Goal: Information Seeking & Learning: Learn about a topic

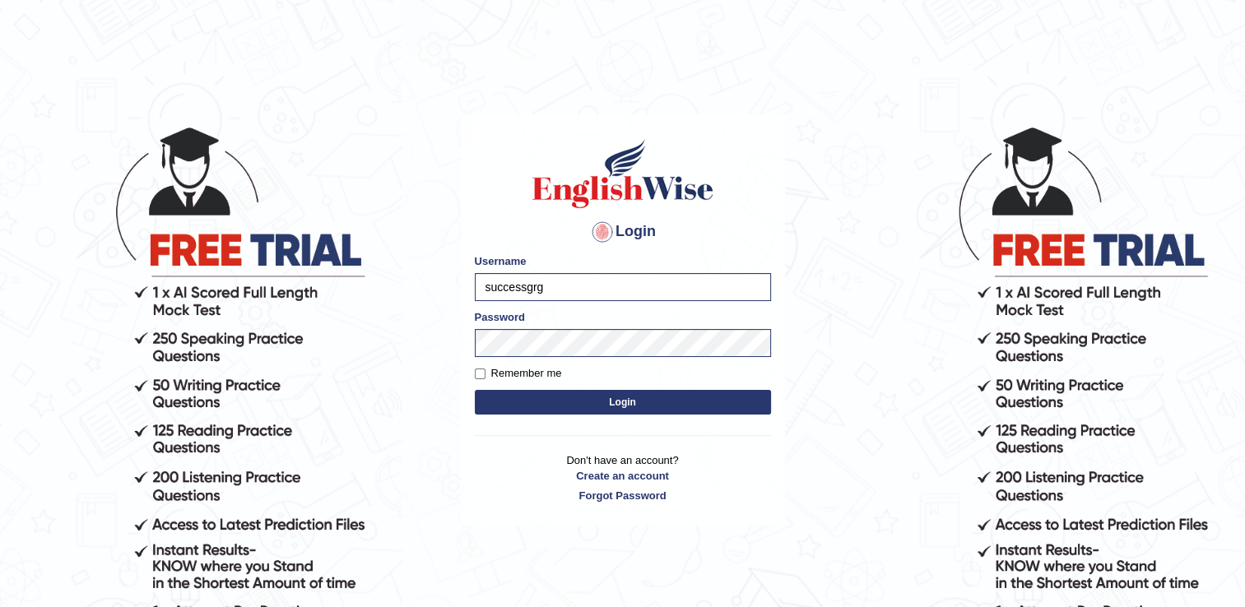
drag, startPoint x: 571, startPoint y: 269, endPoint x: 571, endPoint y: 282, distance: 13.2
click at [571, 282] on div "Username successgrg" at bounding box center [623, 277] width 296 height 48
click at [571, 282] on input "successgrg" at bounding box center [623, 287] width 296 height 28
type input "s"
type input "motey"
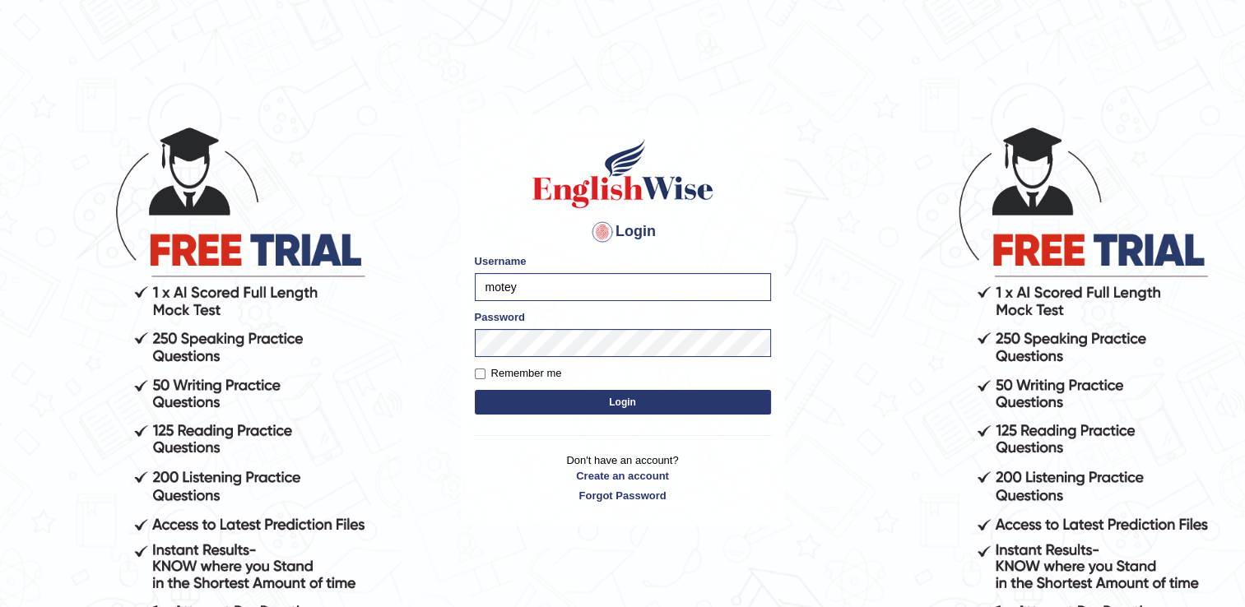
click at [516, 247] on div "Login Please fix the following errors: Username motey Password Remember me Logi…" at bounding box center [623, 320] width 324 height 412
click at [405, 337] on body "Login Please fix the following errors: Username motey Password Remember me Logi…" at bounding box center [622, 366] width 1245 height 607
click at [538, 393] on button "Login" at bounding box center [623, 402] width 296 height 25
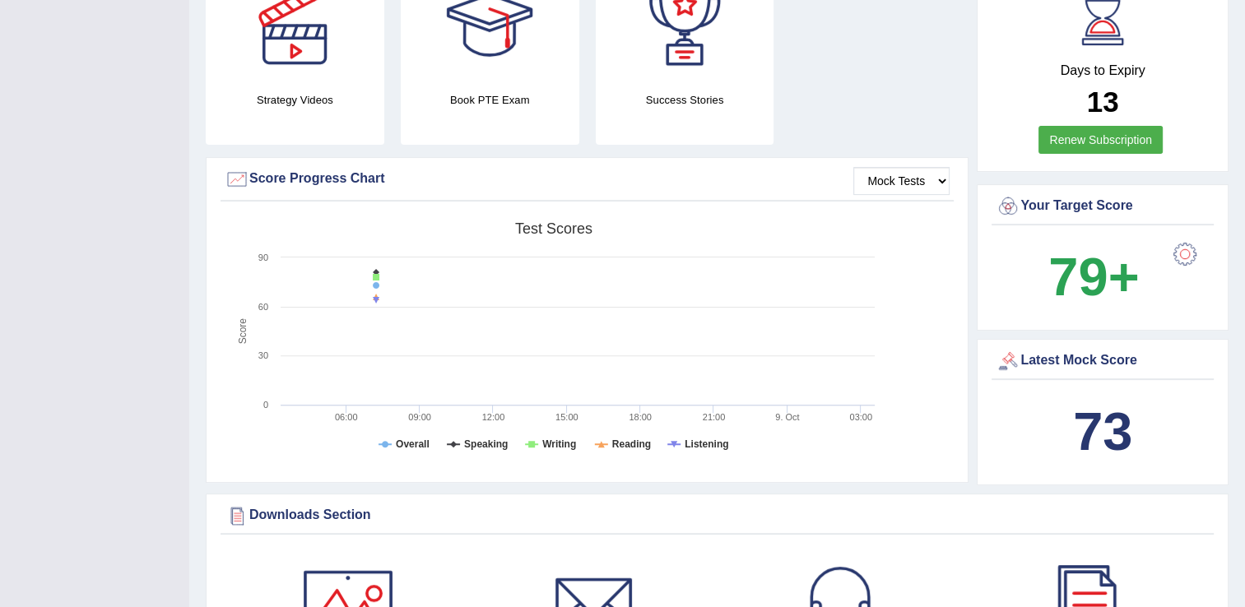
scroll to position [461, 0]
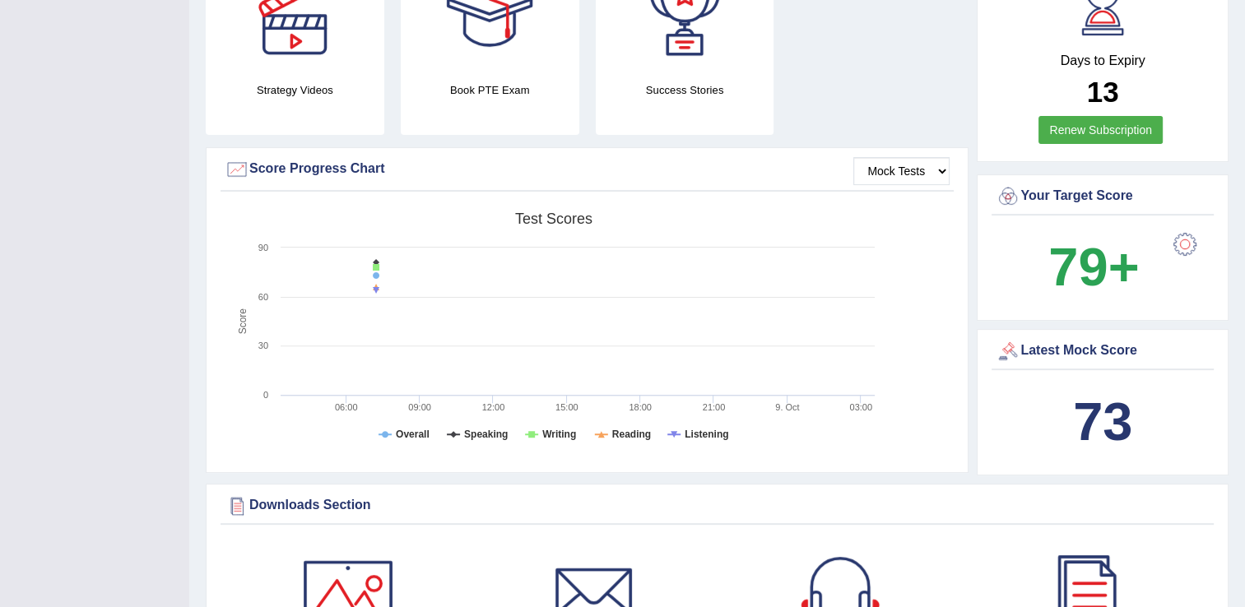
click at [838, 230] on rect at bounding box center [554, 331] width 658 height 255
drag, startPoint x: 1060, startPoint y: 258, endPoint x: 1035, endPoint y: 262, distance: 25.2
click at [1035, 262] on span "79+" at bounding box center [1094, 267] width 125 height 79
click at [1179, 229] on div at bounding box center [1184, 244] width 33 height 33
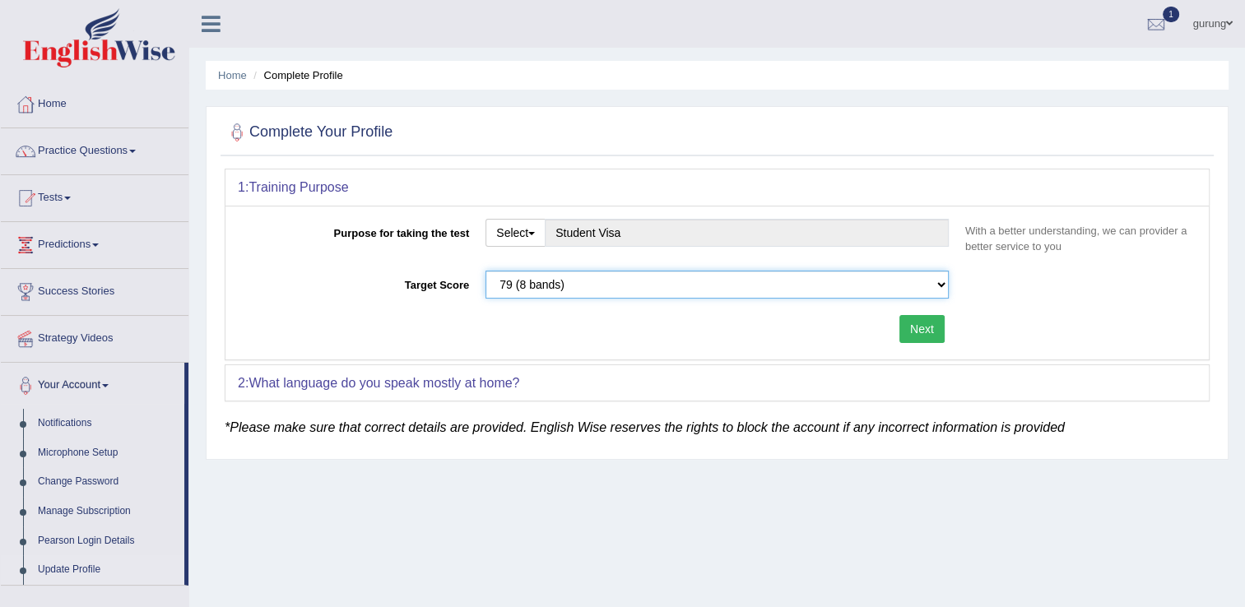
click at [593, 290] on select "Please select the correct value 50 (6 bands) 58 (6.5 bands) 65 (7 bands) 79 (8 …" at bounding box center [716, 285] width 463 height 28
click at [485, 271] on select "Please select the correct value 50 (6 bands) 58 (6.5 bands) 65 (7 bands) 79 (8 …" at bounding box center [716, 285] width 463 height 28
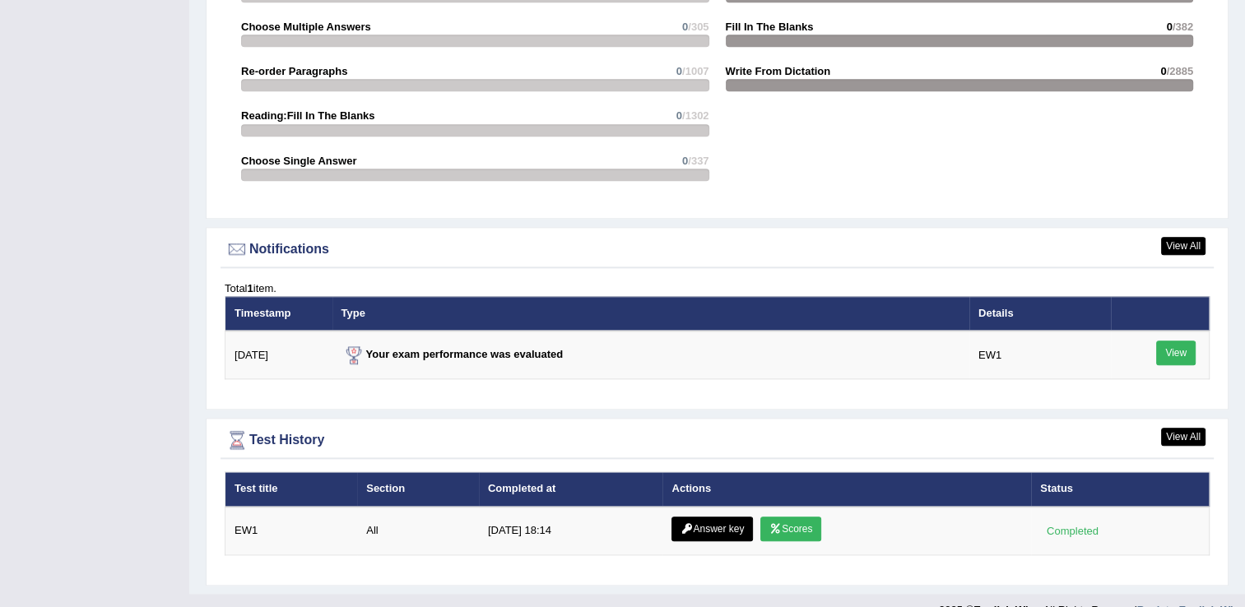
scroll to position [1808, 0]
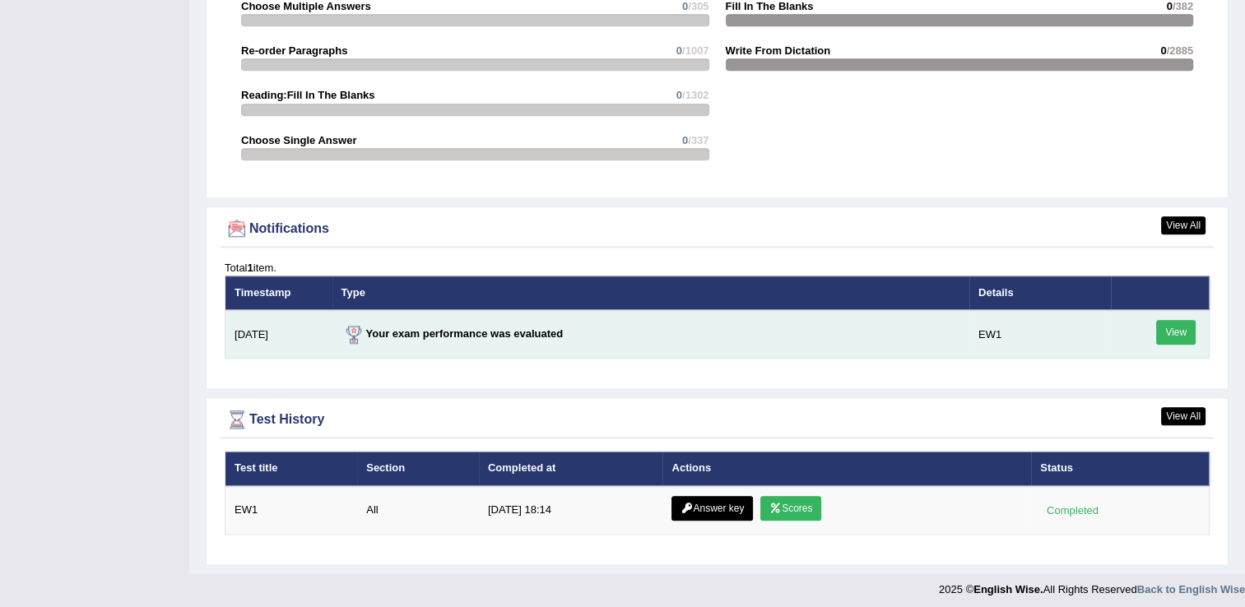
click at [1158, 321] on link "View" at bounding box center [1175, 332] width 39 height 25
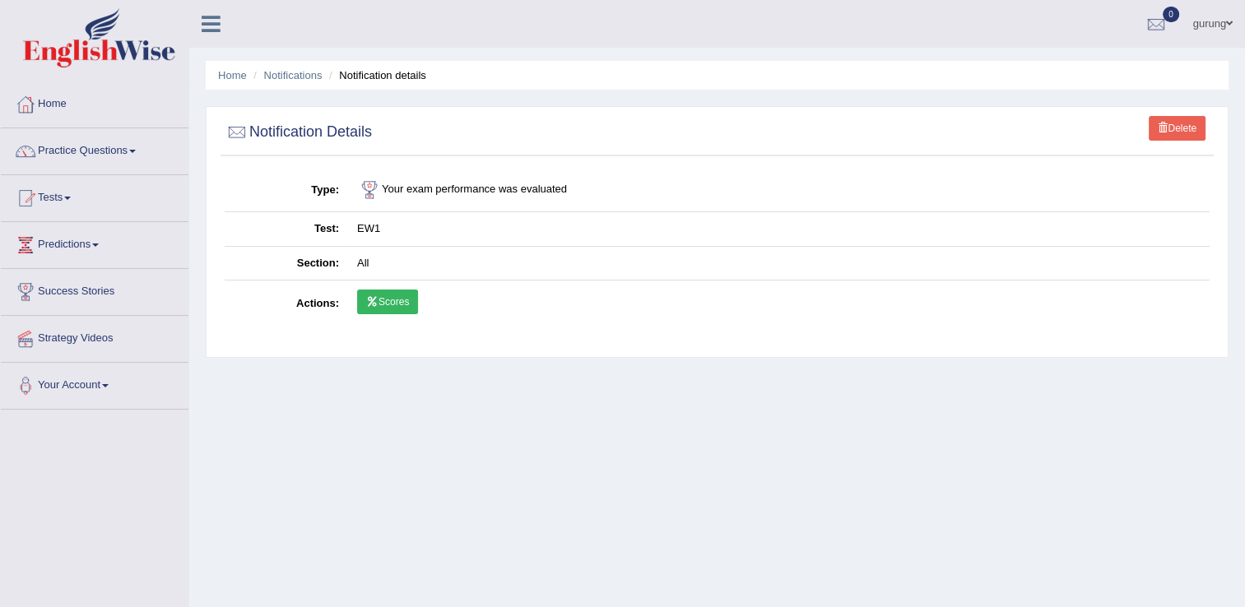
click at [395, 304] on link "Scores" at bounding box center [387, 302] width 61 height 25
click at [1211, 26] on link "gurung" at bounding box center [1213, 21] width 64 height 43
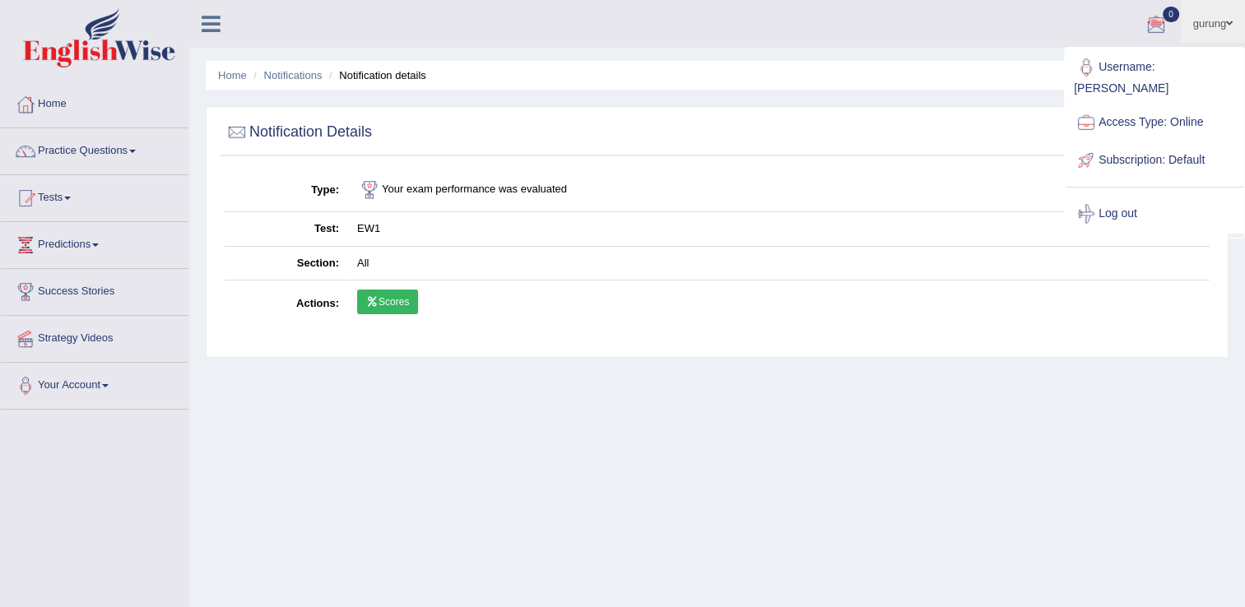
click at [214, 28] on icon at bounding box center [211, 23] width 19 height 21
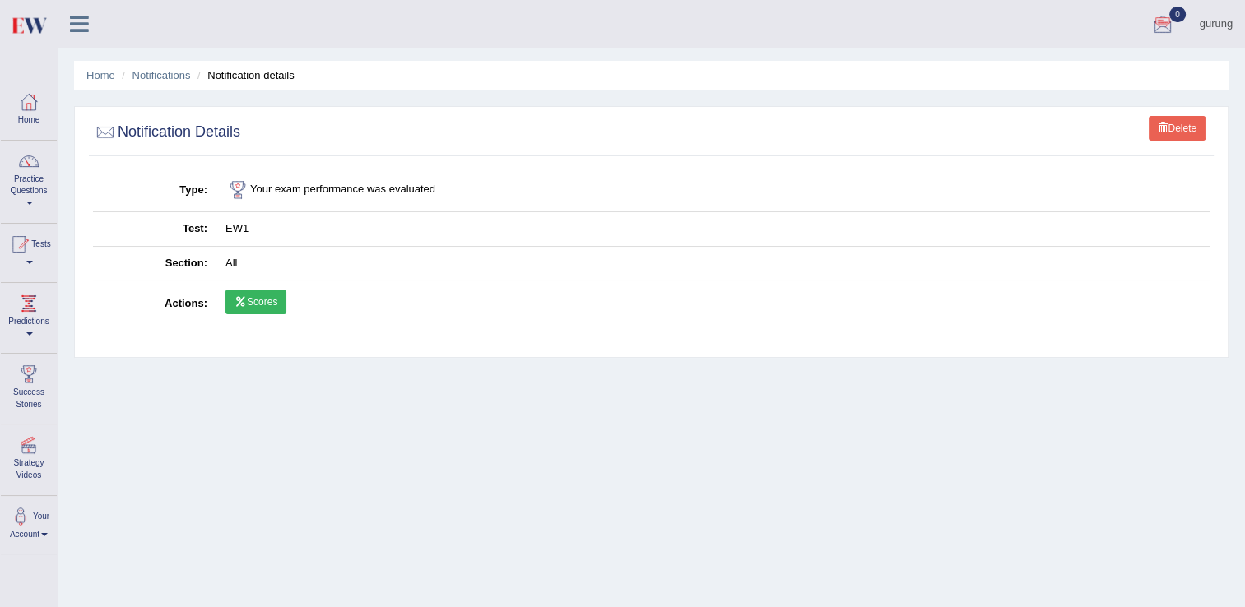
click at [82, 19] on icon at bounding box center [79, 23] width 19 height 21
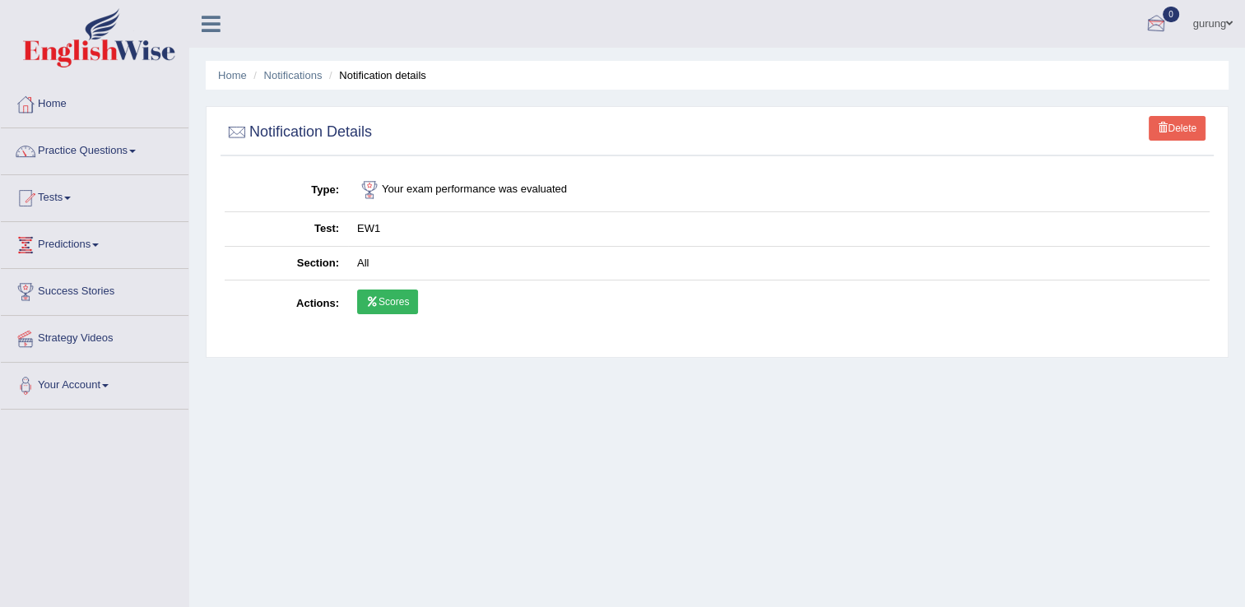
click at [1195, 30] on link "gurung" at bounding box center [1213, 21] width 64 height 43
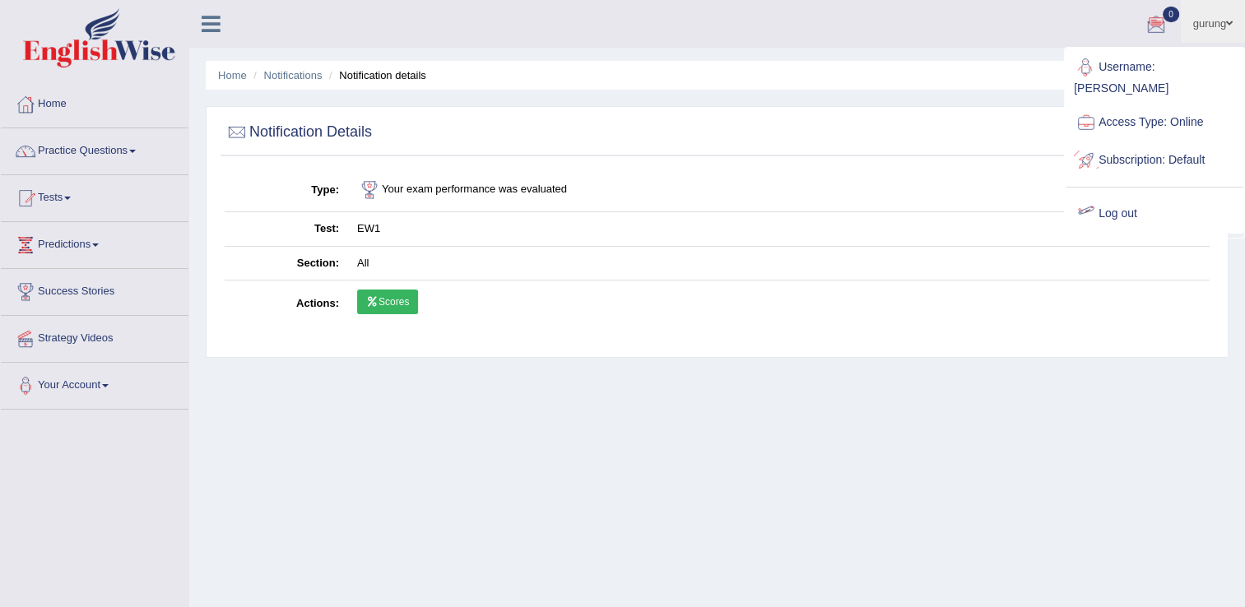
click at [1134, 195] on link "Log out" at bounding box center [1154, 214] width 178 height 38
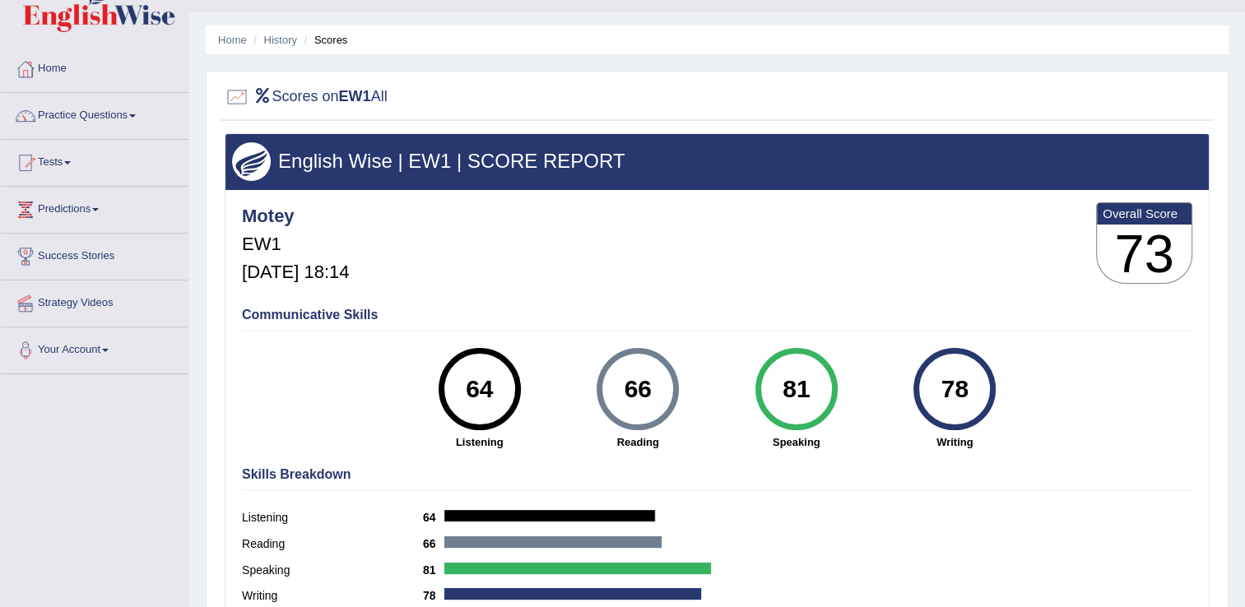
scroll to position [33, 0]
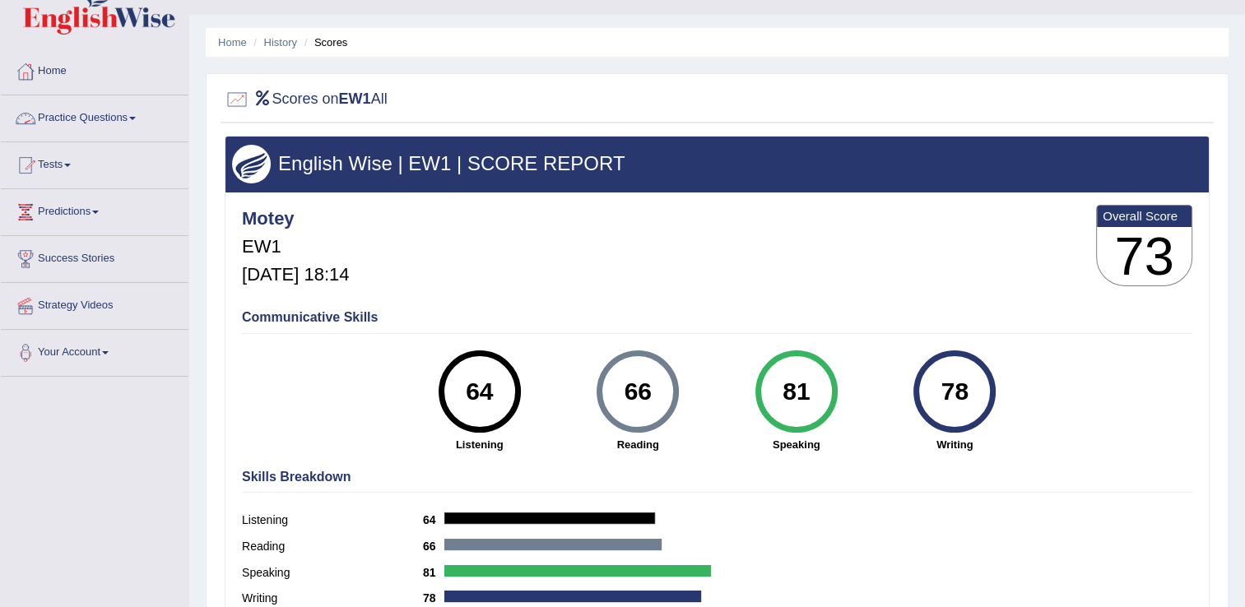
click at [119, 112] on link "Practice Questions" at bounding box center [95, 115] width 188 height 41
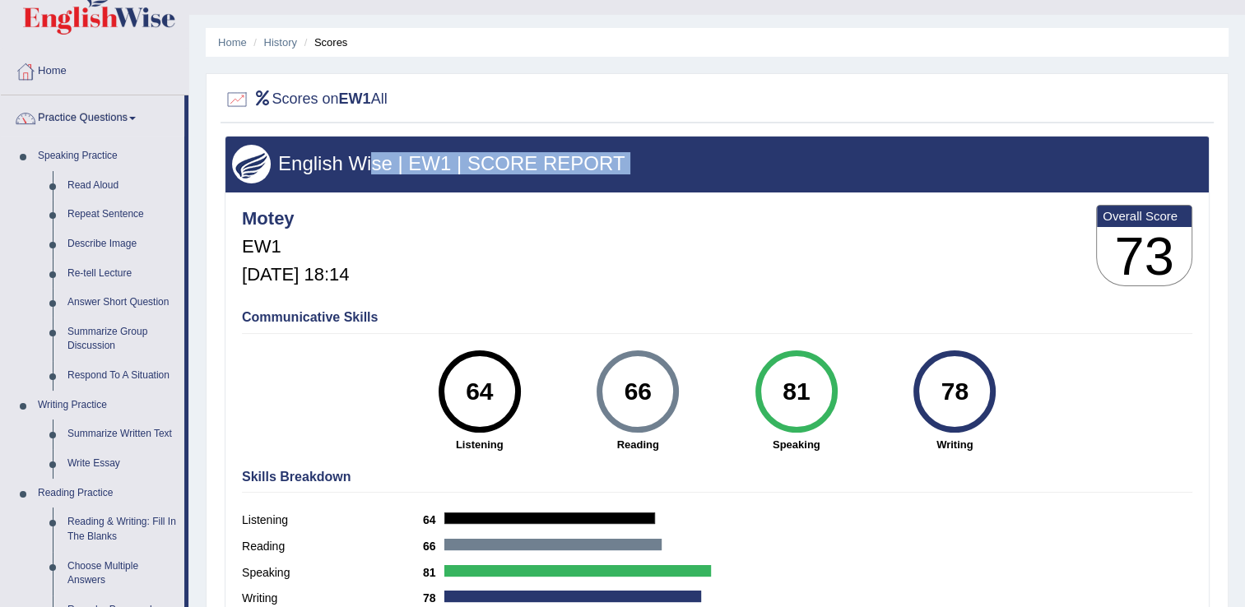
drag, startPoint x: 371, startPoint y: 183, endPoint x: 404, endPoint y: 209, distance: 42.1
click at [404, 209] on div "English Wise | EW1 | SCORE REPORT Motey EW1 Oct 8, 2025, 18:14 Overall Score 73…" at bounding box center [717, 378] width 985 height 484
click at [404, 209] on div "Motey EW1 Oct 8, 2025, 18:14 Overall Score 73" at bounding box center [717, 250] width 959 height 98
click at [349, 226] on h4 "Motey" at bounding box center [295, 219] width 107 height 20
click at [288, 44] on link "History" at bounding box center [280, 42] width 33 height 12
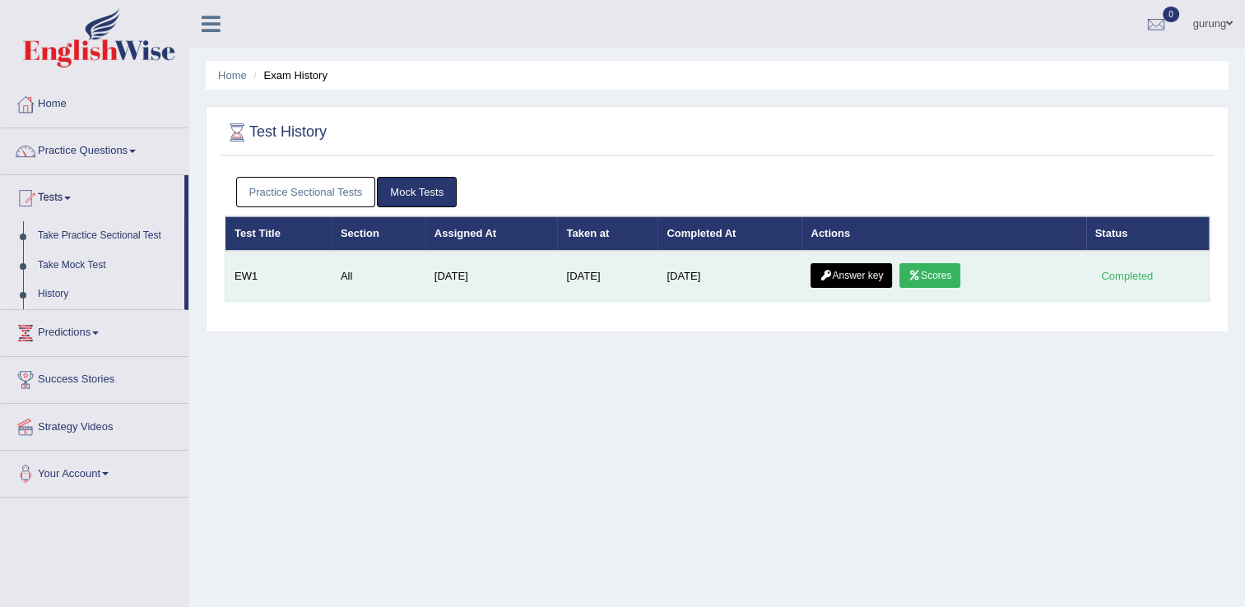
click at [829, 272] on icon at bounding box center [825, 276] width 12 height 10
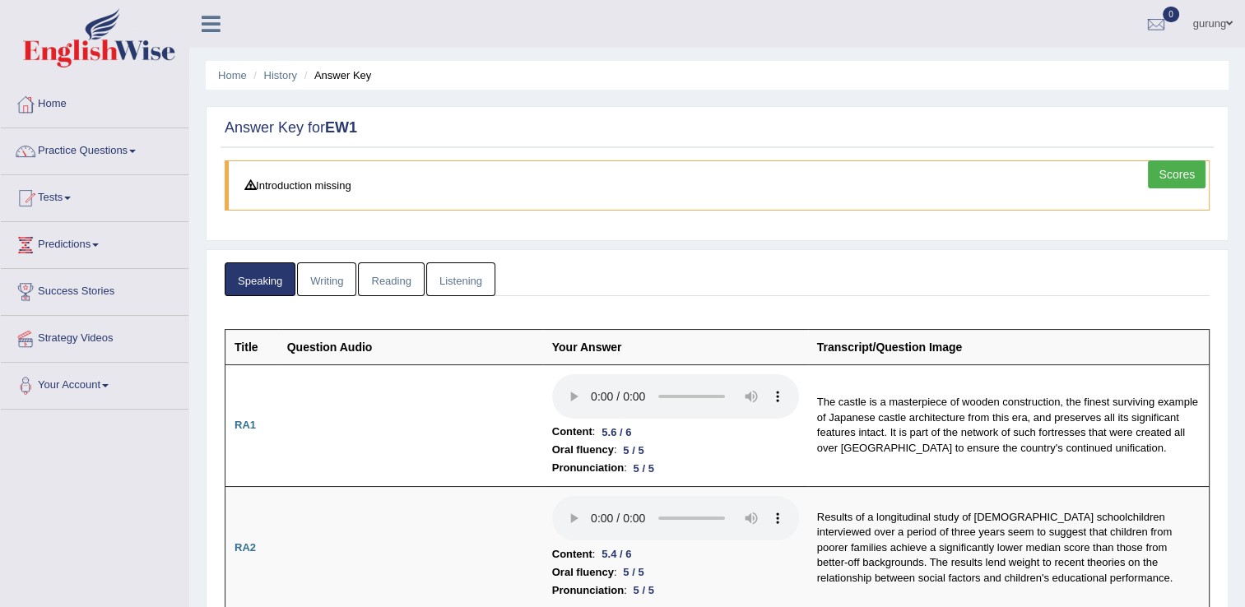
click at [341, 281] on link "Writing" at bounding box center [326, 279] width 59 height 34
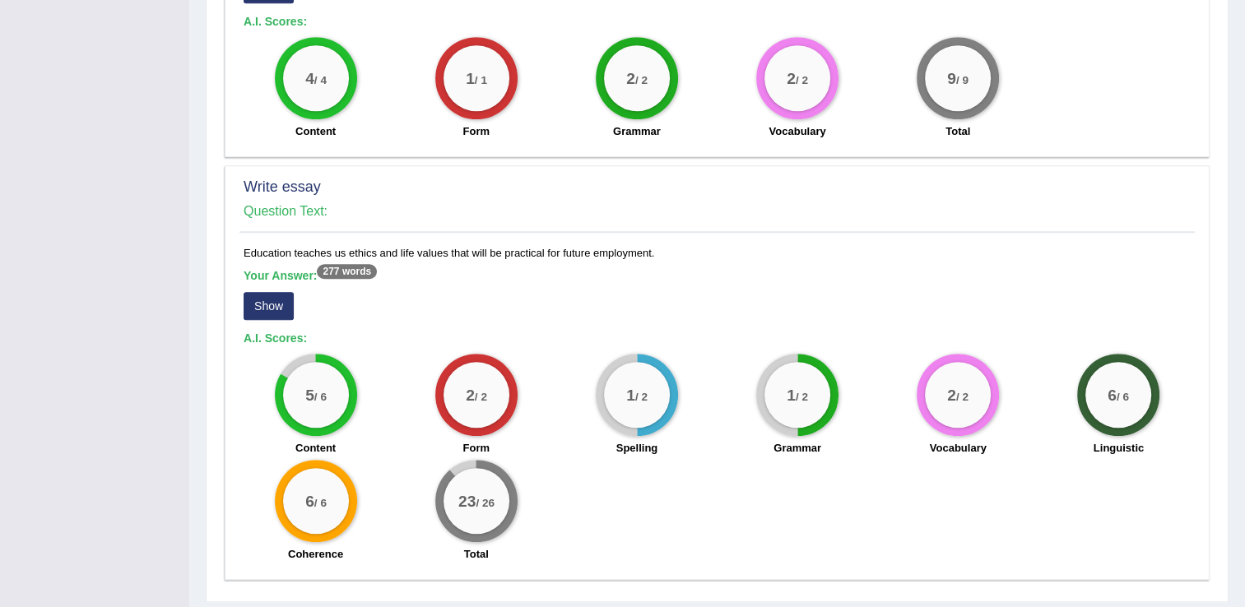
scroll to position [1228, 0]
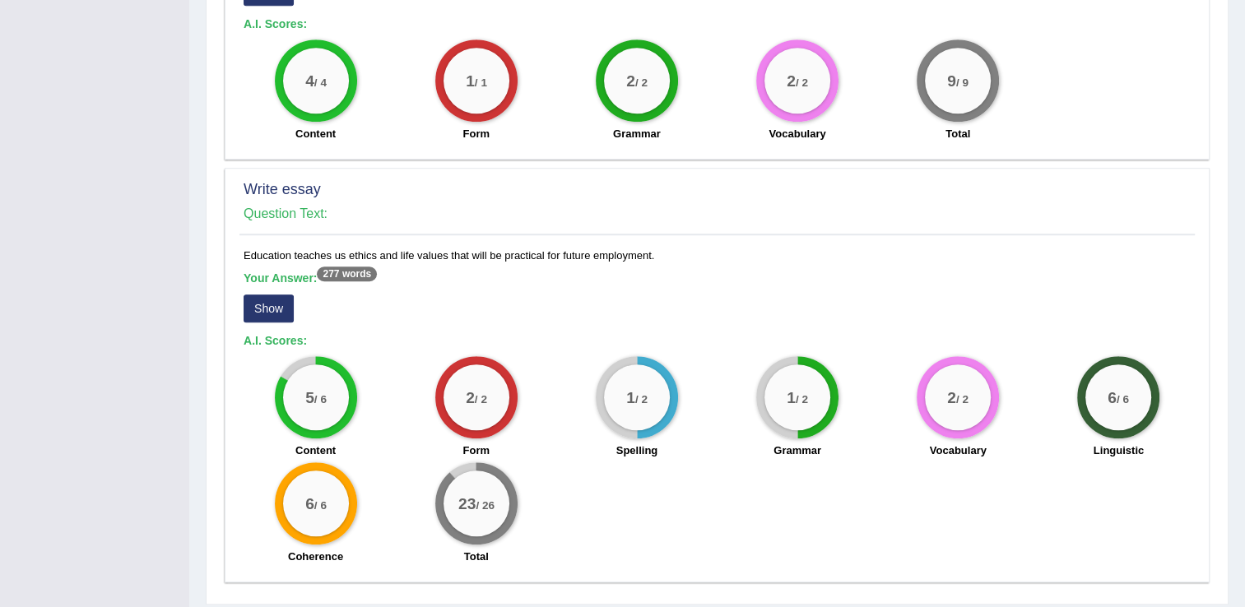
click at [269, 295] on button "Show" at bounding box center [269, 309] width 50 height 28
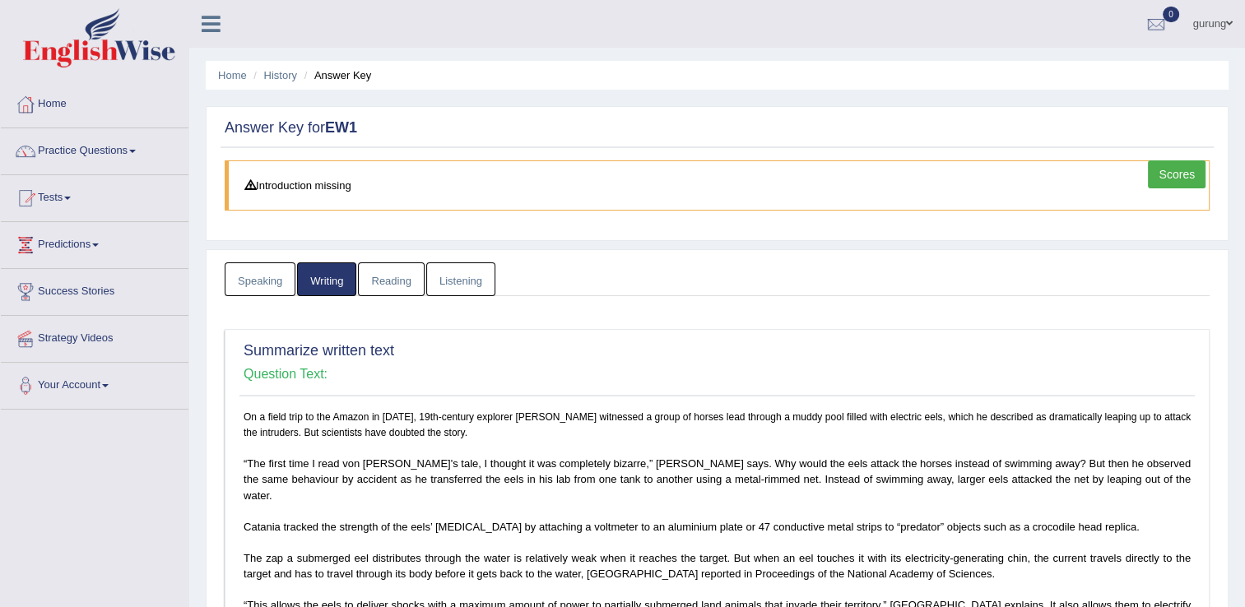
scroll to position [0, 0]
click at [447, 290] on link "Listening" at bounding box center [460, 279] width 69 height 34
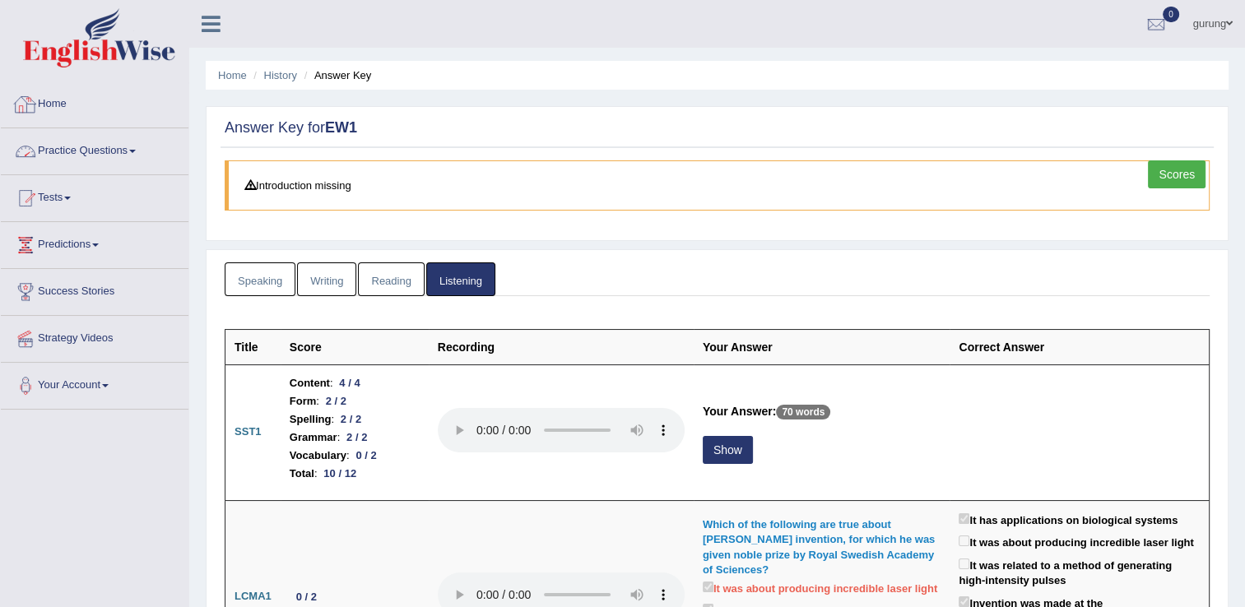
click at [112, 152] on link "Practice Questions" at bounding box center [95, 148] width 188 height 41
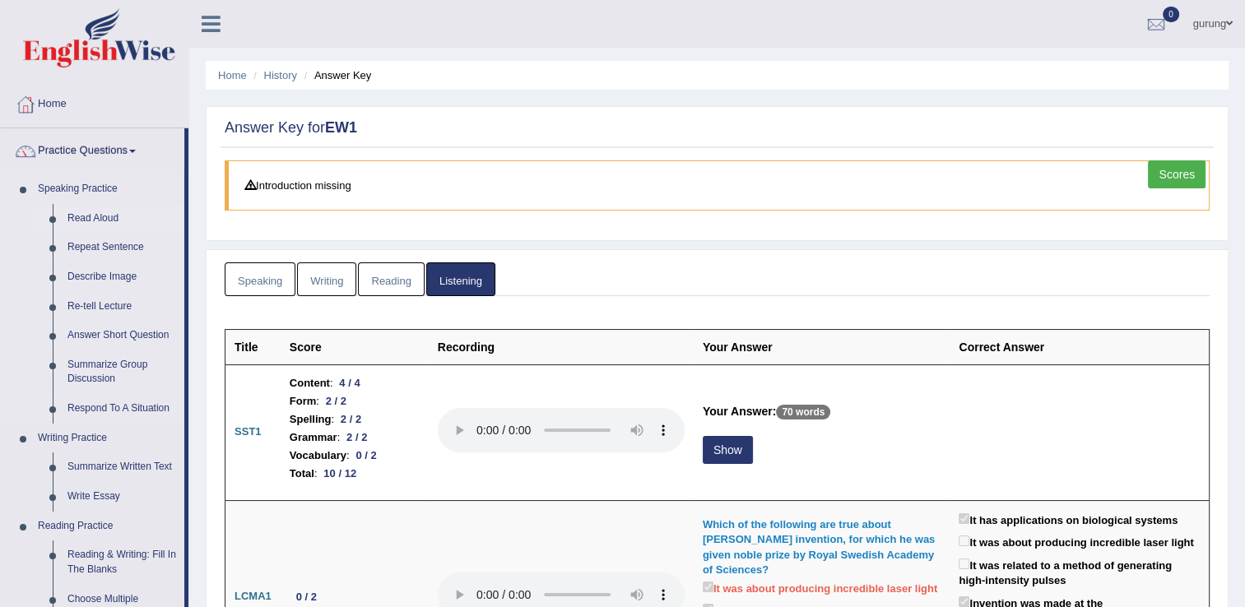
click at [82, 212] on link "Read Aloud" at bounding box center [122, 219] width 124 height 30
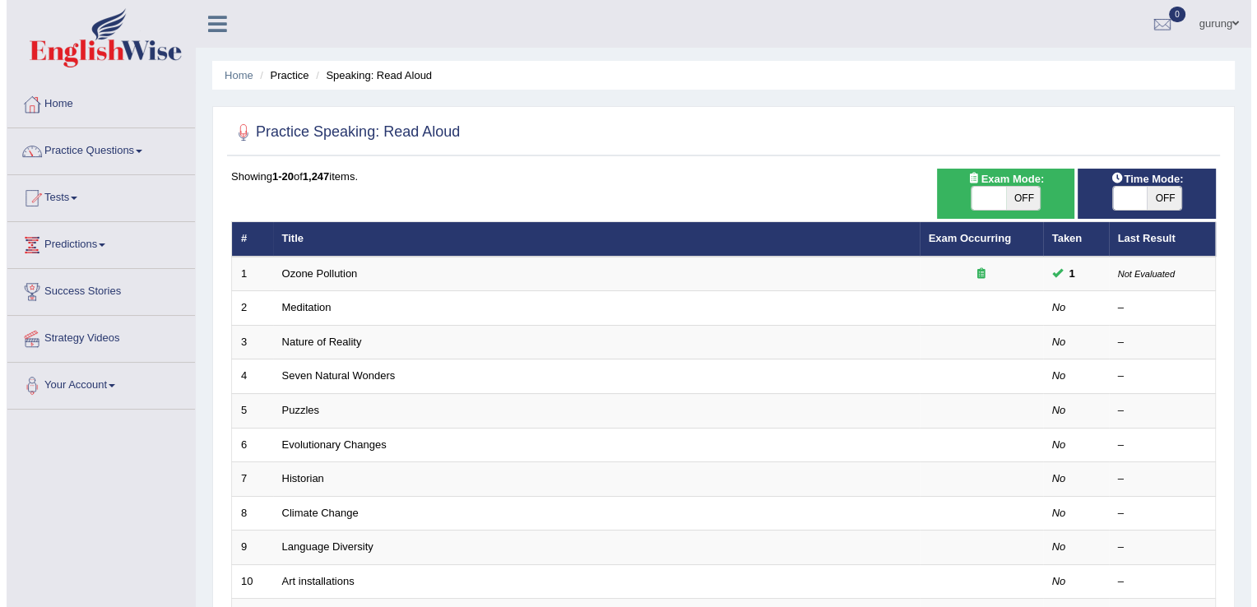
scroll to position [33, 0]
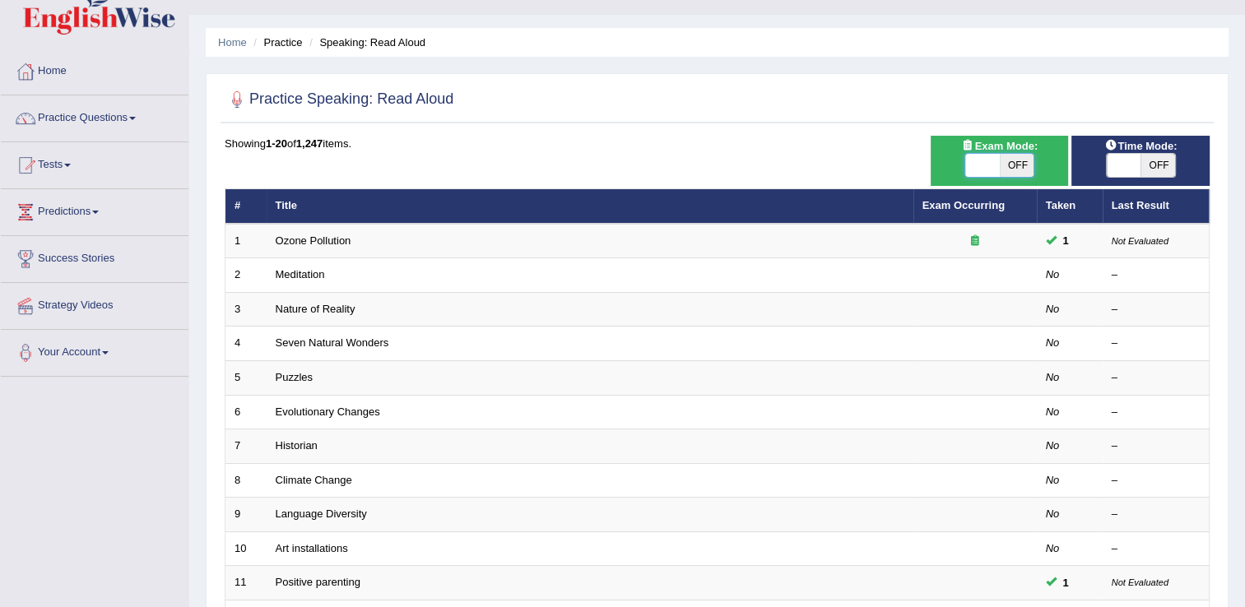
click at [967, 173] on span at bounding box center [982, 165] width 35 height 23
checkbox input "true"
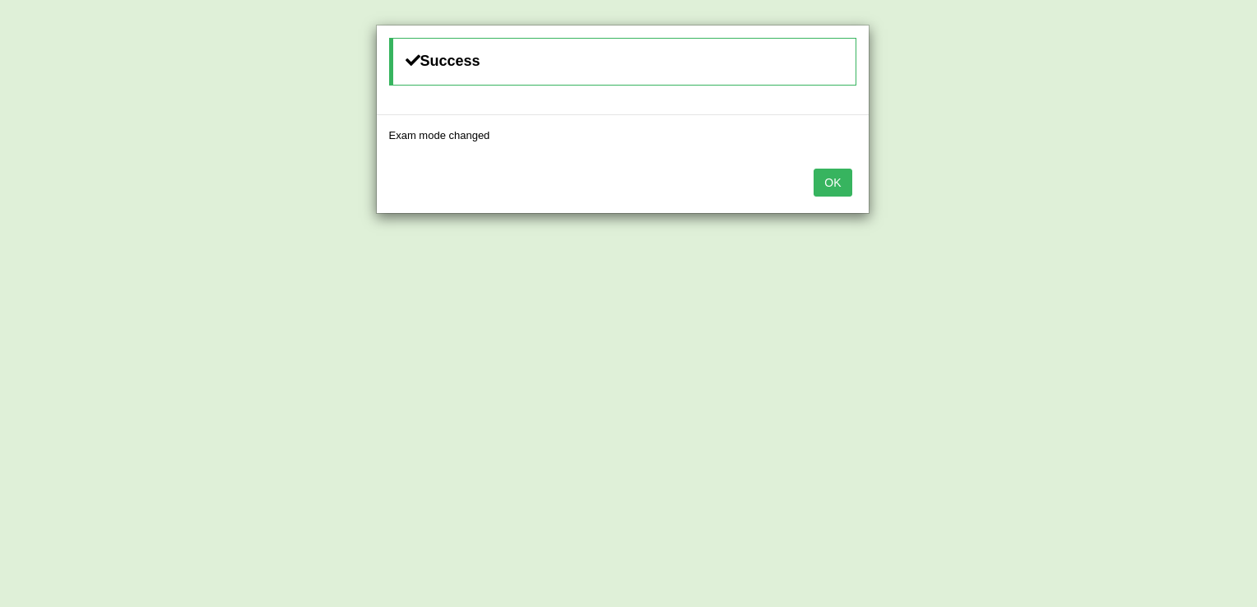
click at [833, 181] on button "OK" at bounding box center [833, 183] width 38 height 28
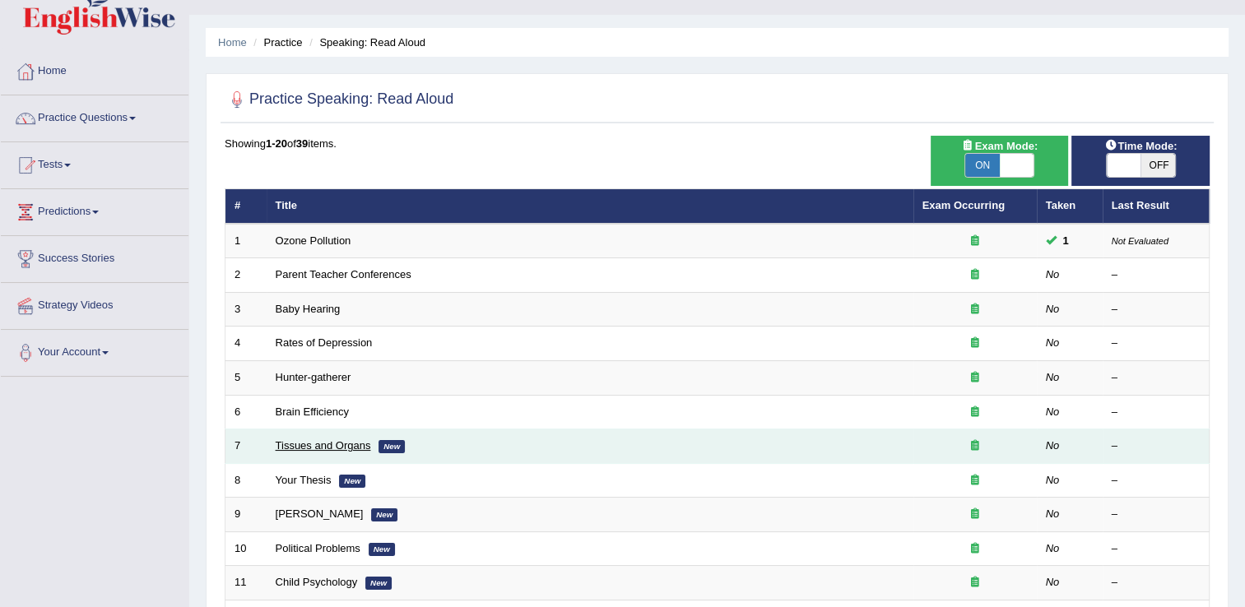
click at [301, 448] on link "Tissues and Organs" at bounding box center [323, 445] width 95 height 12
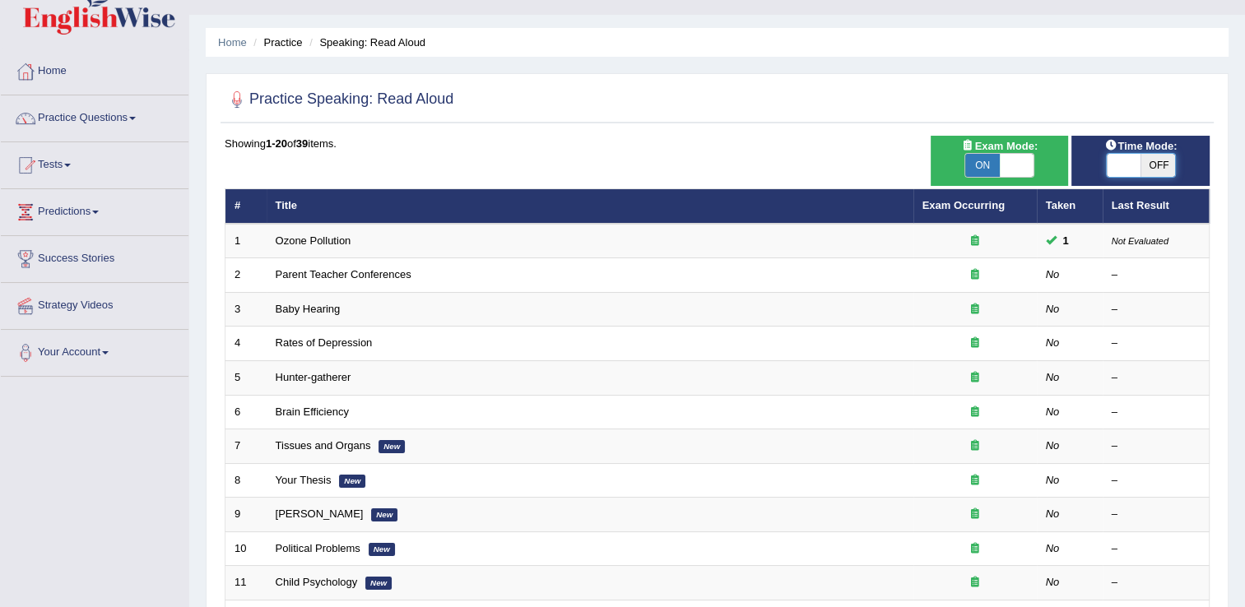
click at [1133, 167] on span at bounding box center [1124, 165] width 35 height 23
checkbox input "true"
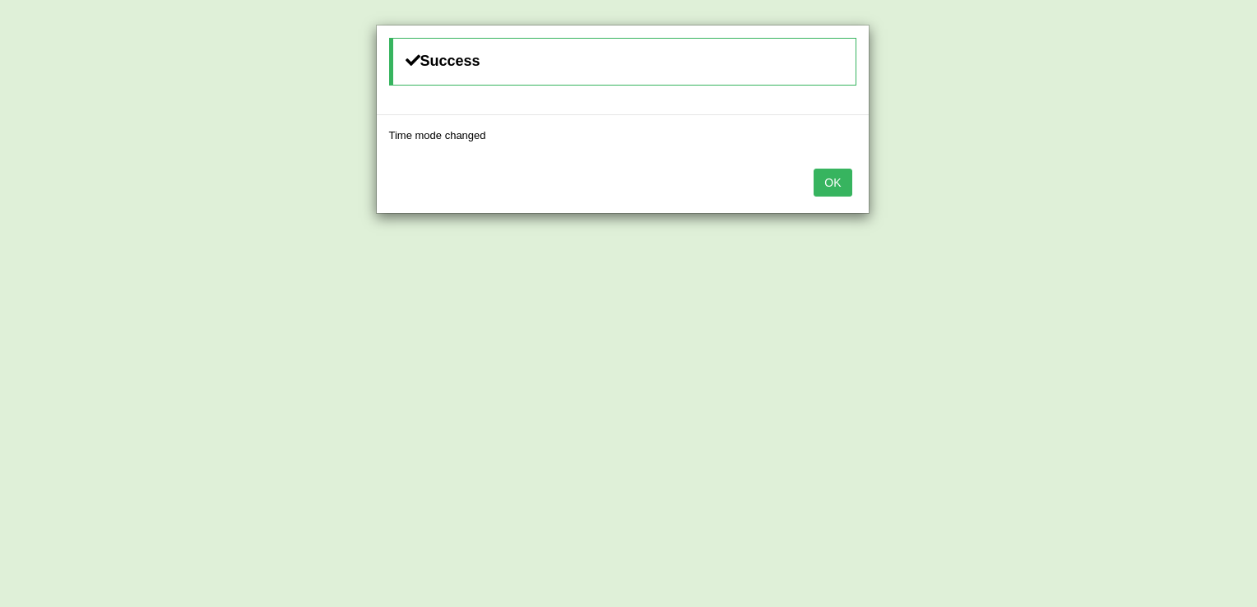
click at [833, 186] on button "OK" at bounding box center [833, 183] width 38 height 28
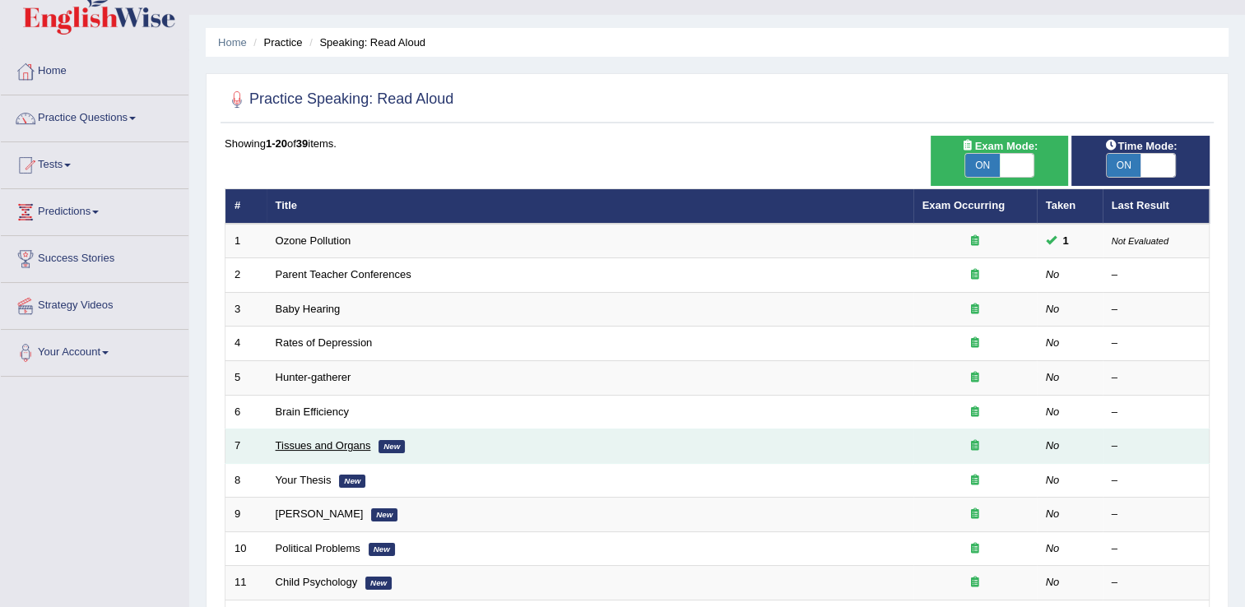
click at [318, 443] on link "Tissues and Organs" at bounding box center [323, 445] width 95 height 12
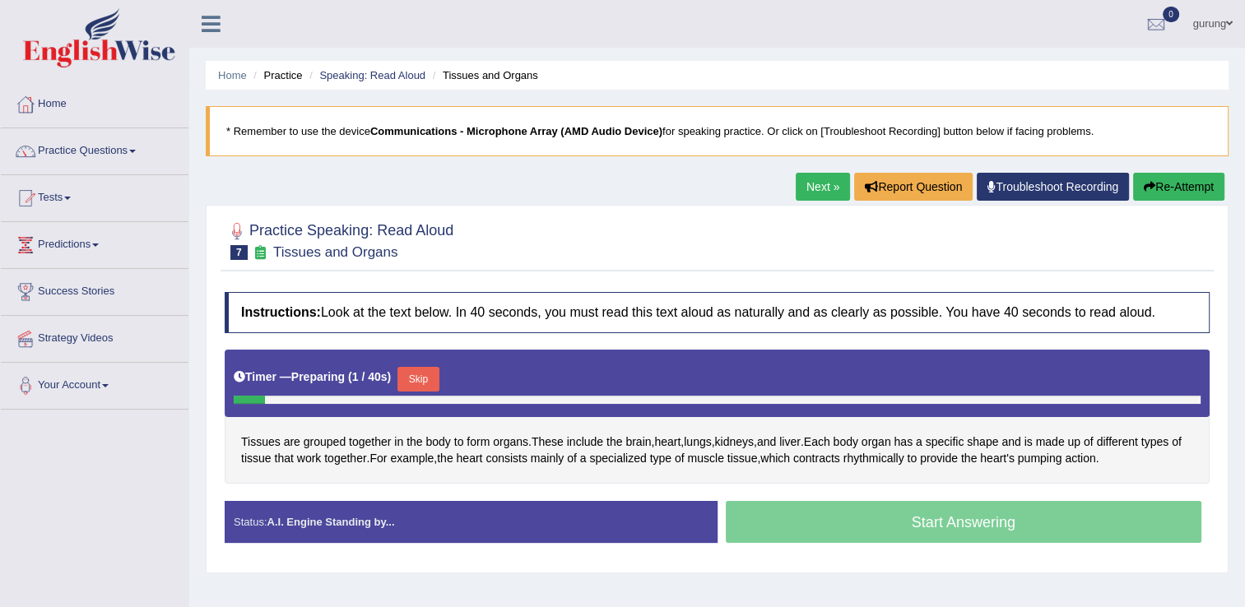
click at [421, 374] on button "Skip" at bounding box center [417, 379] width 41 height 25
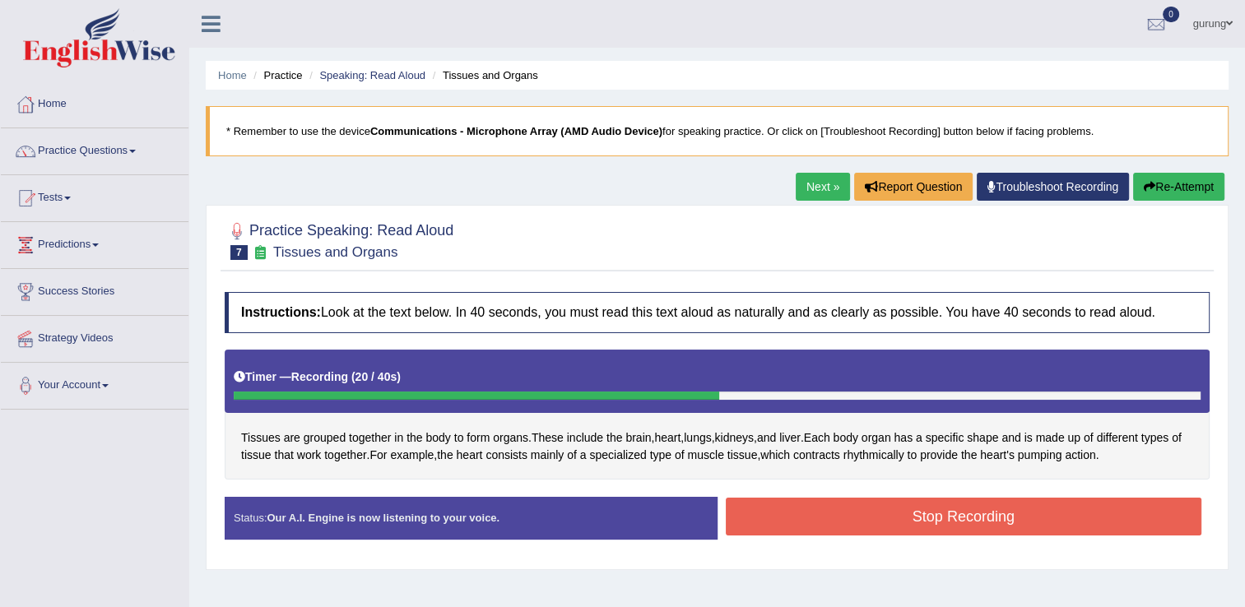
click at [805, 520] on button "Stop Recording" at bounding box center [964, 517] width 476 height 38
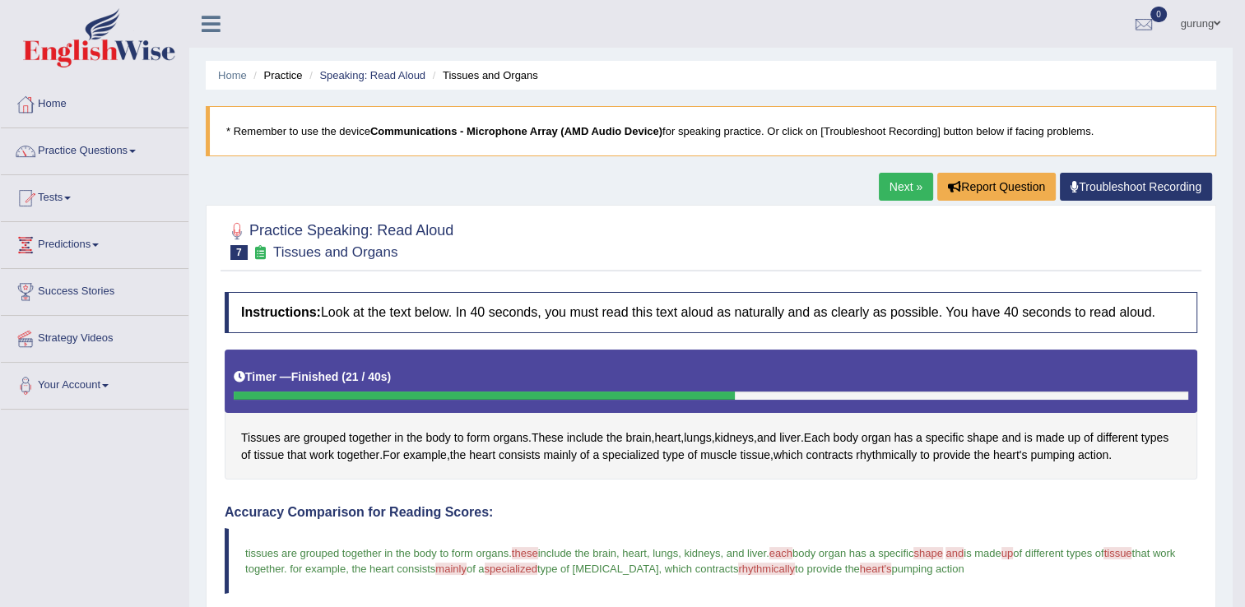
click at [902, 187] on link "Next »" at bounding box center [906, 187] width 54 height 28
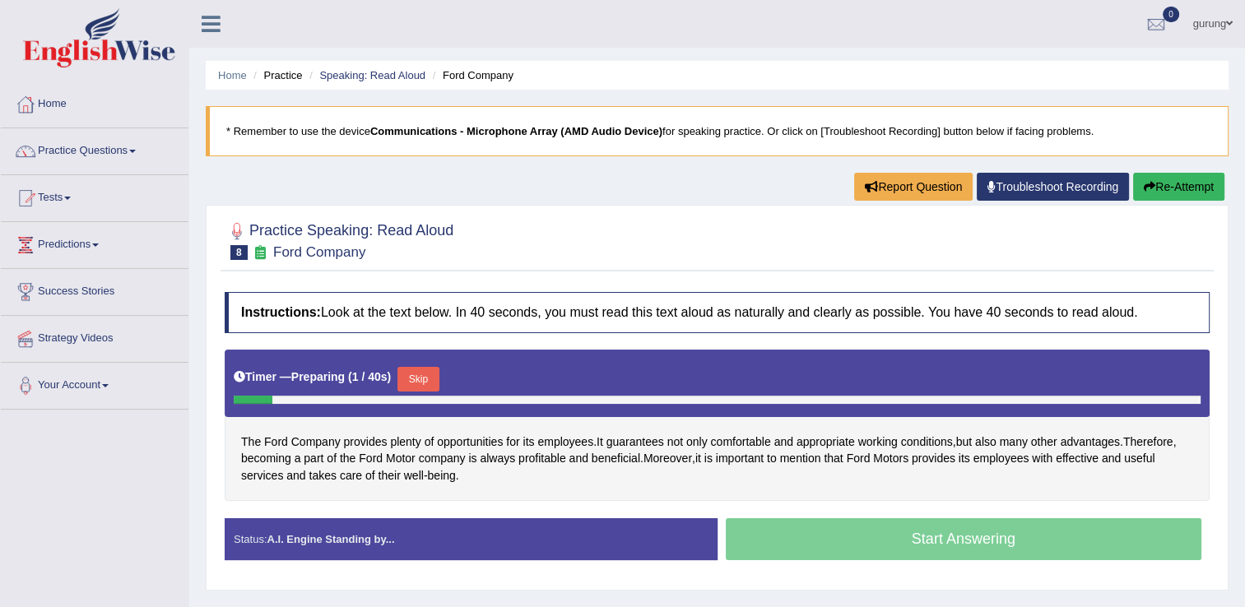
click at [429, 382] on button "Skip" at bounding box center [417, 379] width 41 height 25
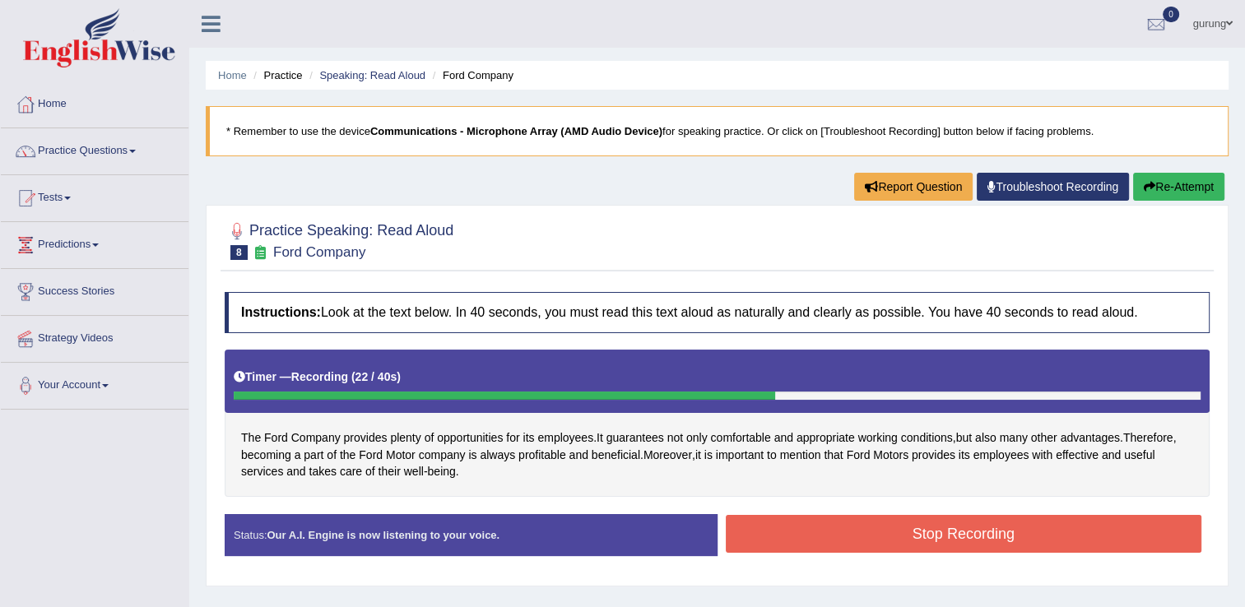
click at [798, 519] on button "Stop Recording" at bounding box center [964, 534] width 476 height 38
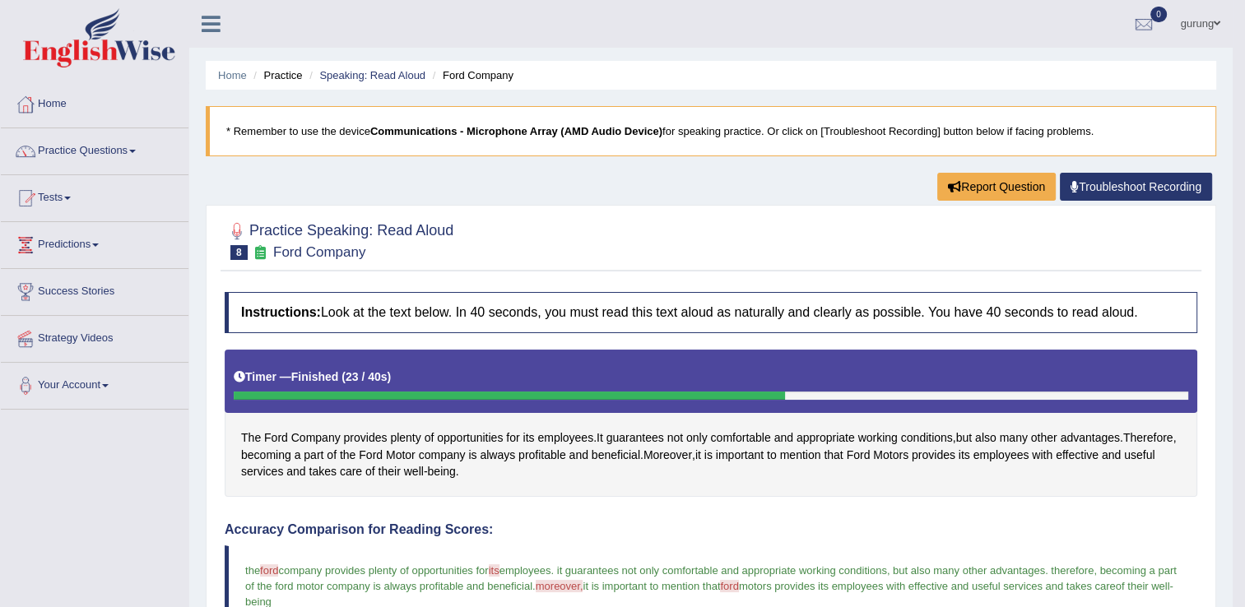
click at [120, 150] on link "Practice Questions" at bounding box center [95, 148] width 188 height 41
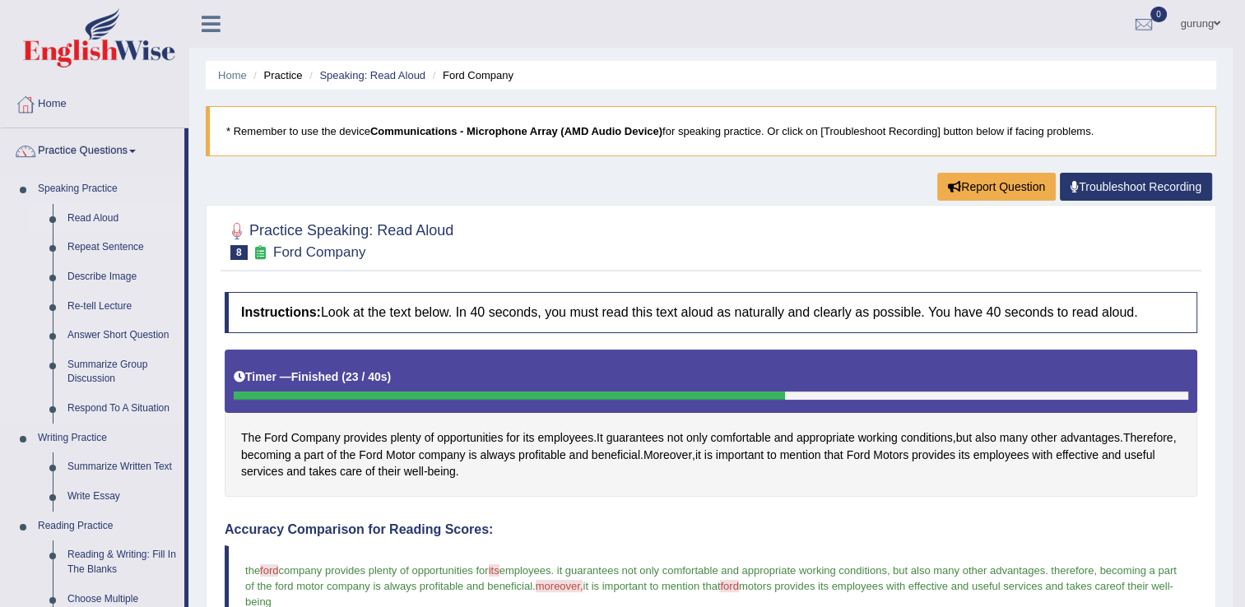
click at [86, 211] on link "Read Aloud" at bounding box center [122, 219] width 124 height 30
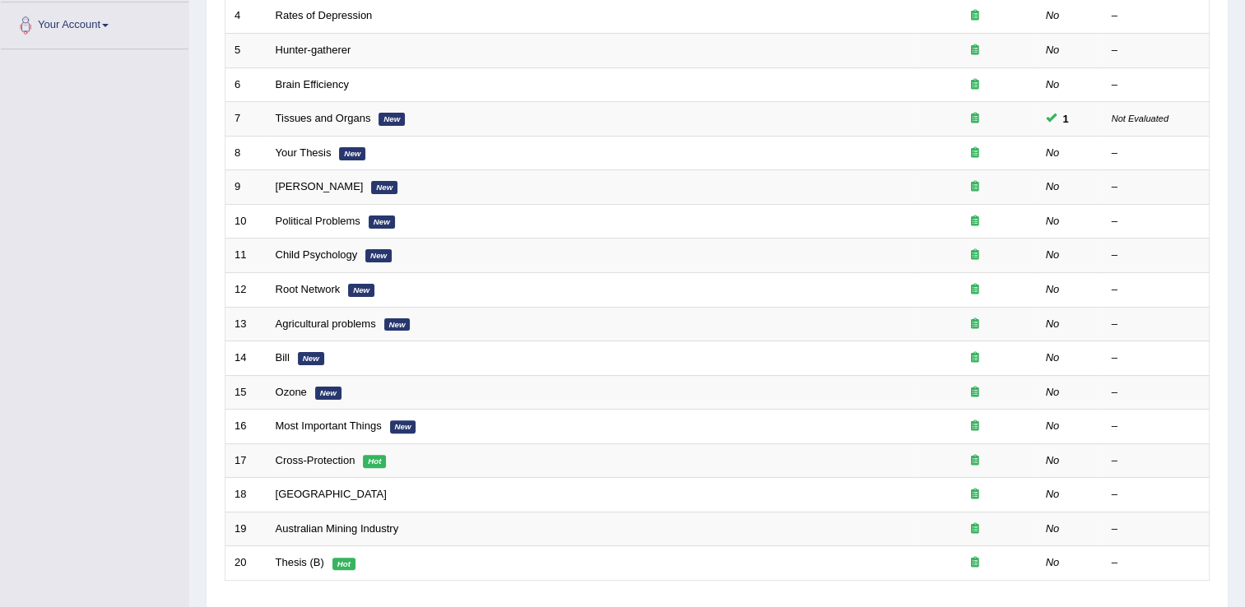
scroll to position [362, 0]
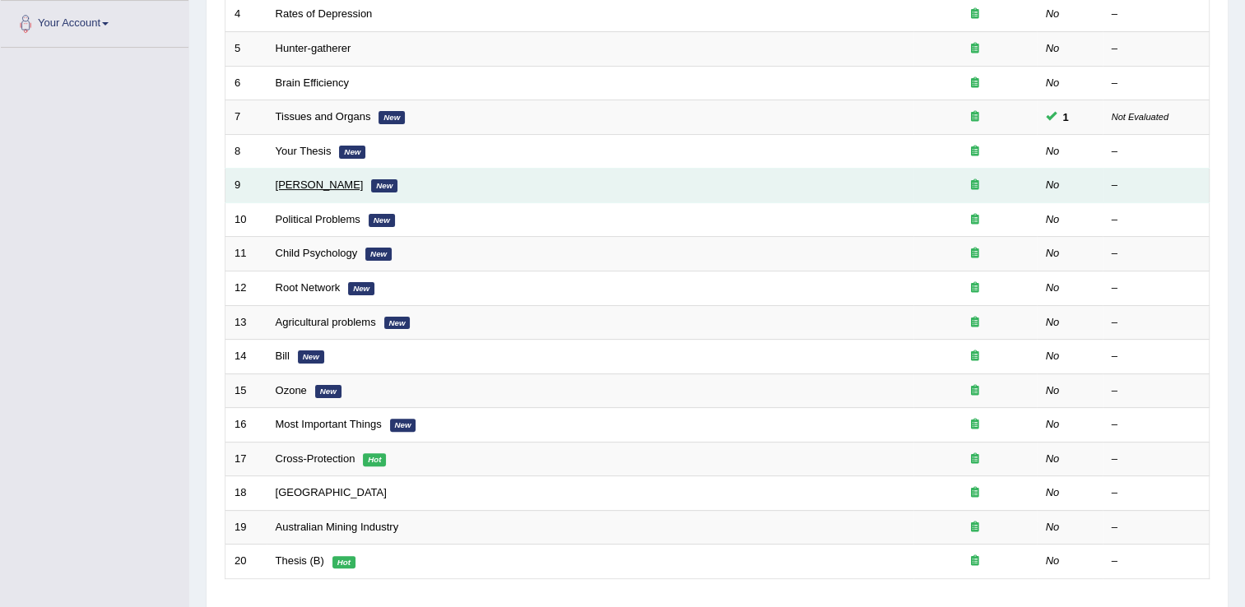
click at [313, 184] on link "[PERSON_NAME]" at bounding box center [320, 185] width 88 height 12
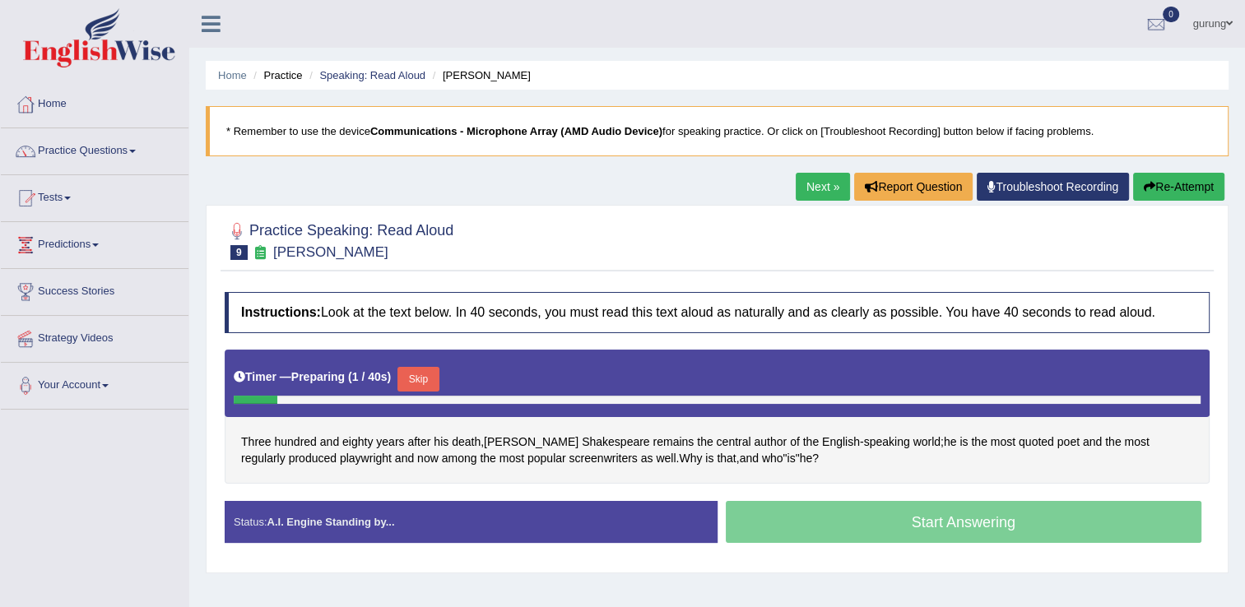
click at [414, 370] on button "Skip" at bounding box center [417, 379] width 41 height 25
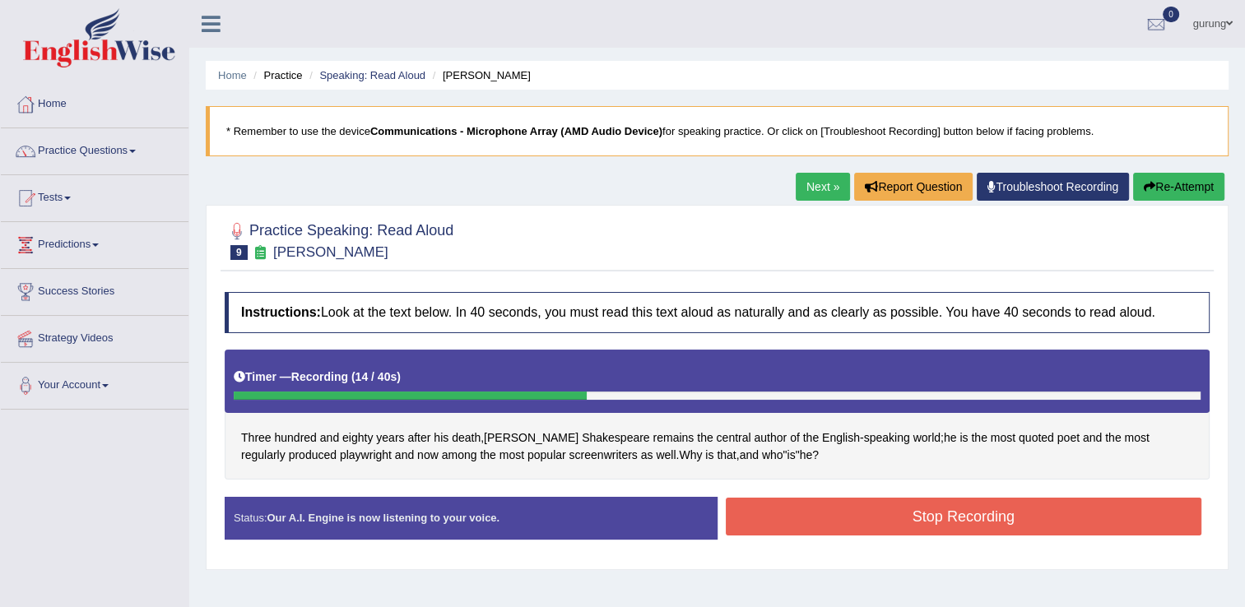
click at [787, 504] on button "Stop Recording" at bounding box center [964, 517] width 476 height 38
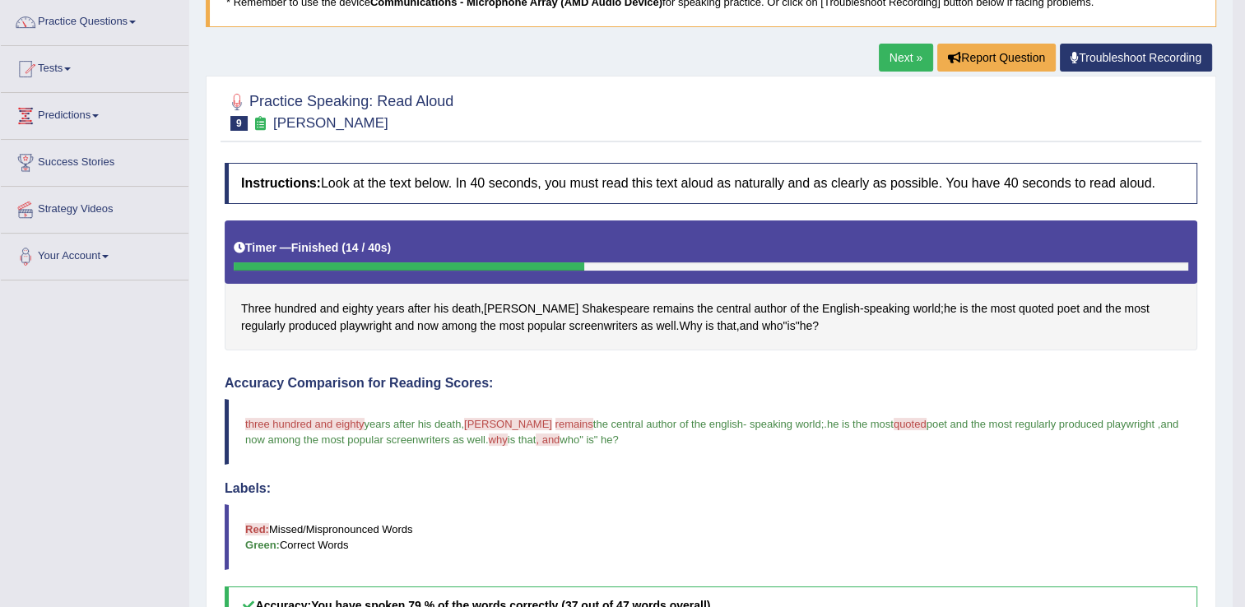
scroll to position [99, 0]
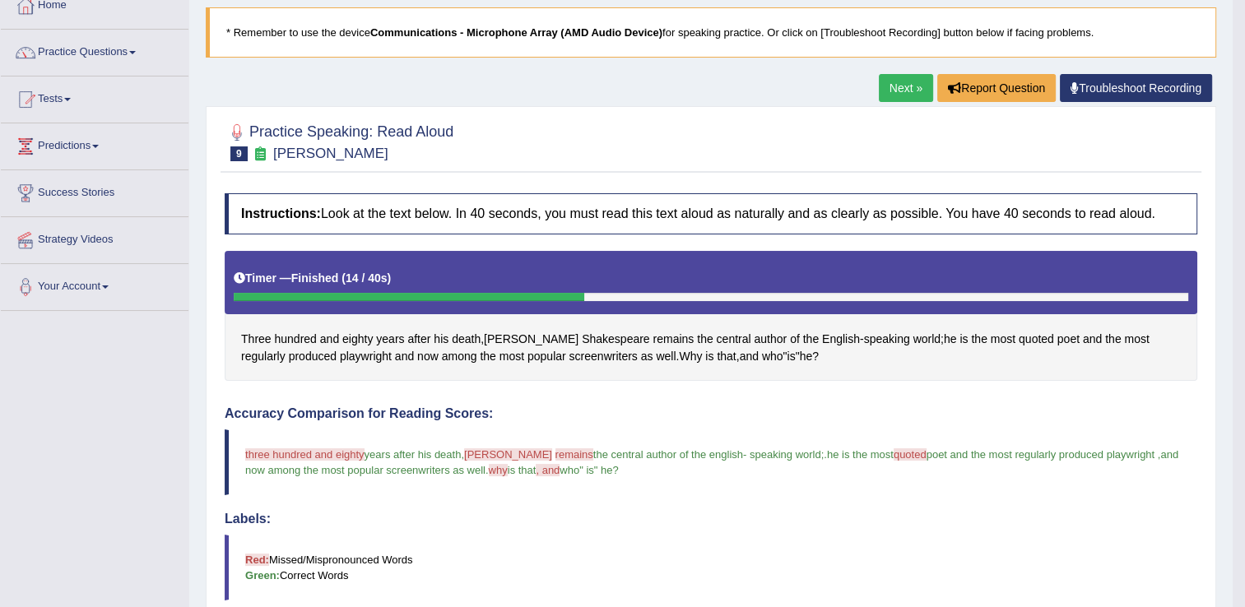
click at [903, 81] on link "Next »" at bounding box center [906, 88] width 54 height 28
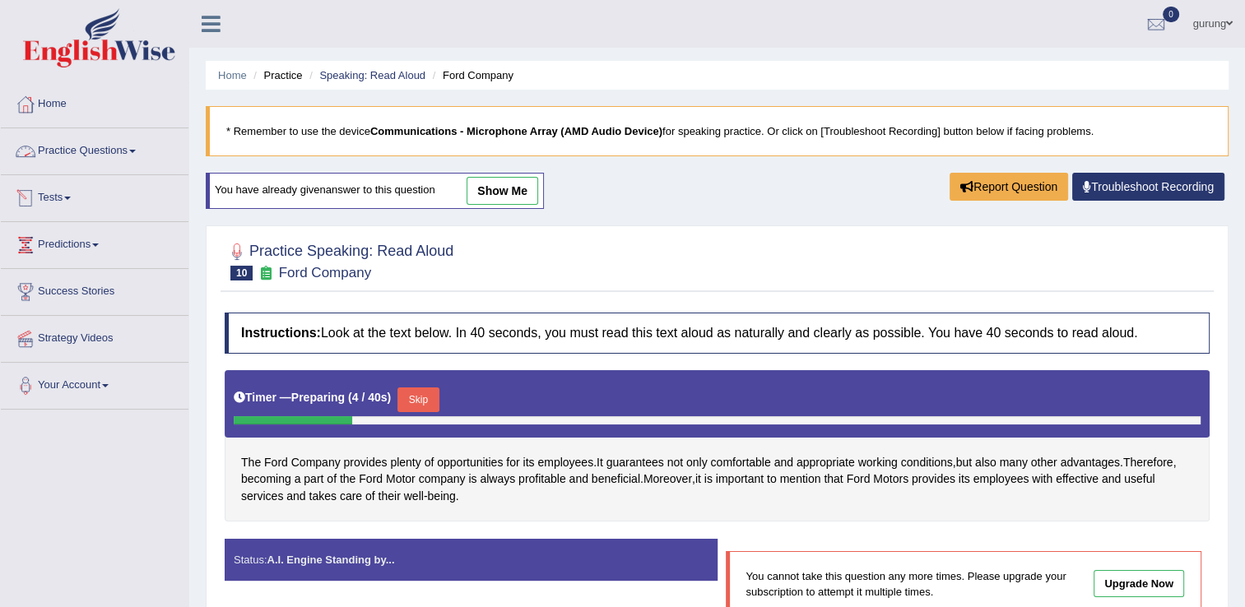
click at [95, 144] on link "Practice Questions" at bounding box center [95, 148] width 188 height 41
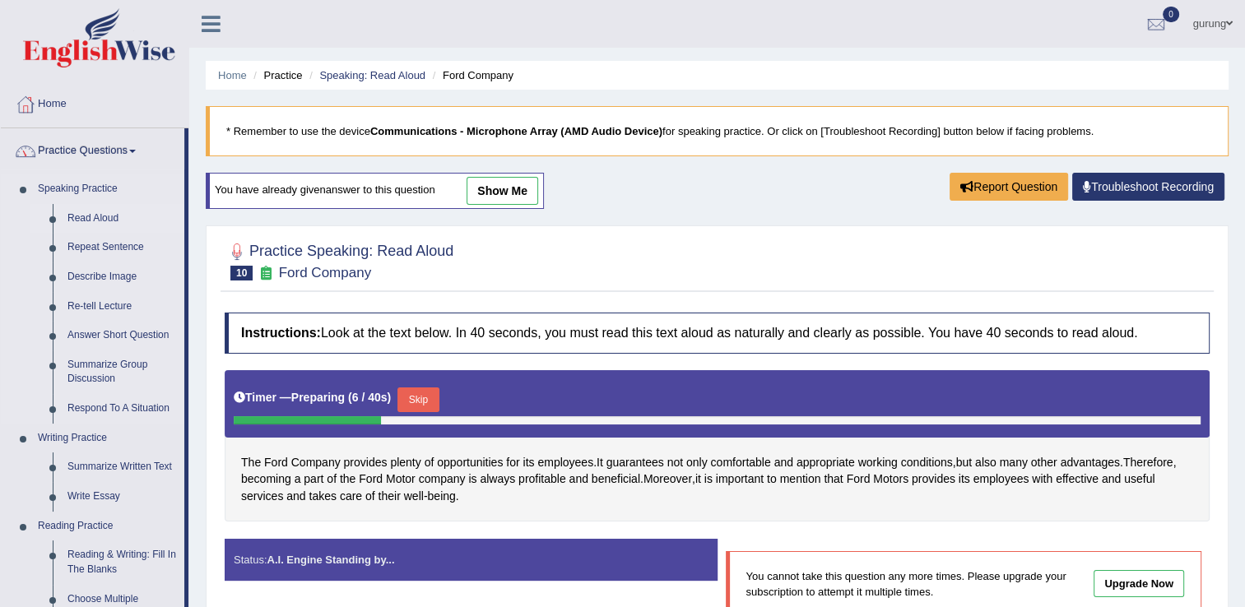
click at [68, 212] on link "Read Aloud" at bounding box center [122, 219] width 124 height 30
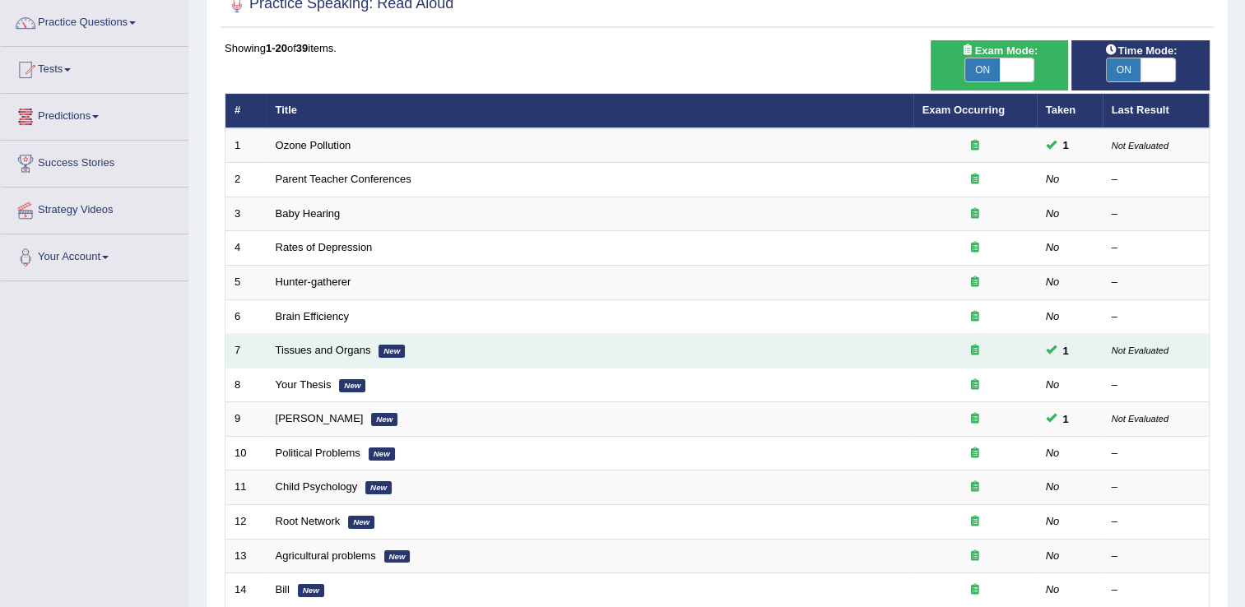
scroll to position [132, 0]
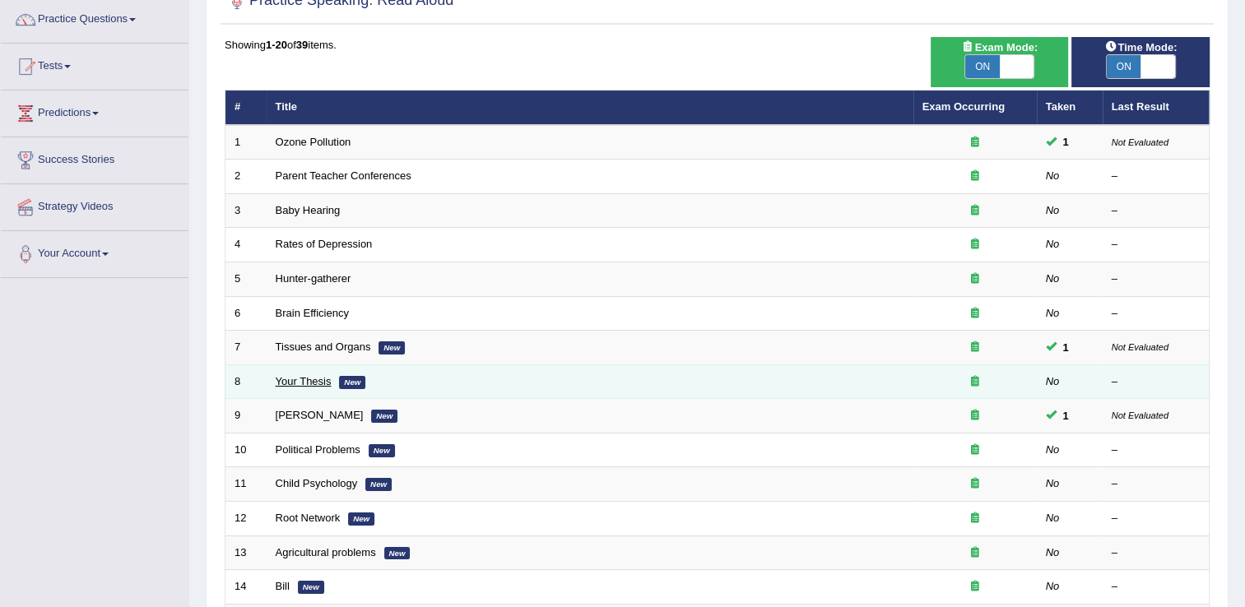
click at [296, 377] on link "Your Thesis" at bounding box center [304, 381] width 56 height 12
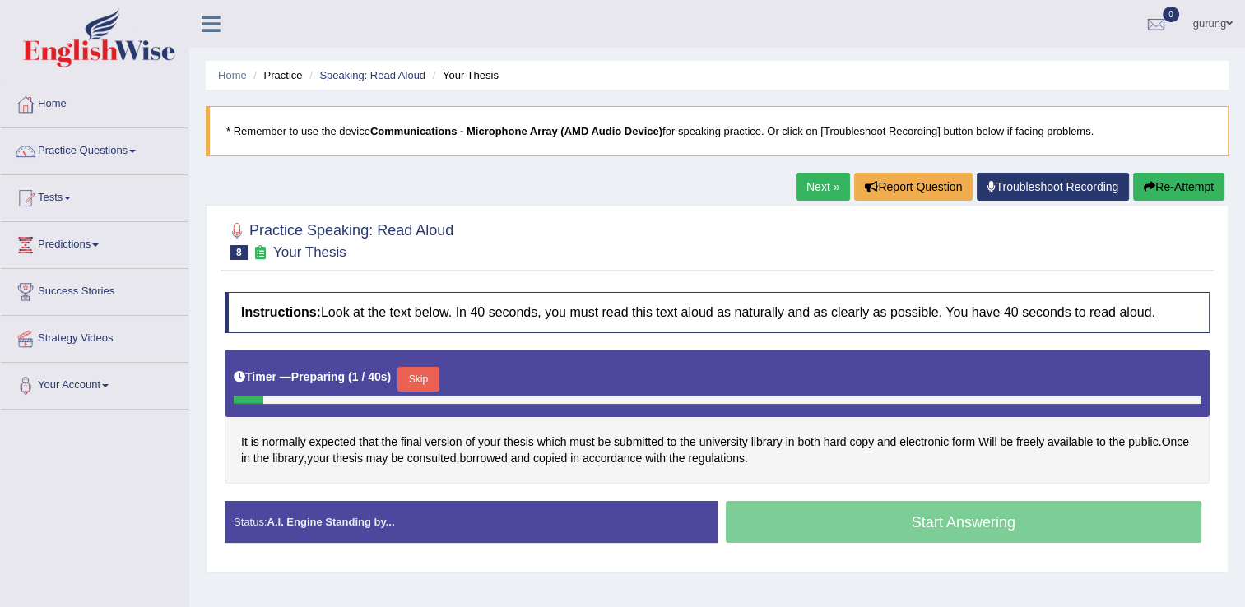
click at [416, 379] on button "Skip" at bounding box center [417, 379] width 41 height 25
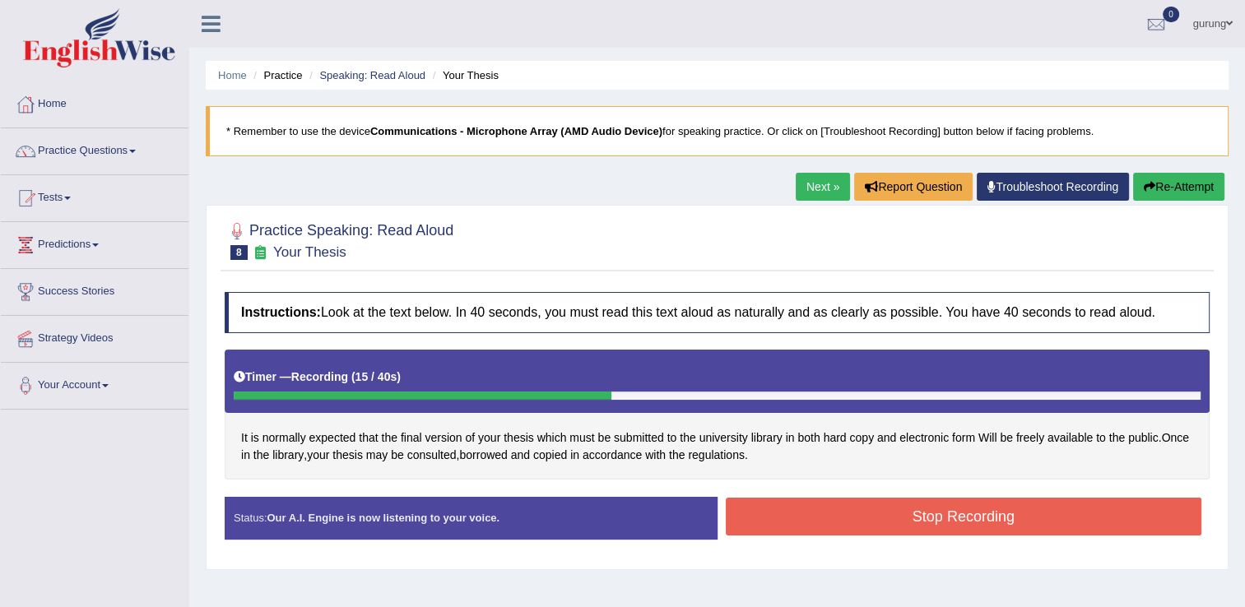
click at [997, 515] on button "Stop Recording" at bounding box center [964, 517] width 476 height 38
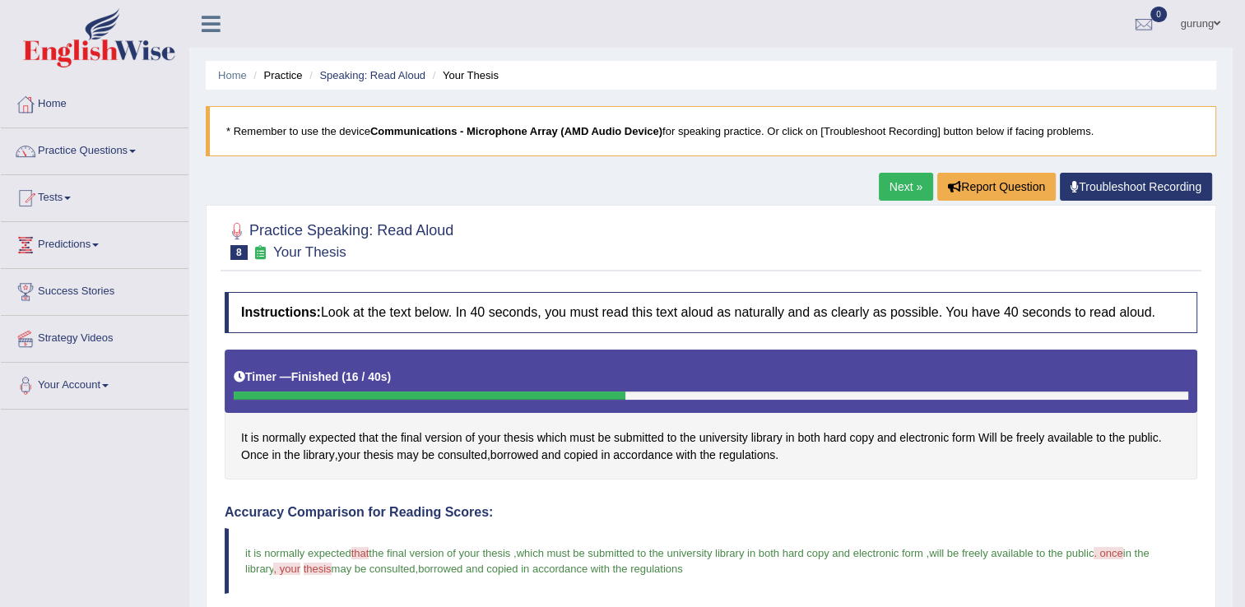
click at [898, 187] on link "Next »" at bounding box center [906, 187] width 54 height 28
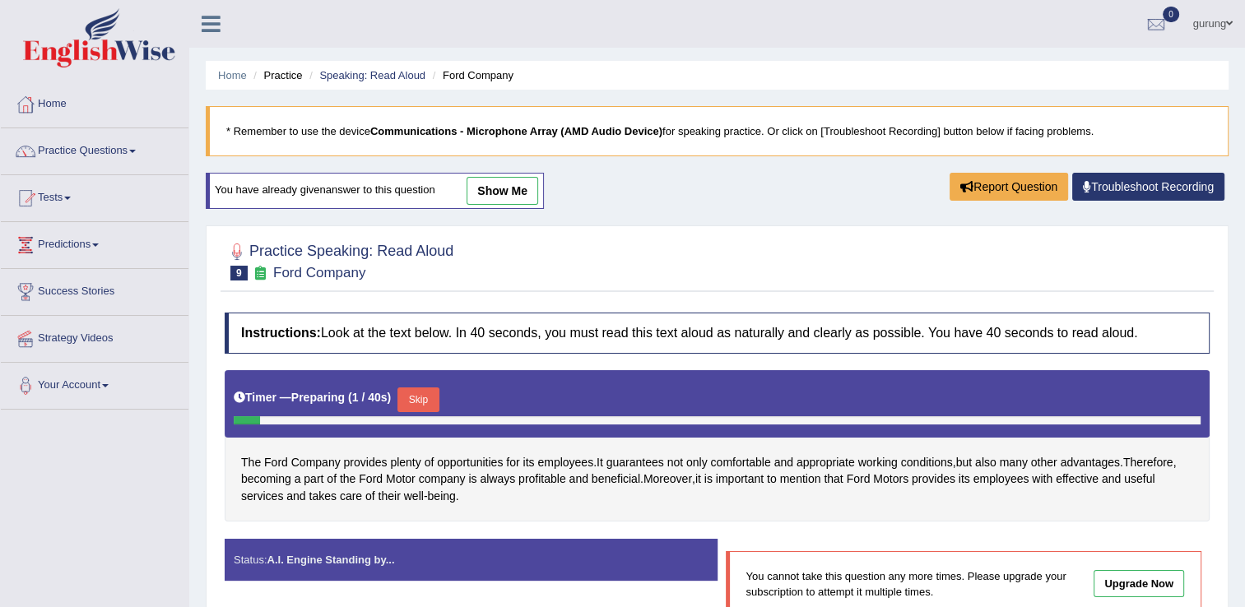
click at [418, 397] on button "Skip" at bounding box center [417, 400] width 41 height 25
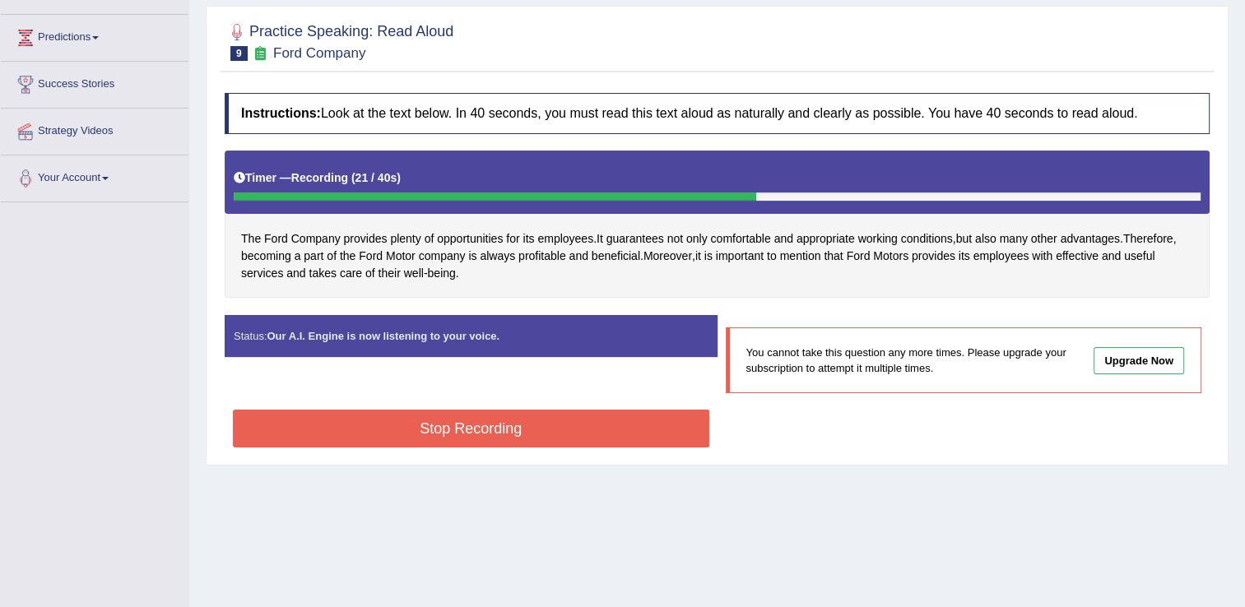
scroll to position [230, 0]
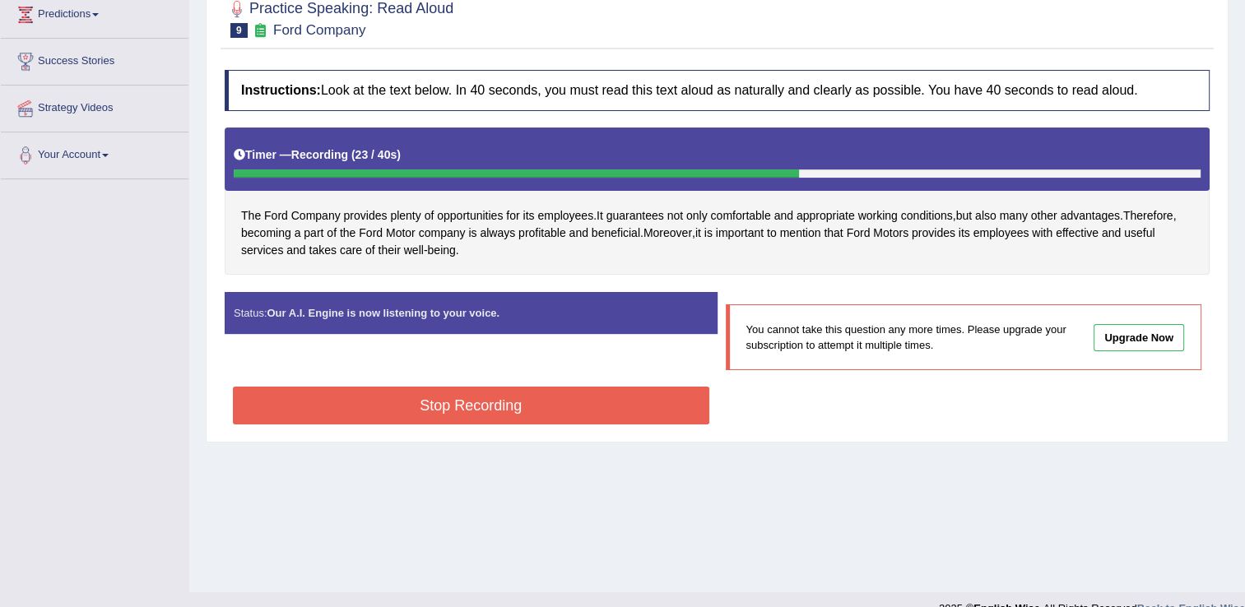
click at [424, 409] on button "Stop Recording" at bounding box center [471, 406] width 476 height 38
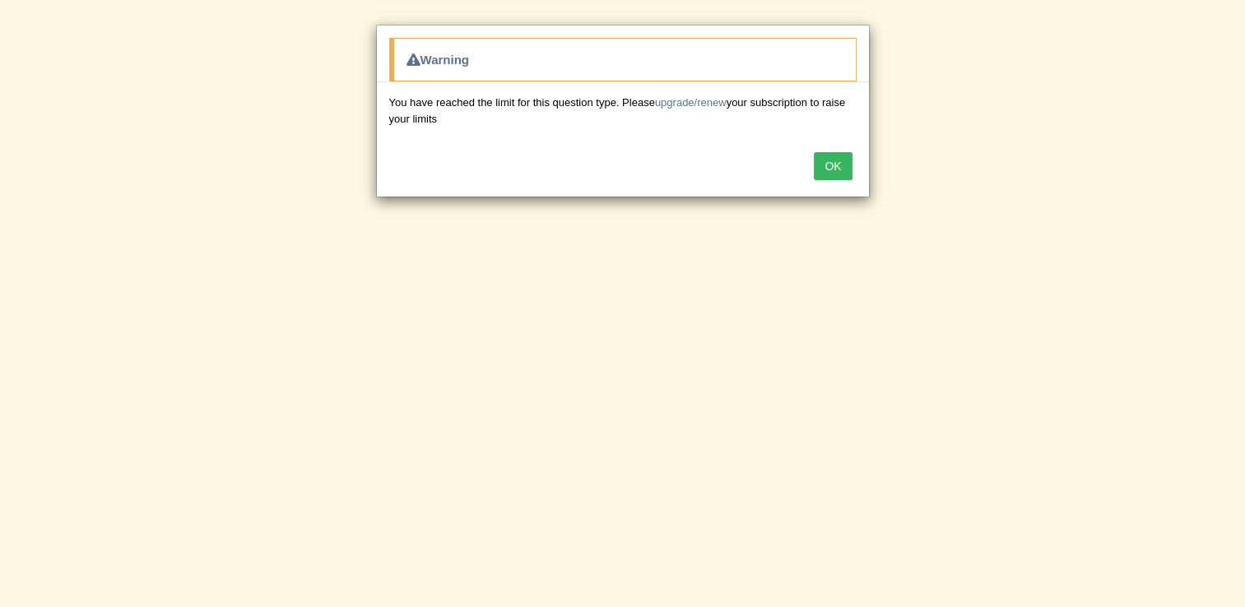
scroll to position [132, 0]
click at [827, 177] on button "OK" at bounding box center [833, 166] width 38 height 28
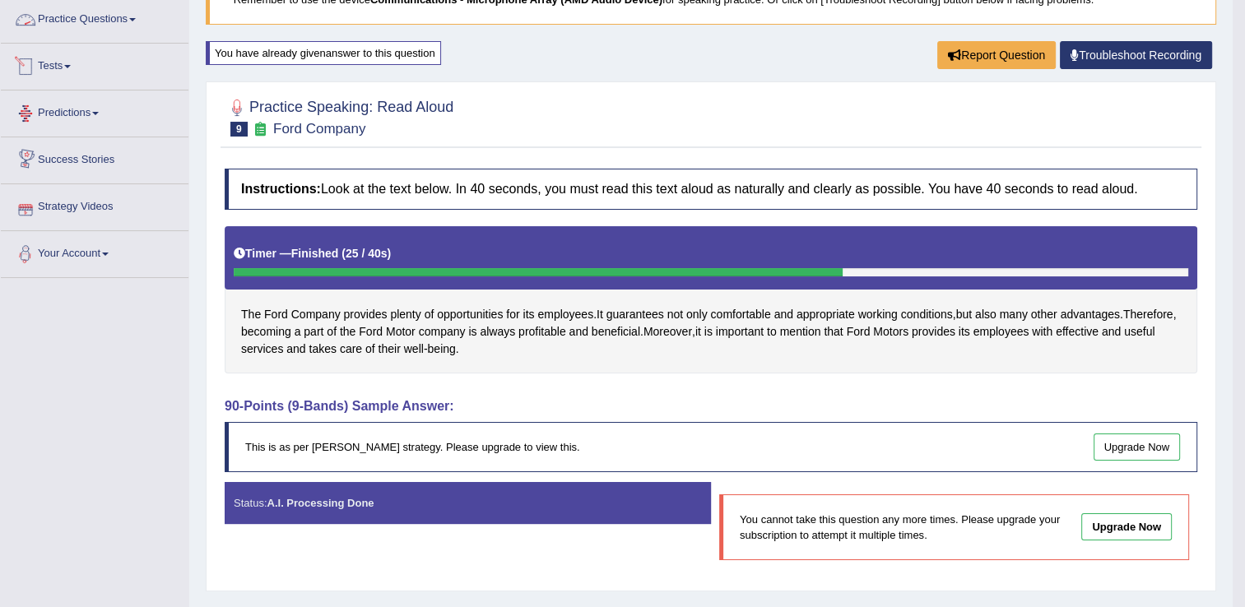
click at [83, 16] on link "Practice Questions" at bounding box center [95, 17] width 188 height 41
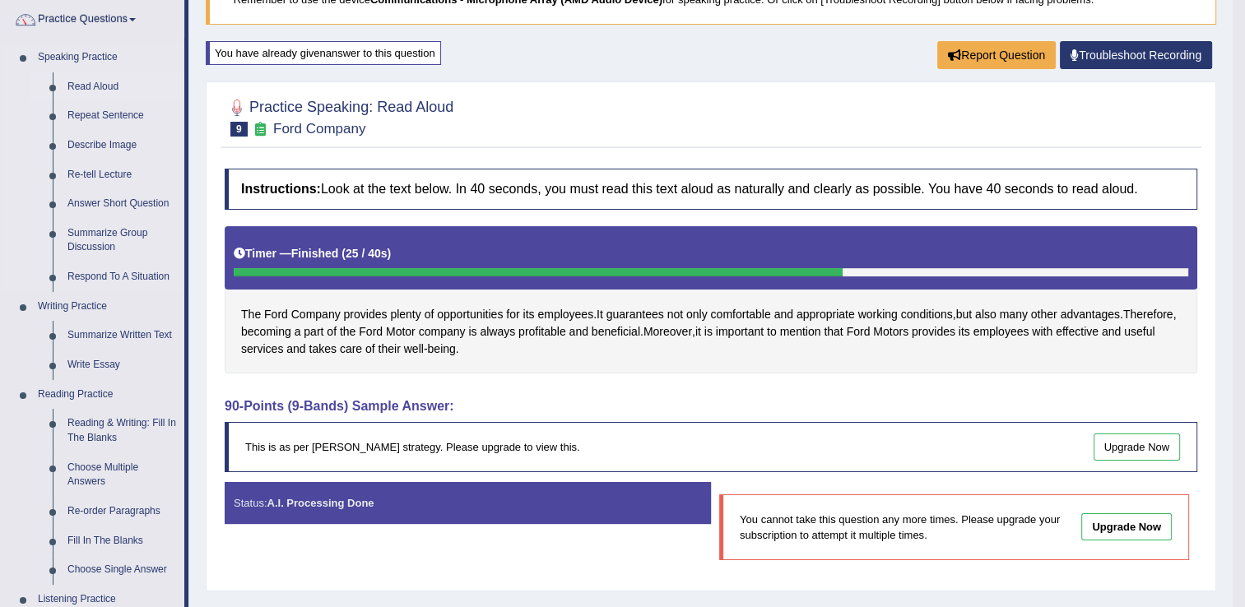
click at [75, 81] on link "Read Aloud" at bounding box center [122, 87] width 124 height 30
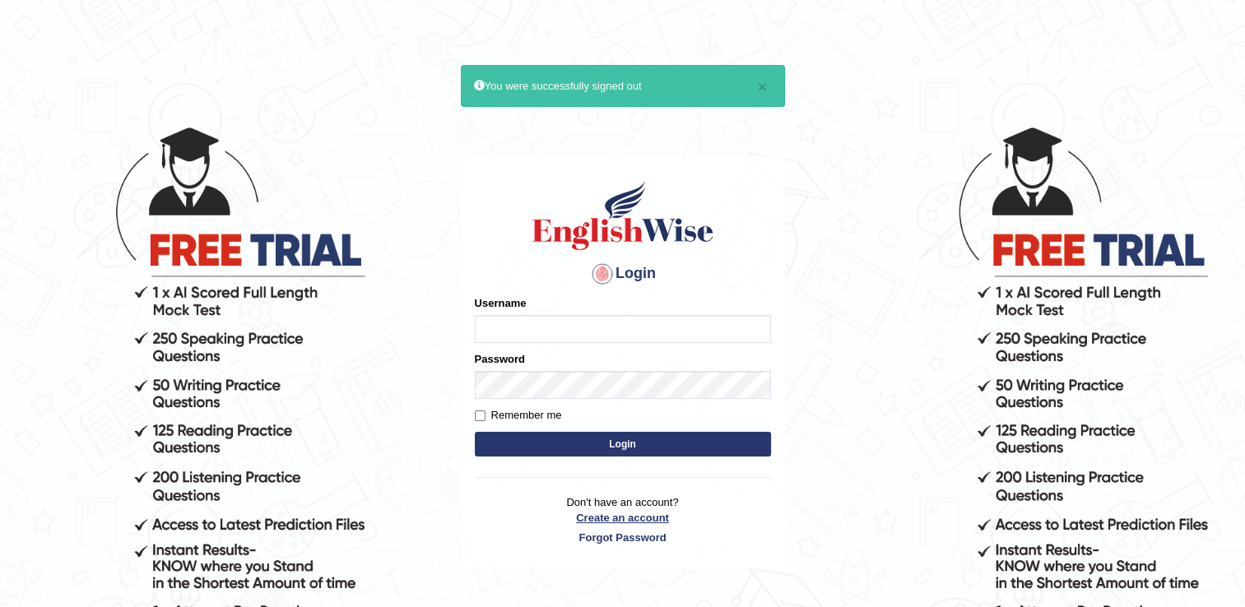
type input "successgrg"
click at [592, 520] on link "Create an account" at bounding box center [623, 518] width 296 height 16
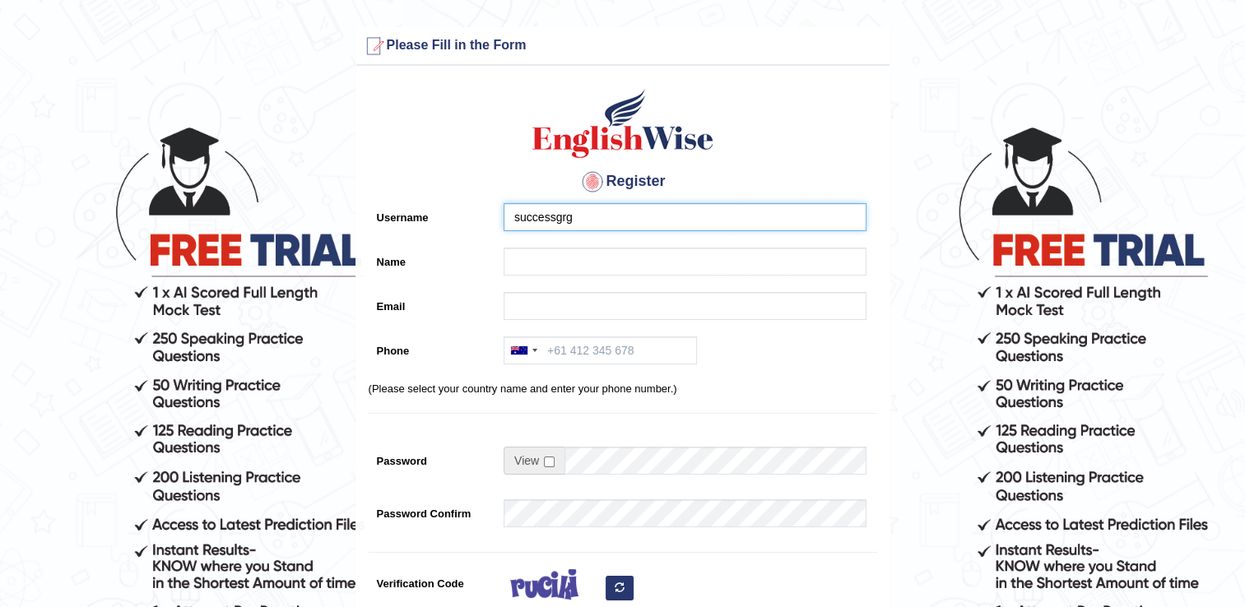
click at [585, 225] on input "successgrg" at bounding box center [685, 217] width 363 height 28
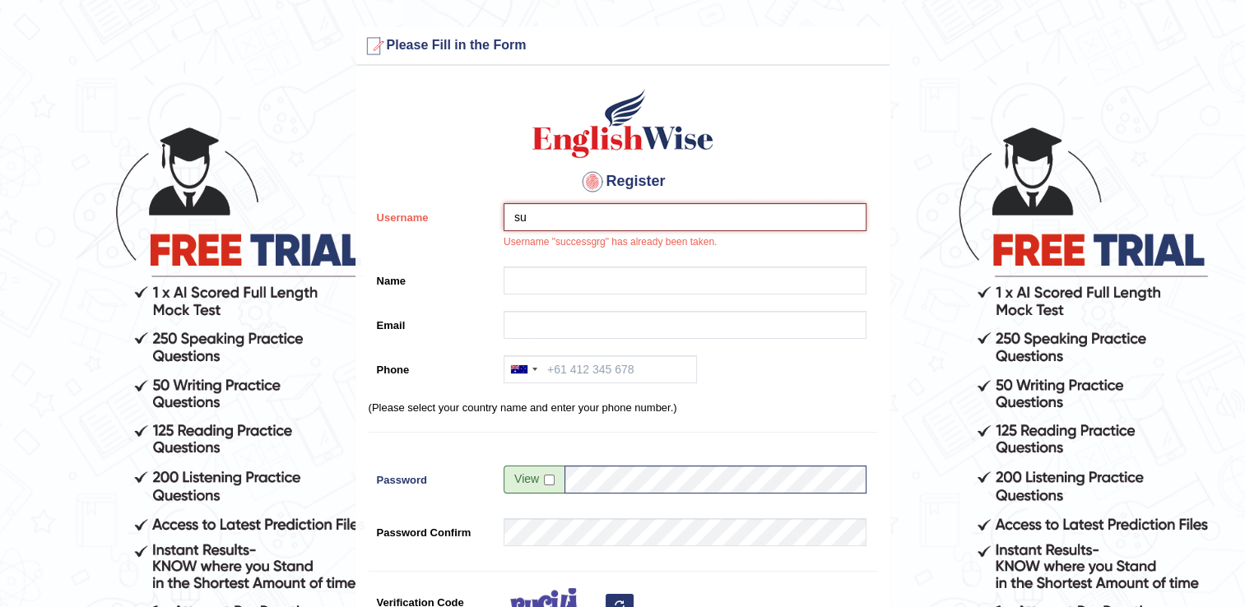
type input "s"
type input "[PERSON_NAME]"
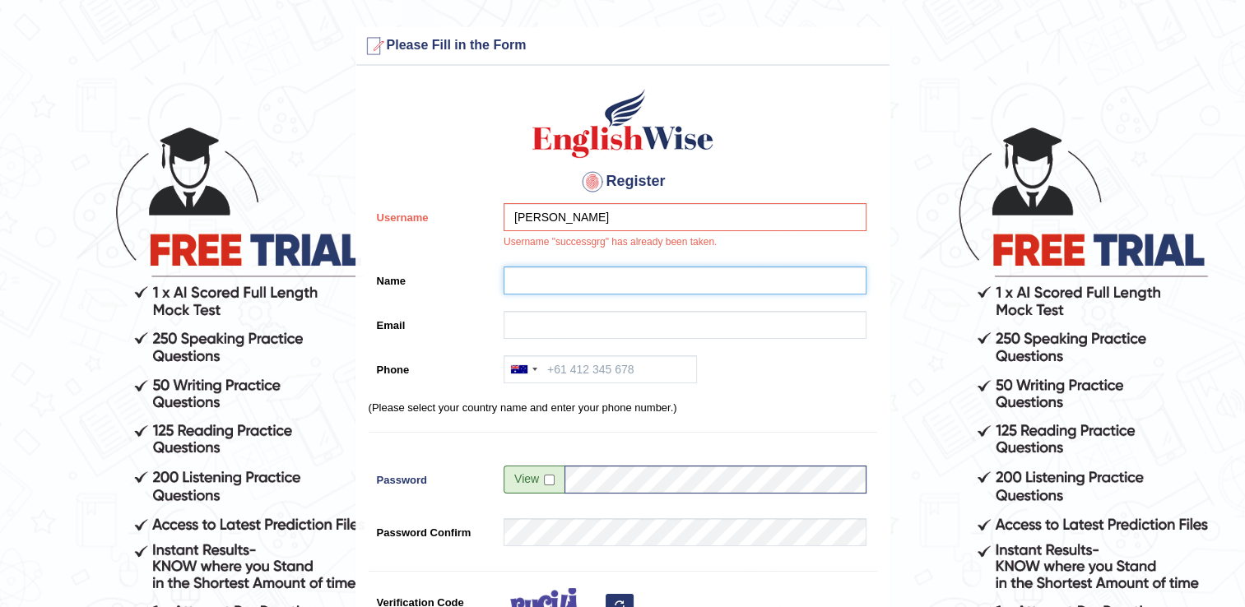
click at [556, 272] on input "Name" at bounding box center [685, 281] width 363 height 28
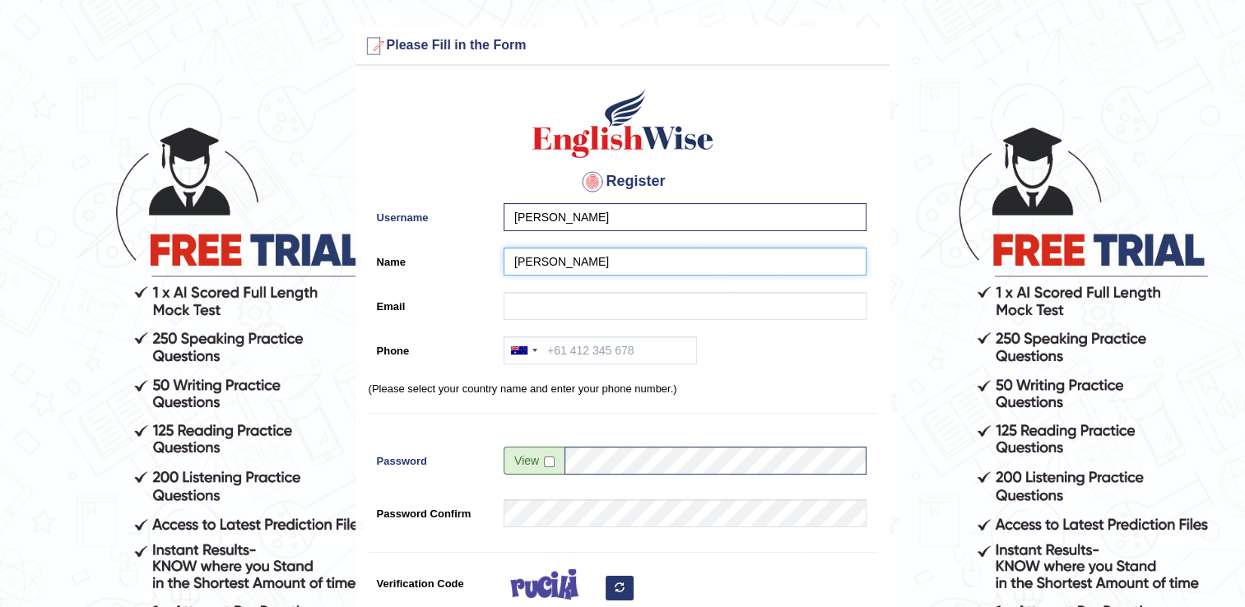
type input "[PERSON_NAME]"
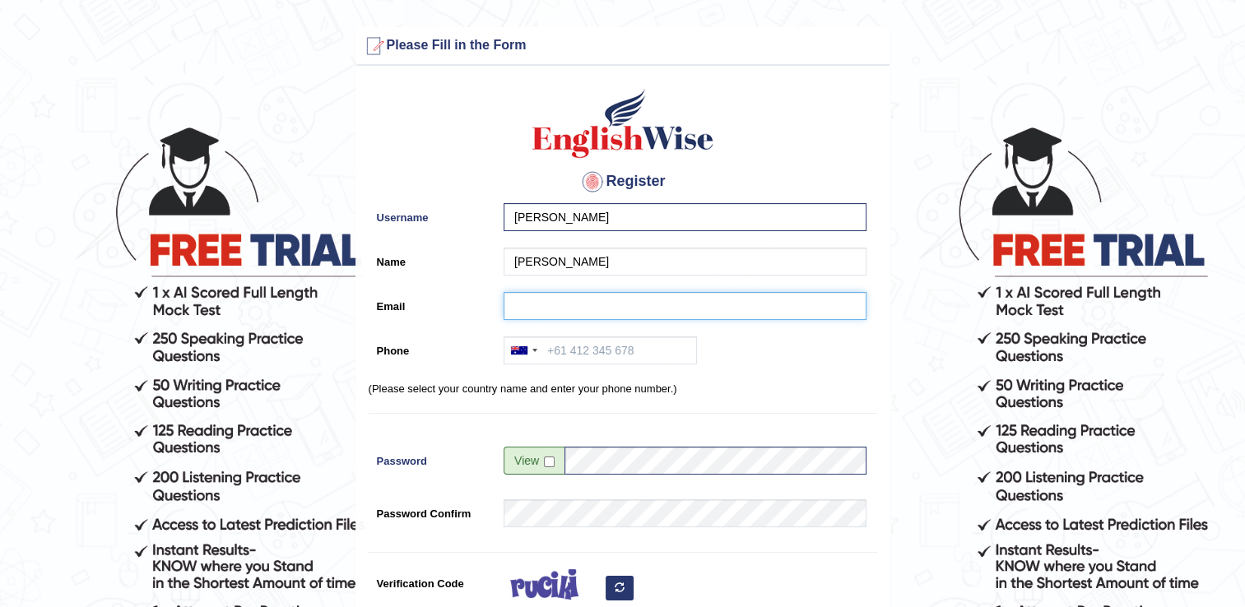
click at [546, 300] on input "Email" at bounding box center [685, 306] width 363 height 28
click at [516, 304] on input "Email" at bounding box center [685, 306] width 363 height 28
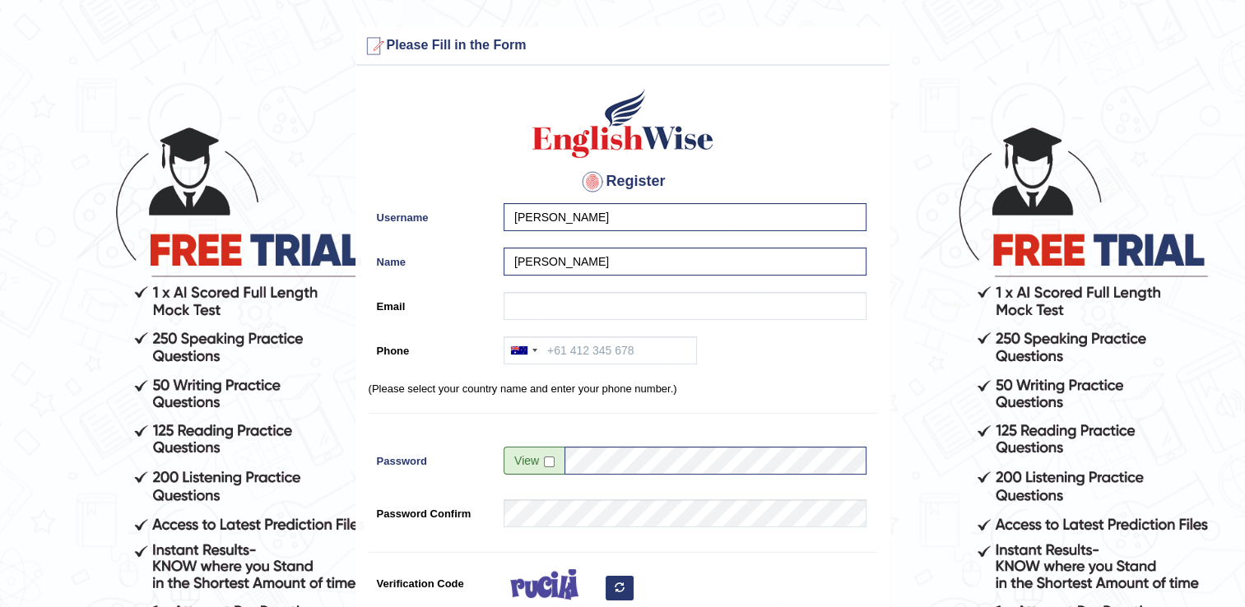
click at [465, 213] on label "Username" at bounding box center [433, 214] width 128 height 22
click at [504, 213] on input "[PERSON_NAME]" at bounding box center [685, 217] width 363 height 28
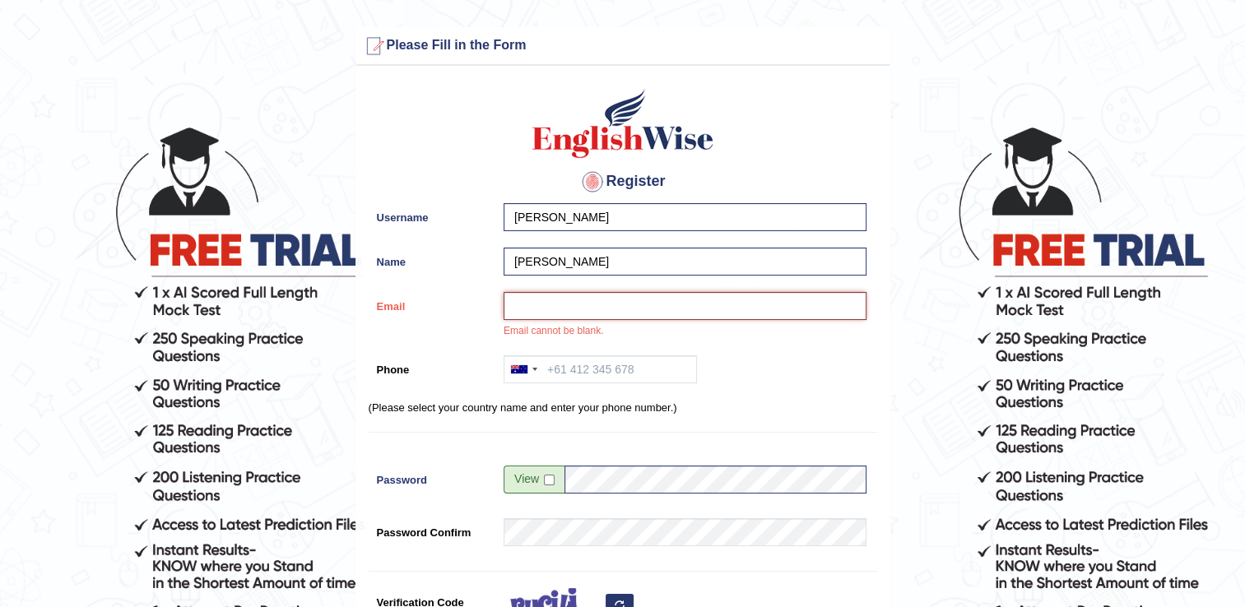
click at [518, 309] on input "Email" at bounding box center [685, 306] width 363 height 28
type input "km0809651@gmail.com"
click at [537, 370] on div at bounding box center [523, 369] width 38 height 26
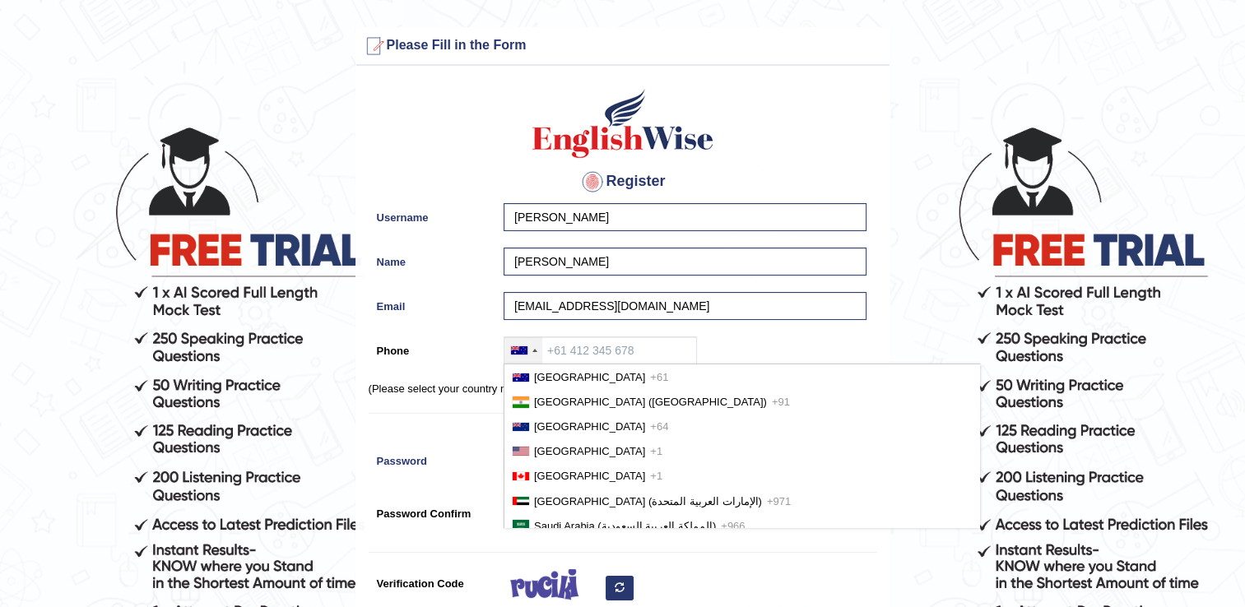
scroll to position [3729, 0]
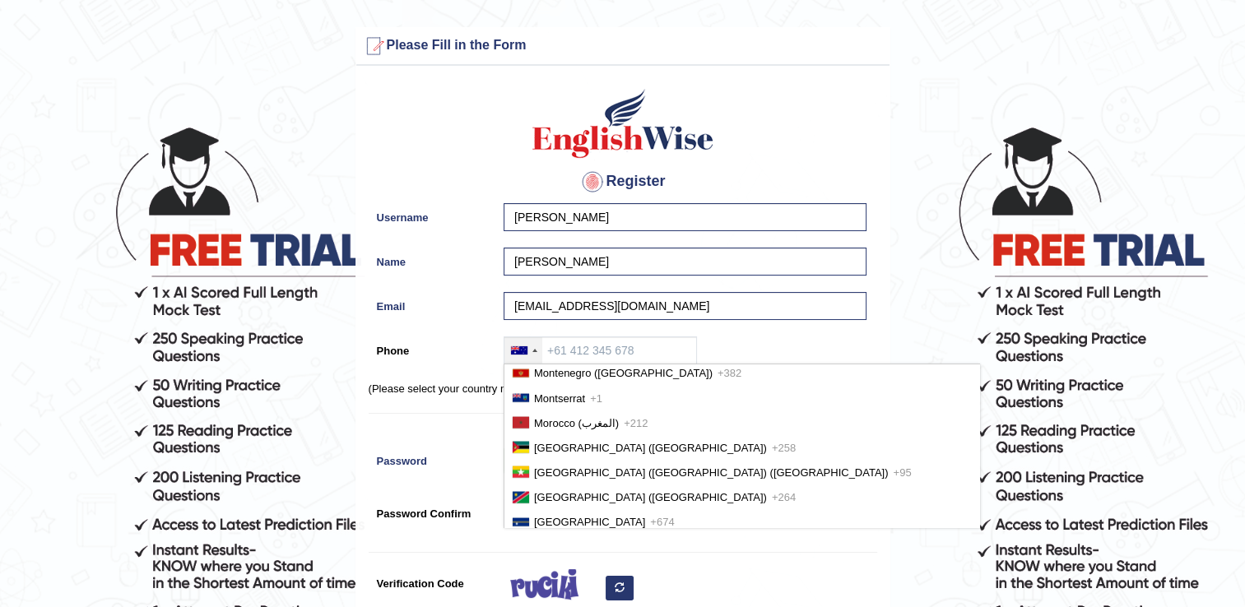
click at [564, 541] on span "Nepal (नेपाल)" at bounding box center [650, 547] width 233 height 12
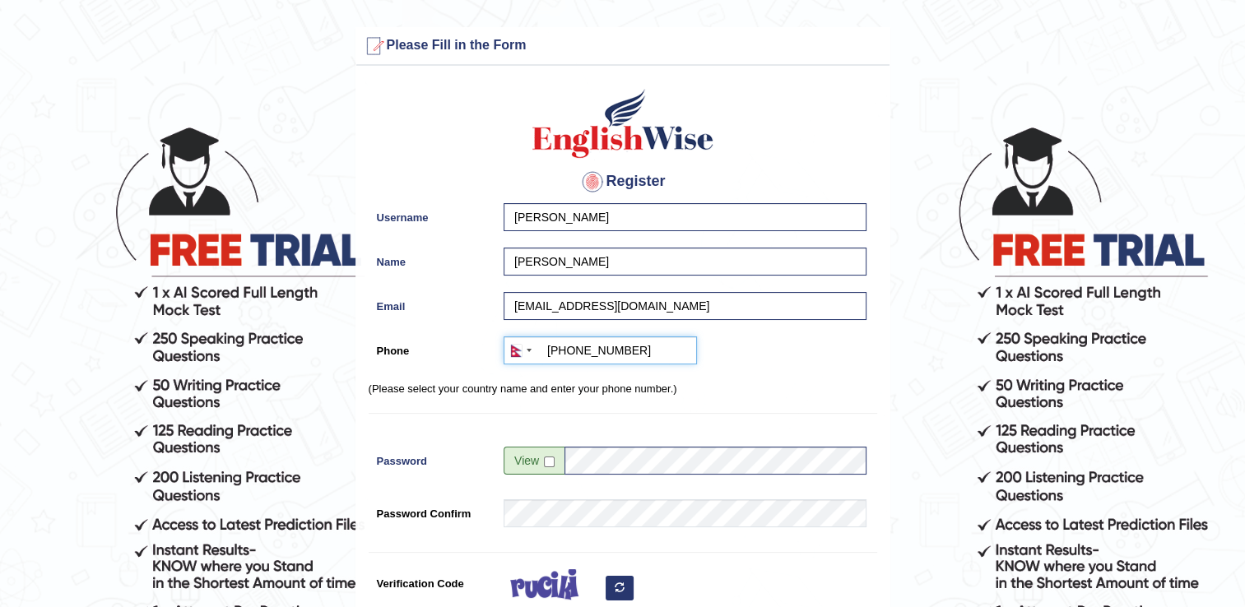
type input "+9779846180042"
click at [546, 464] on input "checkbox" at bounding box center [549, 462] width 11 height 11
checkbox input "true"
click at [689, 457] on input "don123motey345" at bounding box center [715, 461] width 302 height 28
type input "d"
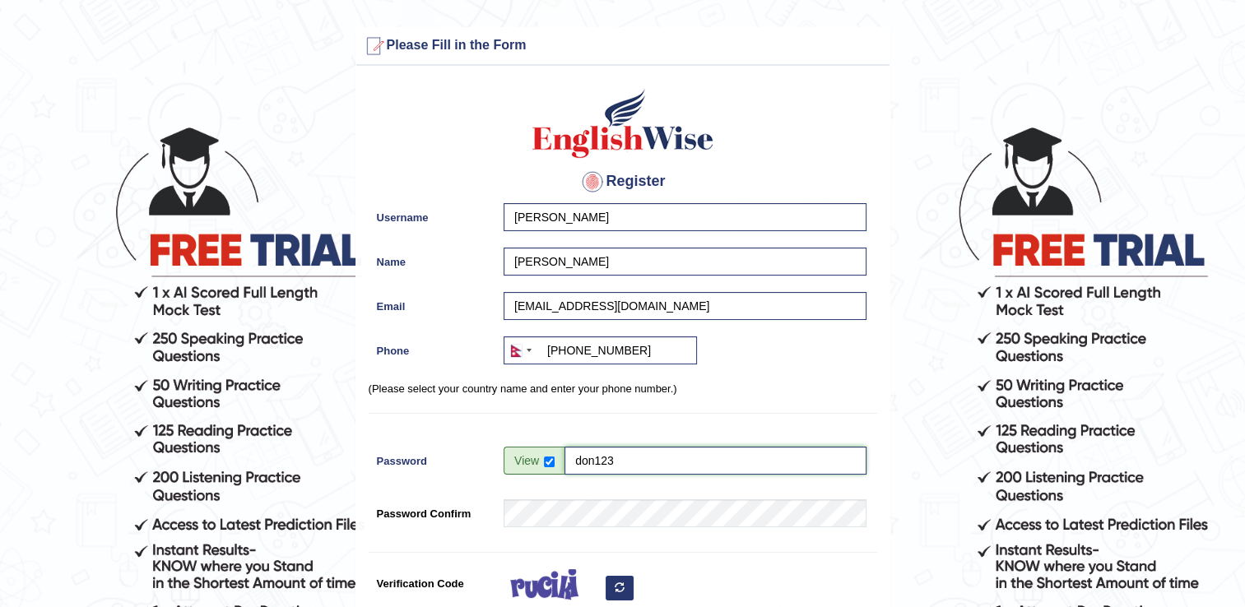
type input "don123"
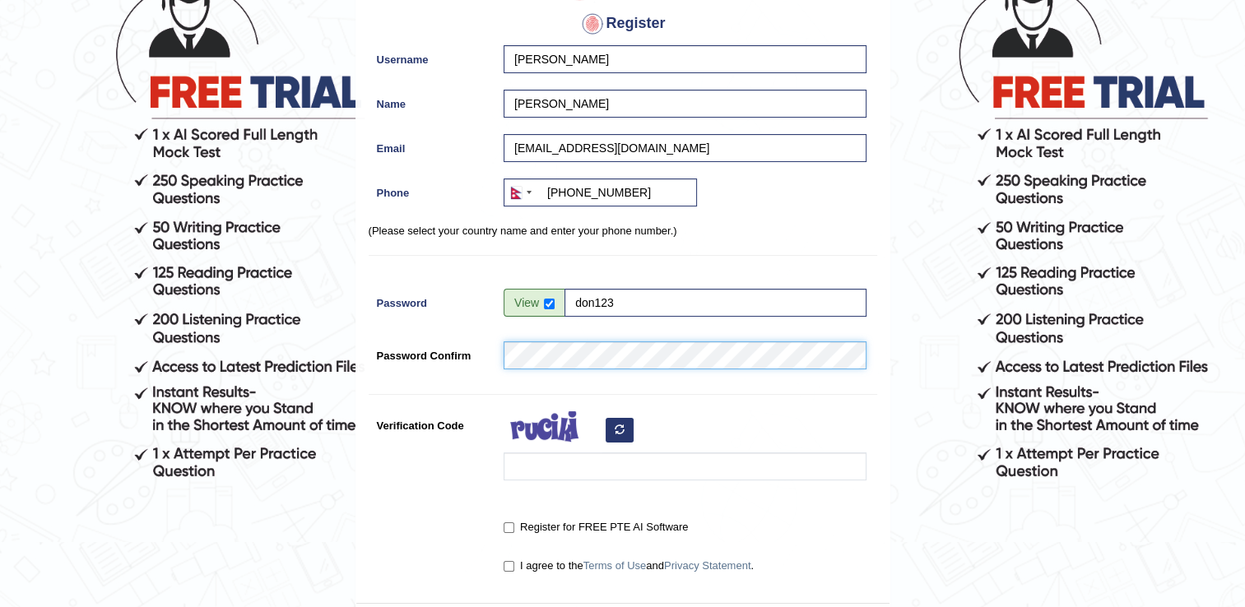
scroll to position [165, 0]
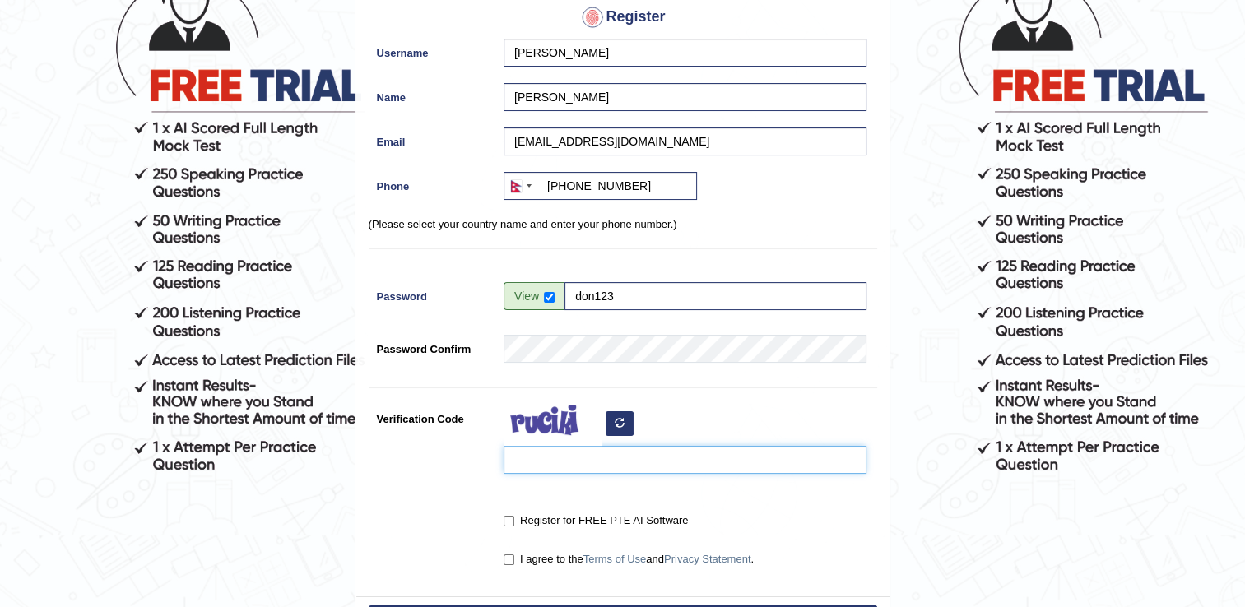
click at [740, 453] on input "Verification Code" at bounding box center [685, 460] width 363 height 28
type input "sutoaa"
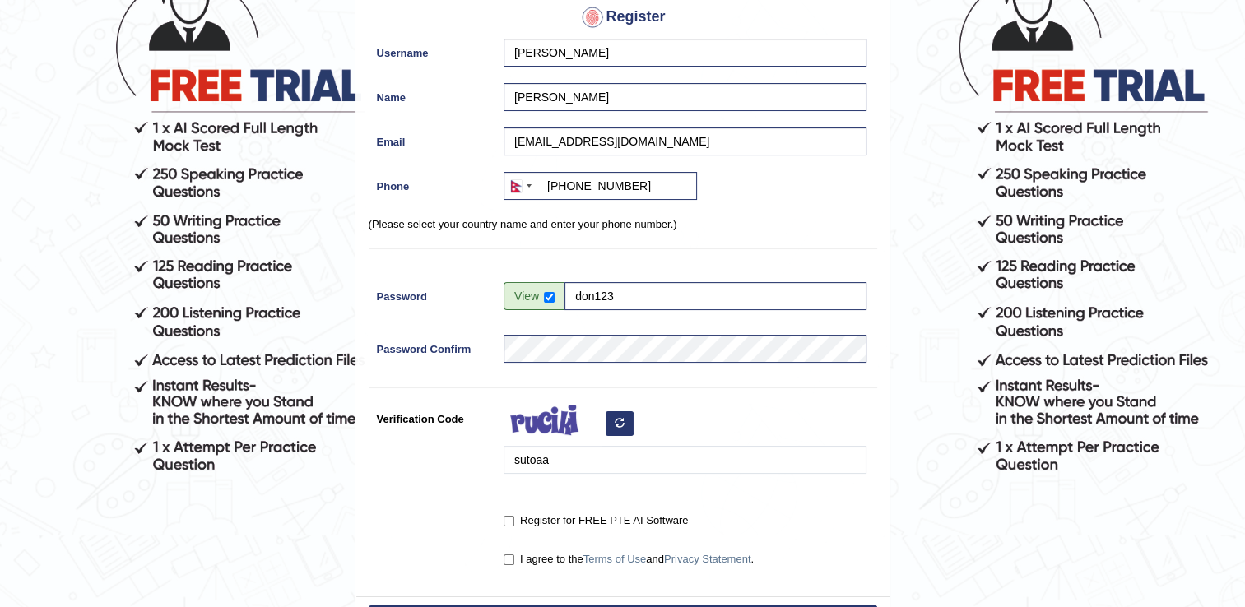
click at [514, 507] on div "Register for FREE PTE AI Software" at bounding box center [685, 518] width 363 height 22
click at [507, 517] on input "Register for FREE PTE AI Software" at bounding box center [509, 521] width 11 height 11
checkbox input "true"
click at [511, 555] on input "I agree to the Terms of Use and Privacy Statement ." at bounding box center [509, 560] width 11 height 11
checkbox input "true"
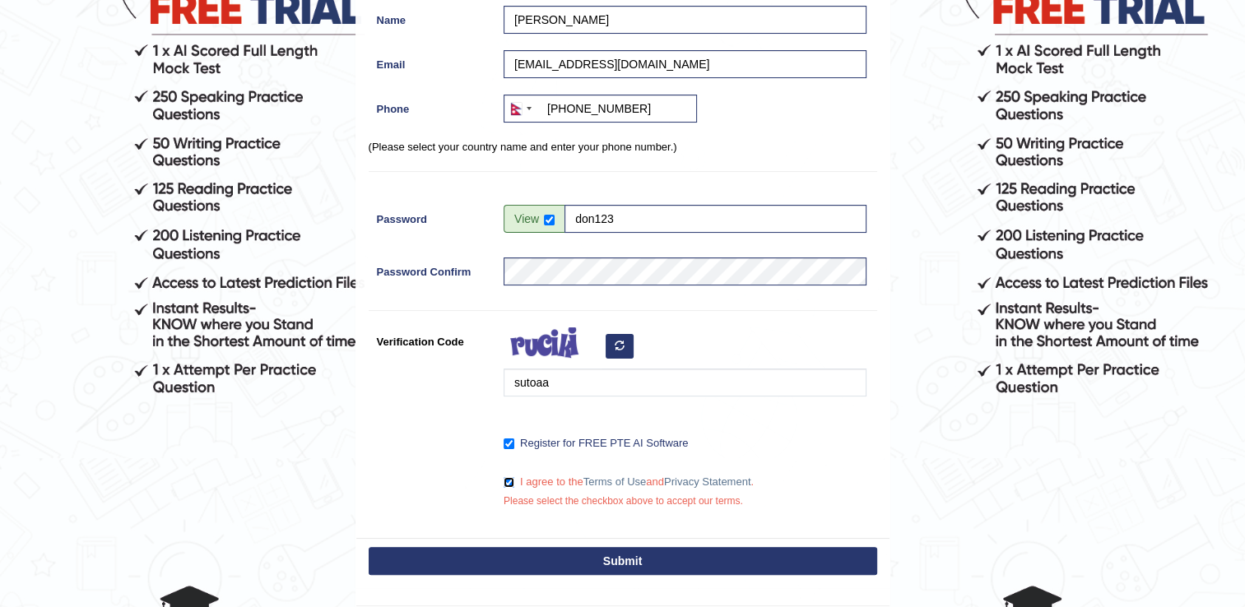
scroll to position [263, 0]
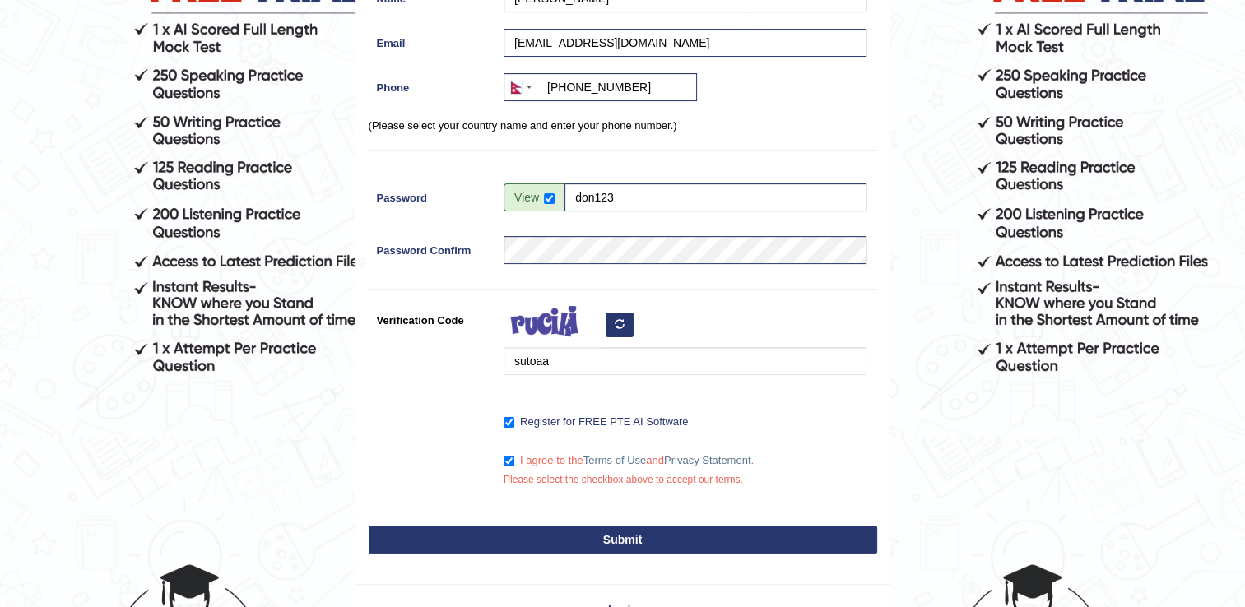
click at [513, 537] on button "Submit" at bounding box center [623, 540] width 508 height 28
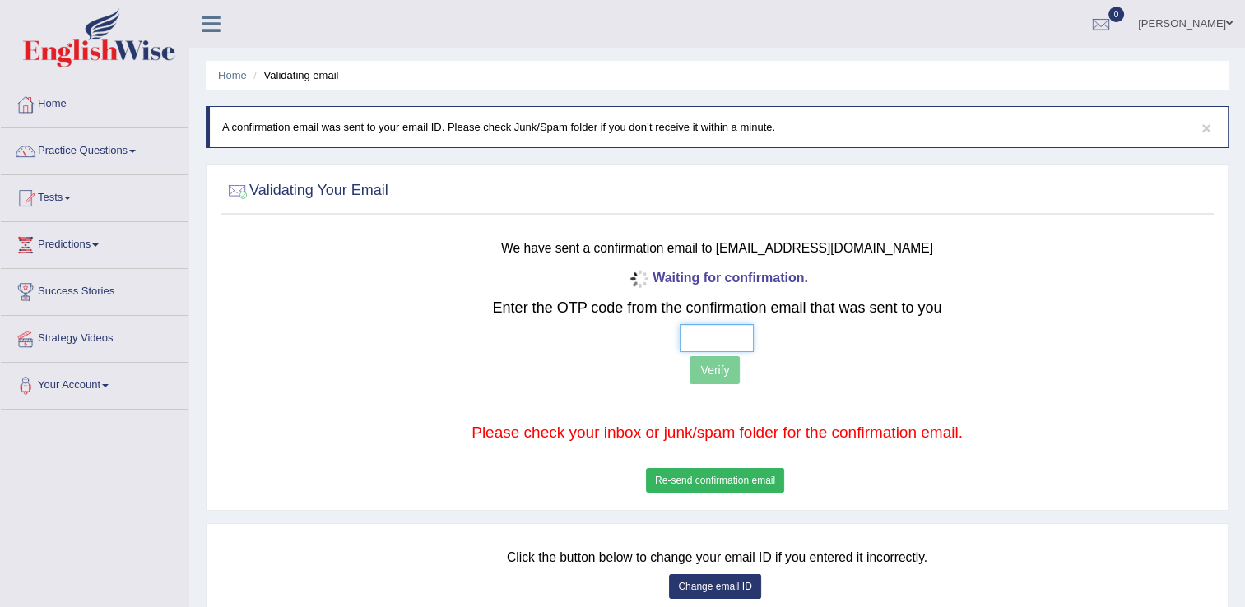
click at [726, 334] on input "text" at bounding box center [717, 338] width 74 height 28
type input "7 0 7 2"
click at [717, 377] on button "Verify" at bounding box center [714, 370] width 50 height 28
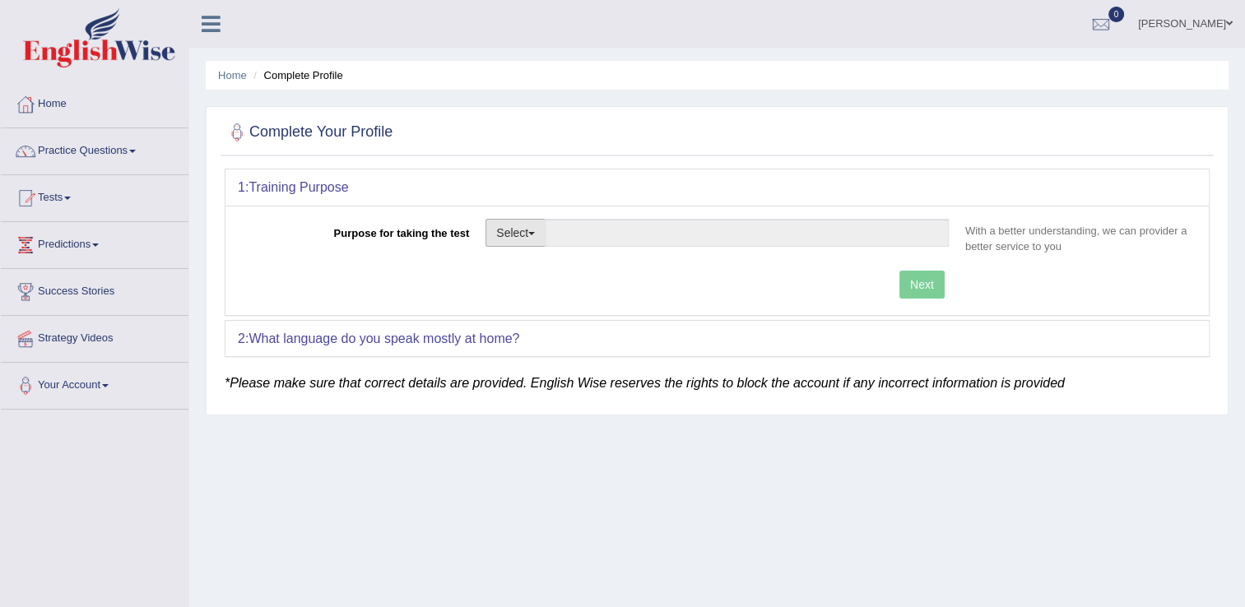
click at [521, 235] on button "Select" at bounding box center [515, 233] width 60 height 28
click at [539, 271] on link "Student Visa" at bounding box center [559, 268] width 146 height 21
type input "Student Visa"
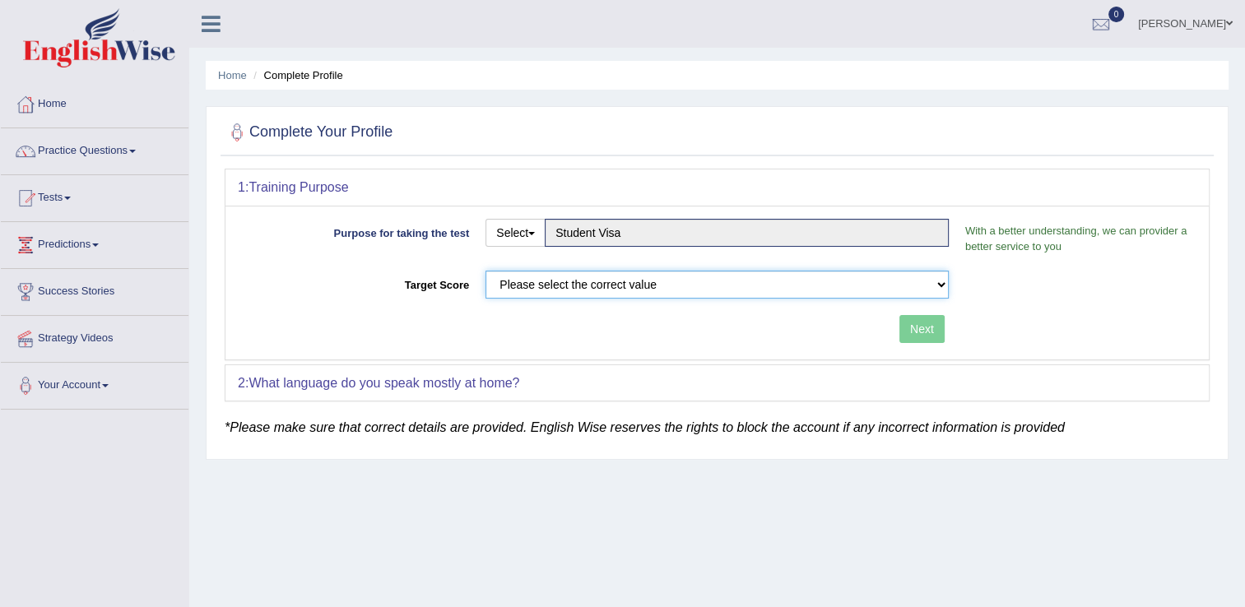
click at [716, 279] on select "Please select the correct value 50 (6 bands) 58 (6.5 bands) 65 (7 bands) 79 (8 …" at bounding box center [716, 285] width 463 height 28
select select "79"
click at [485, 271] on select "Please select the correct value 50 (6 bands) 58 (6.5 bands) 65 (7 bands) 79 (8 …" at bounding box center [716, 285] width 463 height 28
click at [931, 330] on button "Next" at bounding box center [921, 329] width 45 height 28
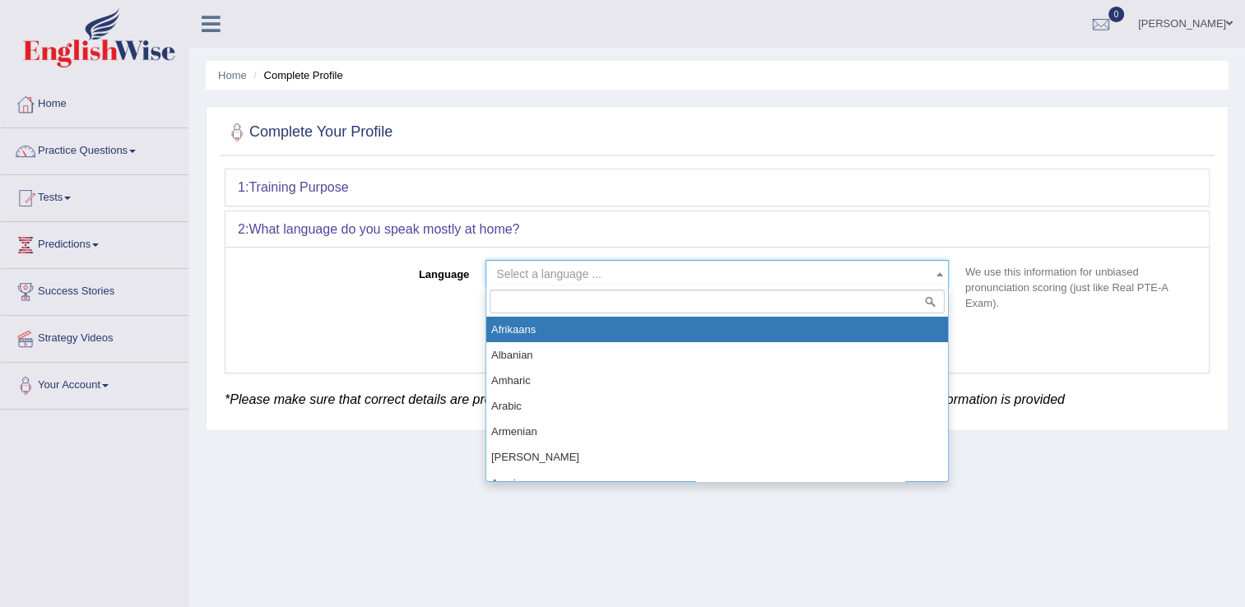
drag, startPoint x: 873, startPoint y: 259, endPoint x: 859, endPoint y: 271, distance: 18.1
click at [859, 271] on span "Select a language ..." at bounding box center [716, 274] width 463 height 28
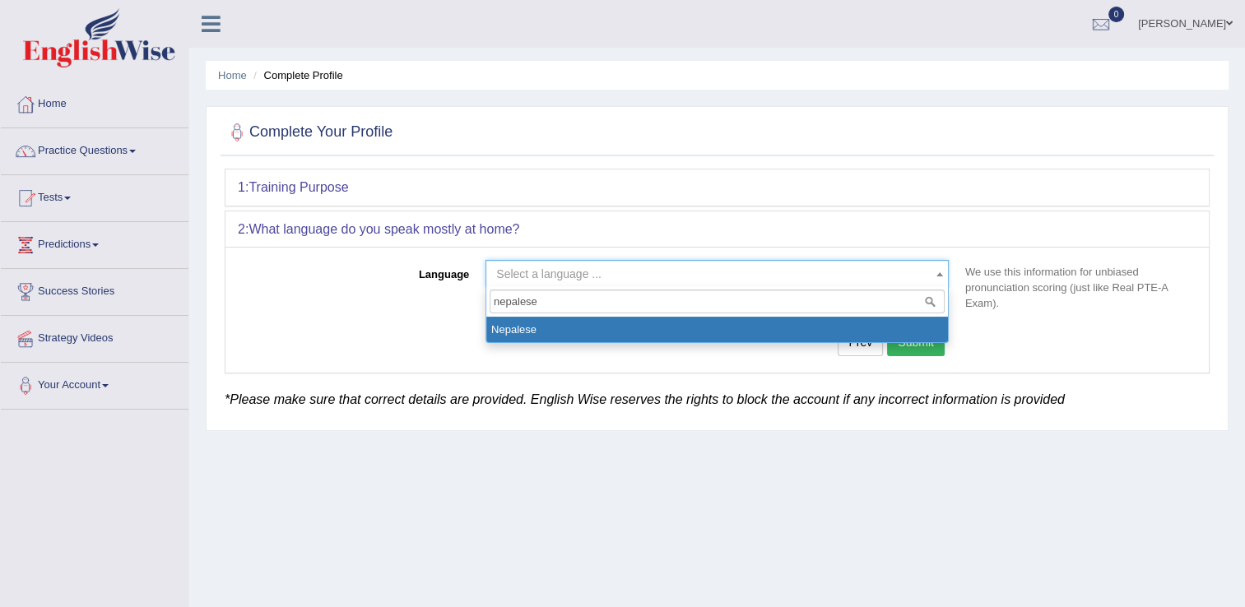
type input "nepalese"
select select "Nepalese"
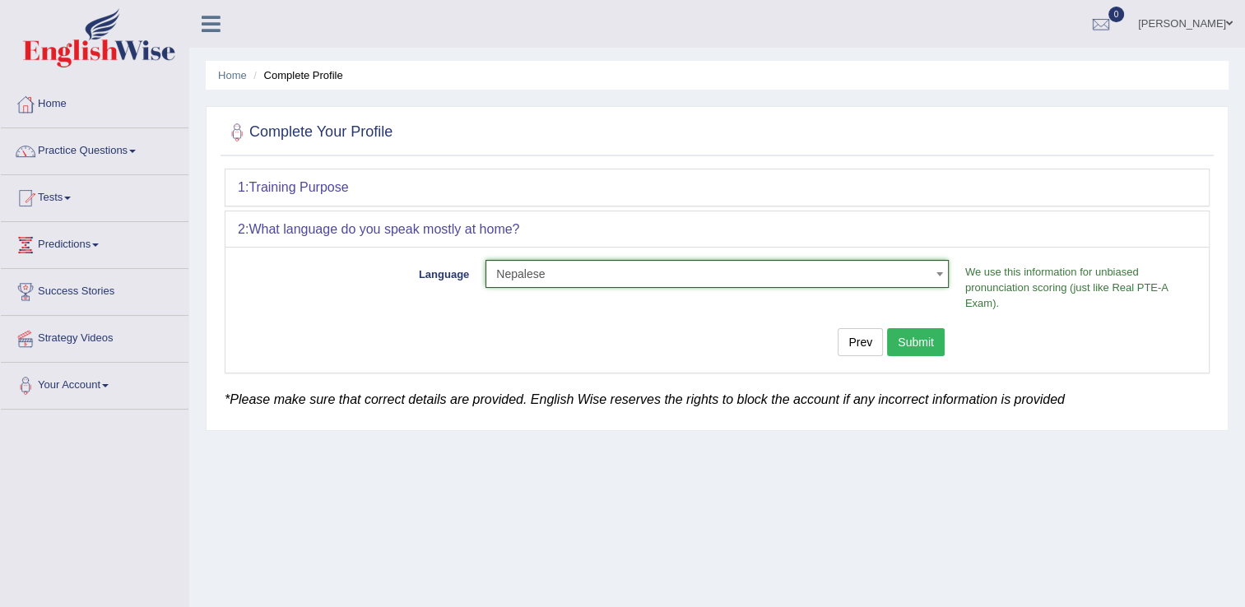
click at [911, 341] on button "Submit" at bounding box center [916, 342] width 58 height 28
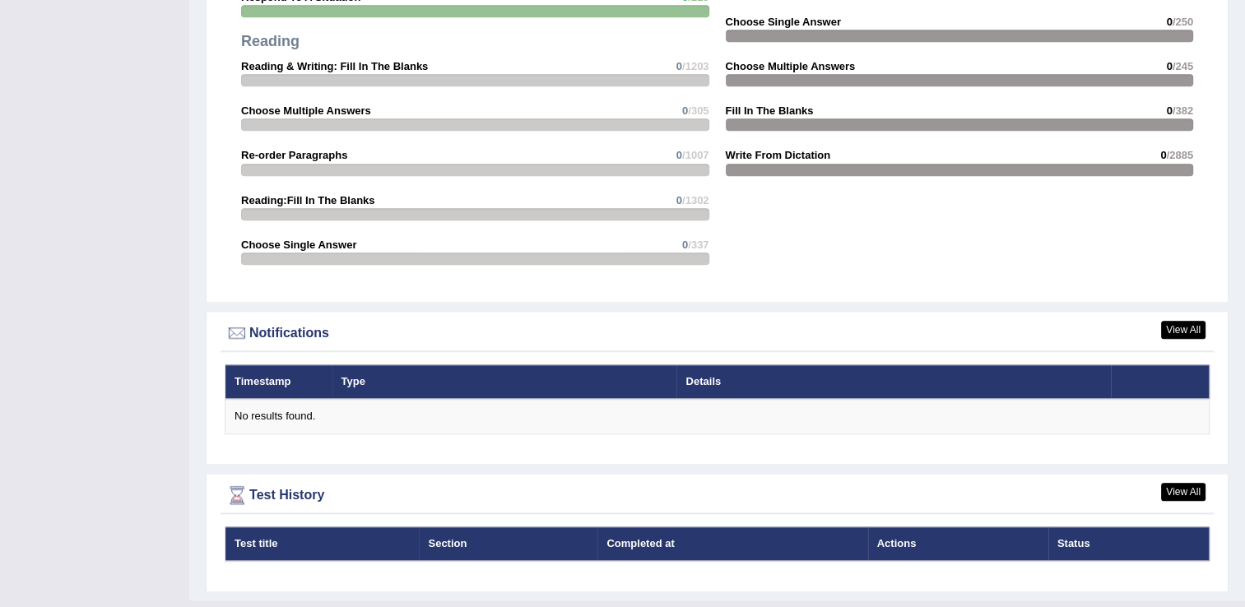
scroll to position [1785, 0]
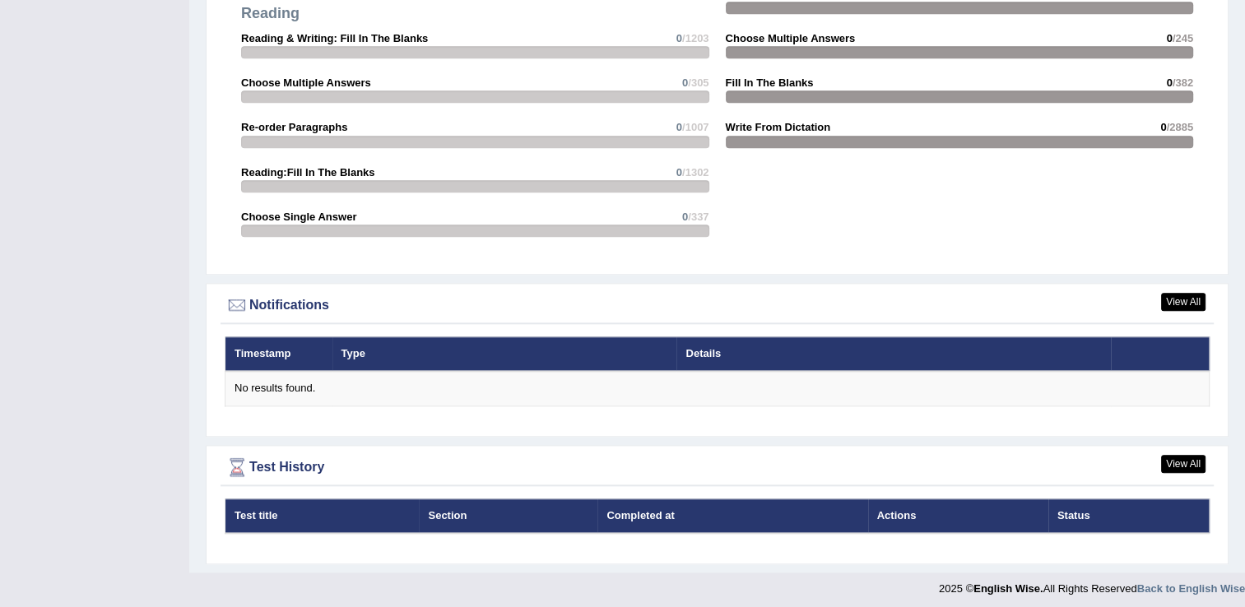
click at [660, 538] on div "Test title Section Completed at Actions Status" at bounding box center [716, 528] width 993 height 58
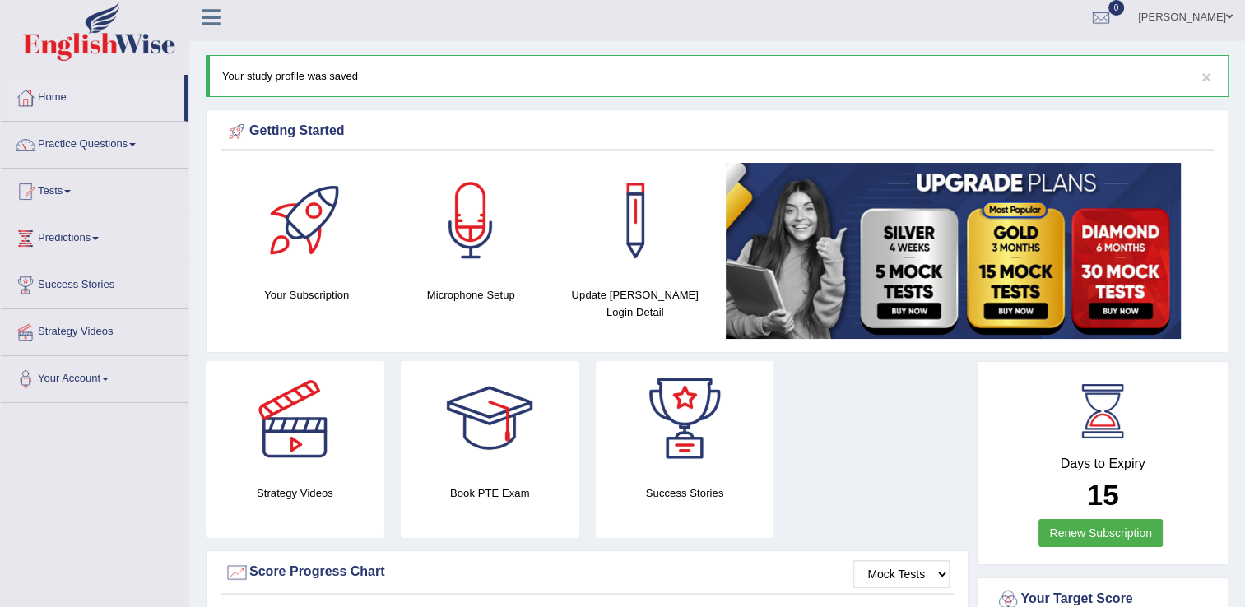
scroll to position [0, 0]
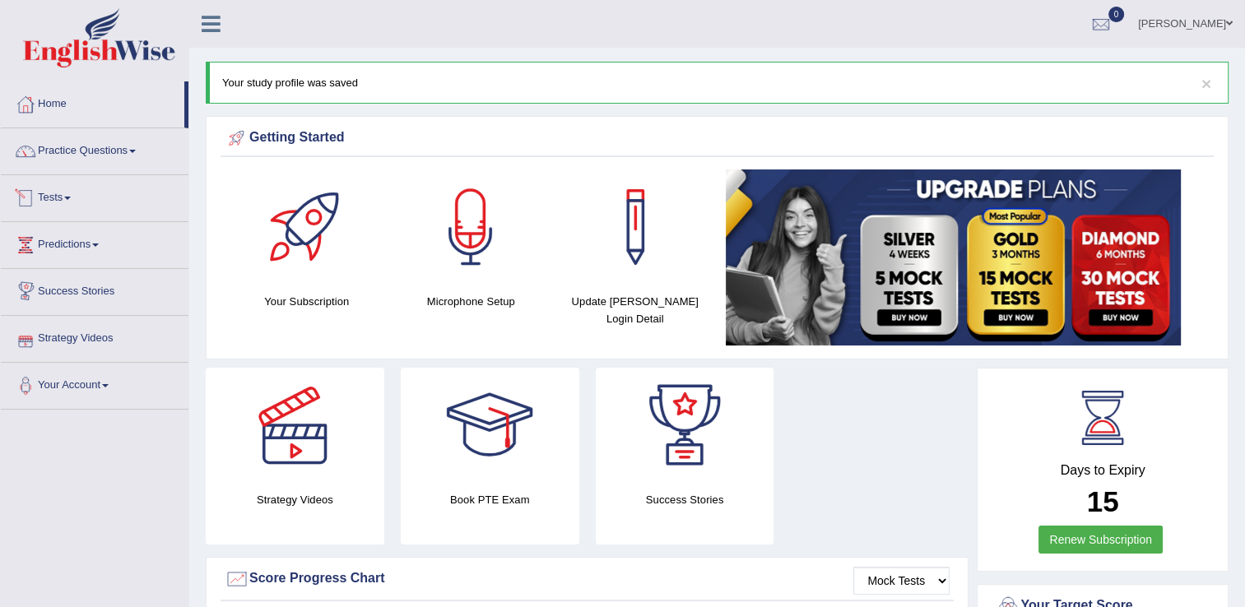
click at [53, 204] on link "Tests" at bounding box center [95, 195] width 188 height 41
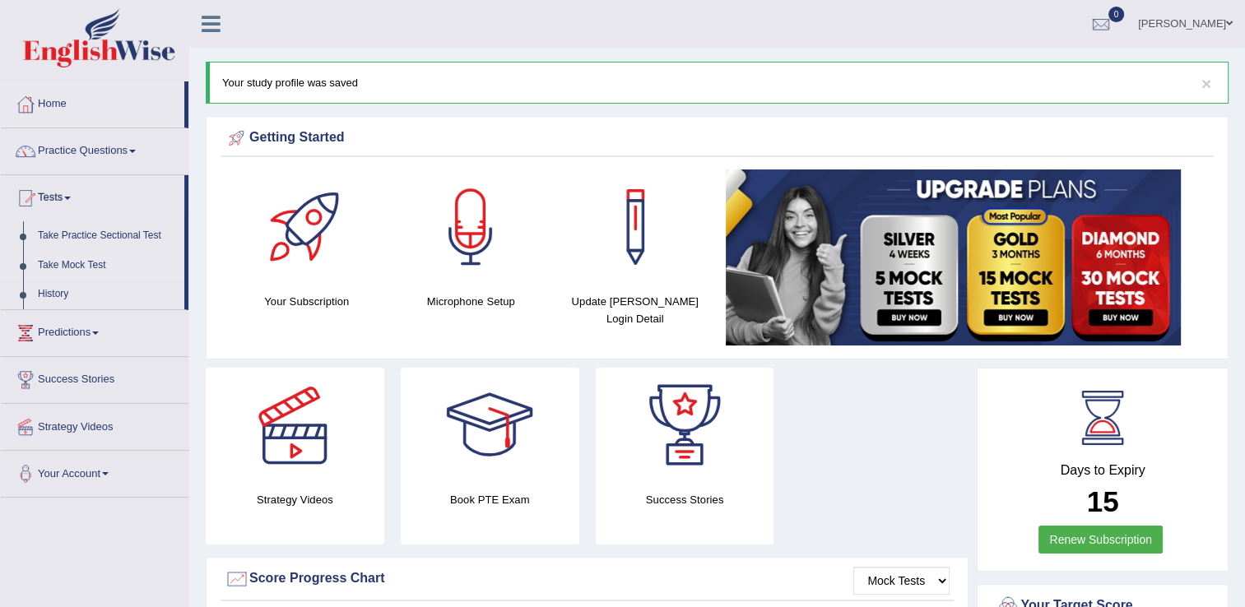
click at [62, 262] on link "Take Mock Test" at bounding box center [107, 266] width 154 height 30
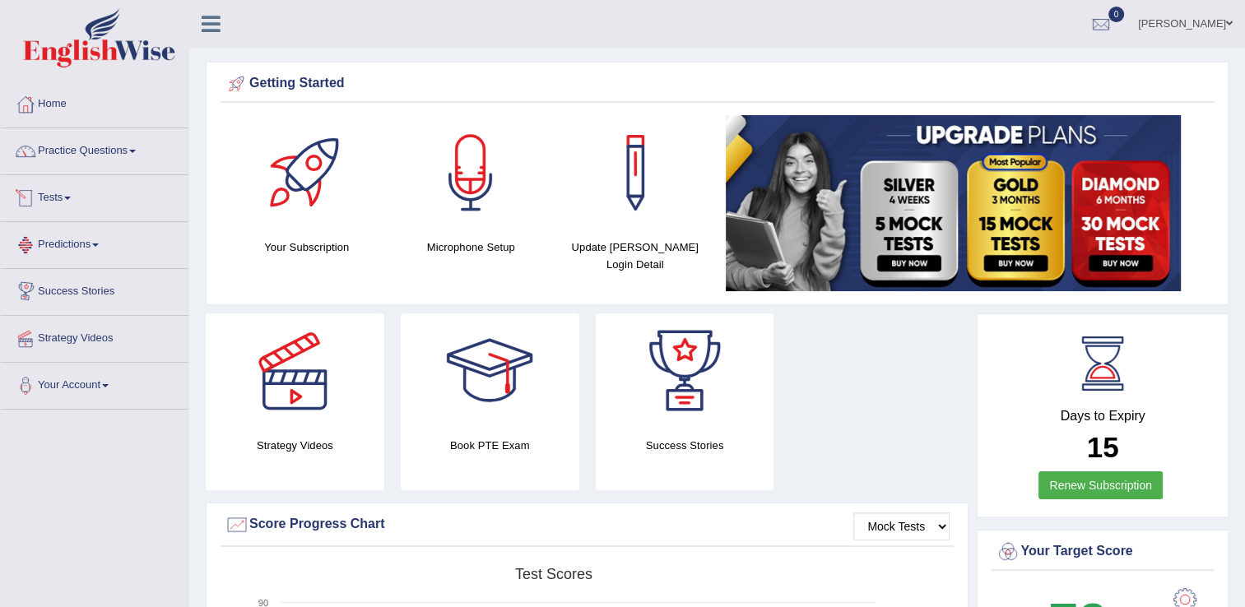
click at [49, 197] on link "Tests" at bounding box center [95, 195] width 188 height 41
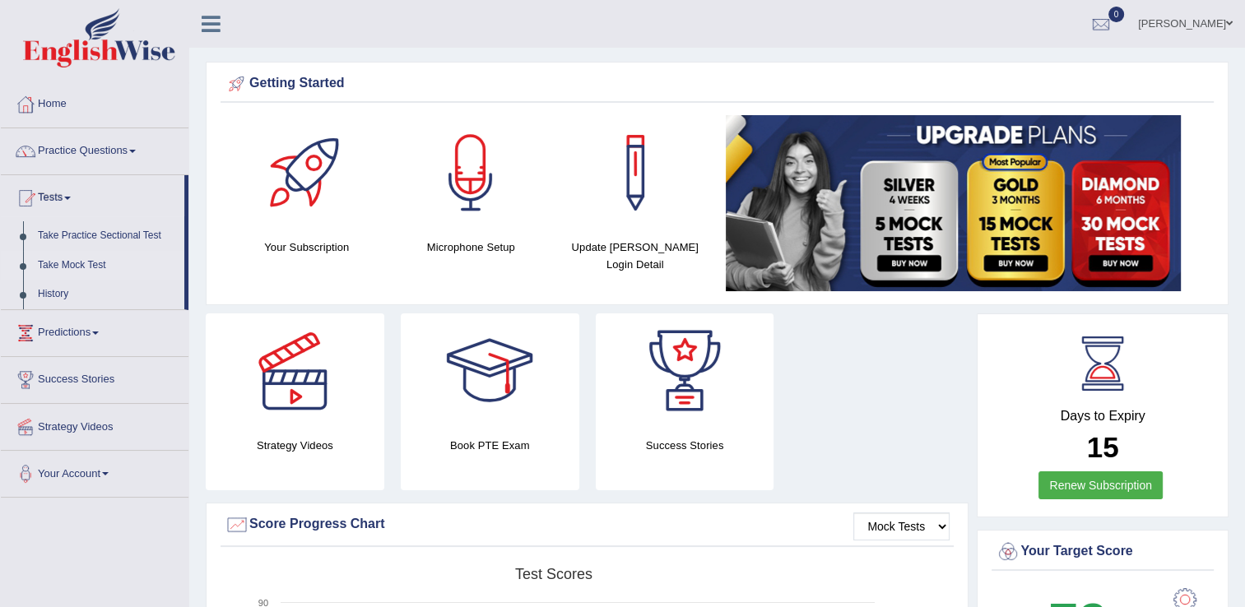
click at [59, 258] on link "Take Mock Test" at bounding box center [107, 266] width 154 height 30
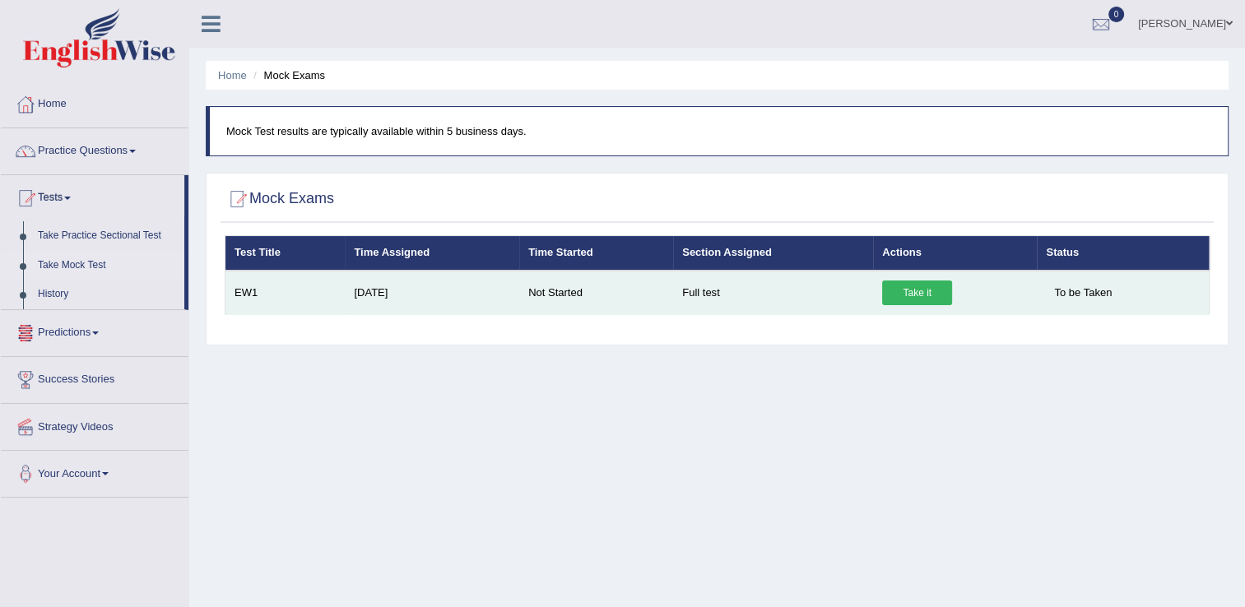
click at [244, 286] on td "EW1" at bounding box center [285, 293] width 120 height 44
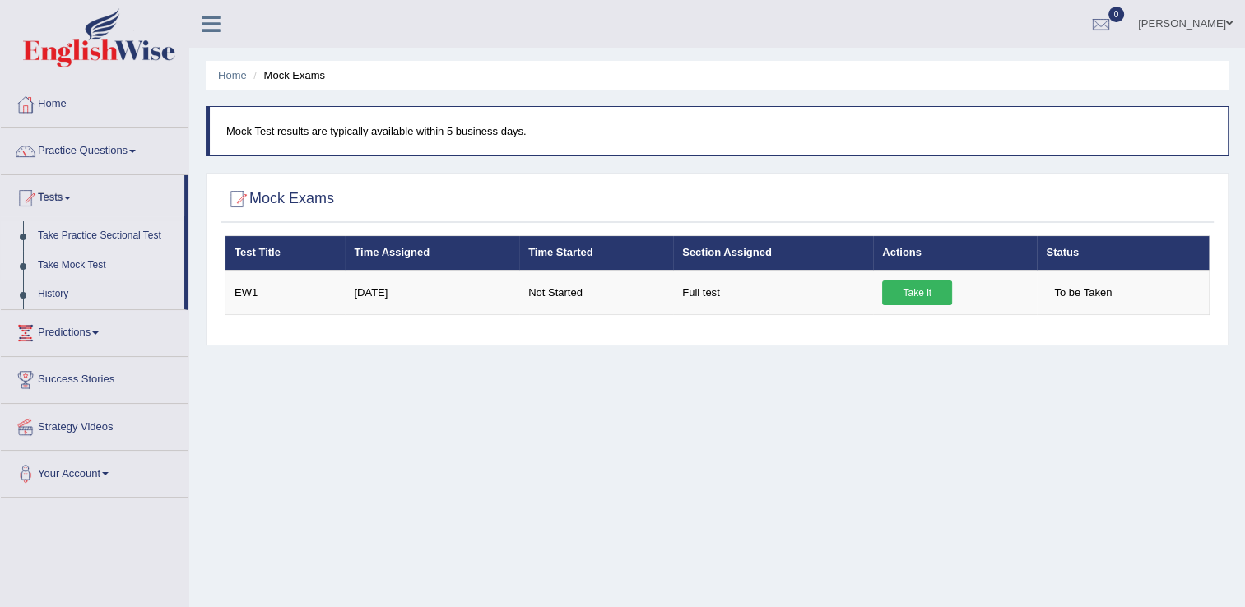
click at [138, 235] on link "Take Practice Sectional Test" at bounding box center [107, 236] width 154 height 30
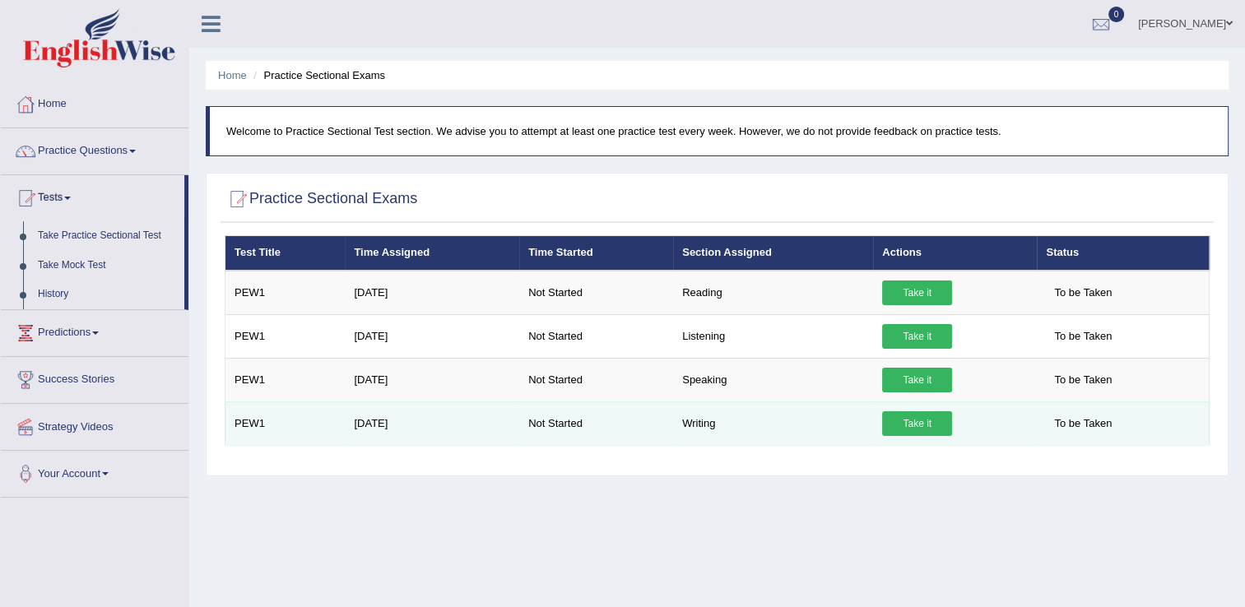
click at [904, 417] on link "Take it" at bounding box center [917, 423] width 70 height 25
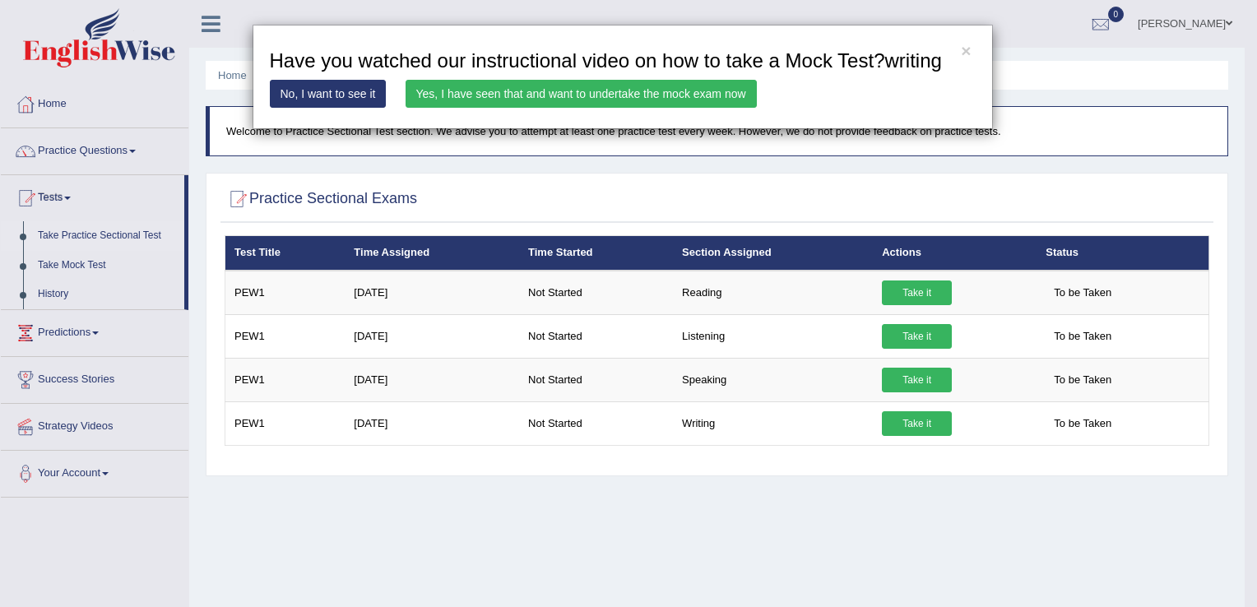
click at [555, 91] on link "Yes, I have seen that and want to undertake the mock exam now" at bounding box center [581, 94] width 351 height 28
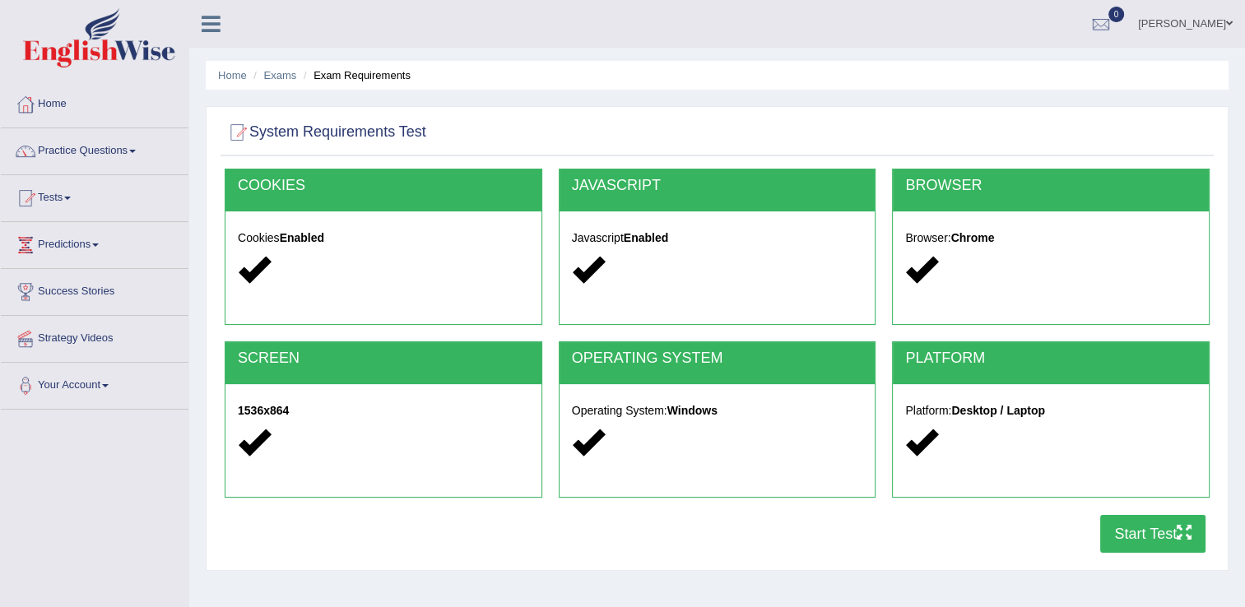
click at [1122, 540] on button "Start Test" at bounding box center [1152, 534] width 105 height 38
